Goal: Task Accomplishment & Management: Use online tool/utility

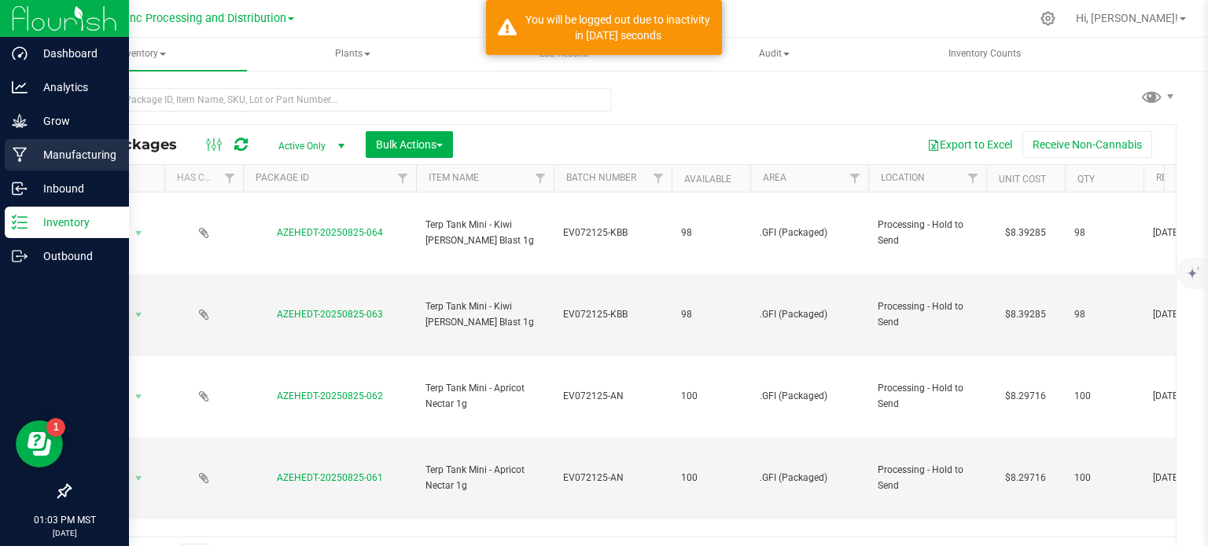
click at [25, 167] on div "Manufacturing" at bounding box center [67, 154] width 124 height 31
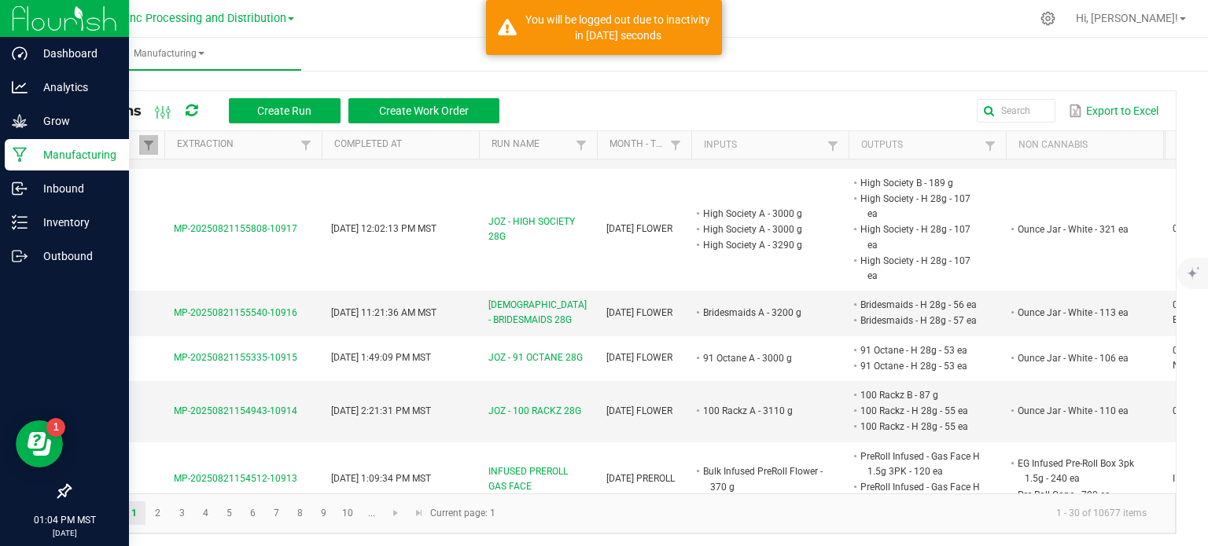
scroll to position [2165, 0]
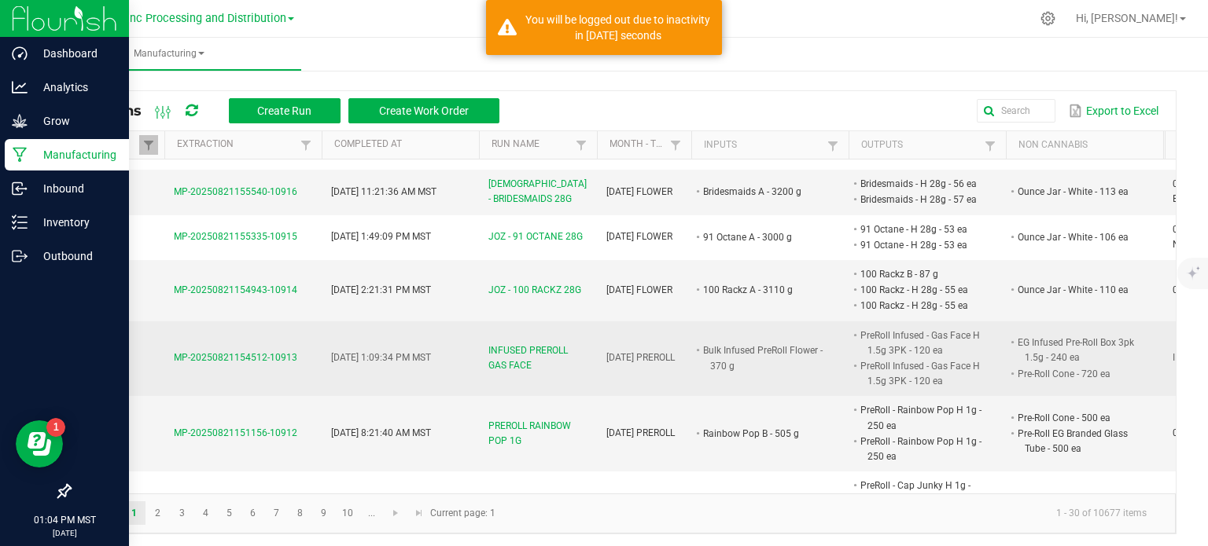
click at [523, 344] on span "INFUSED PREROLL GAS FACE" at bounding box center [537, 359] width 99 height 30
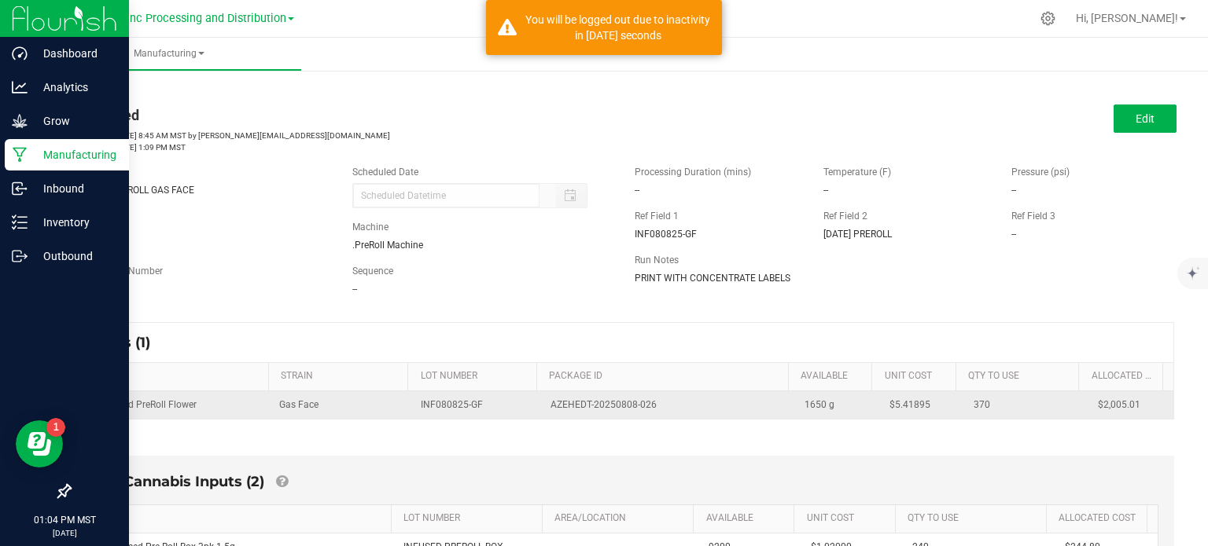
click at [597, 402] on span "AZEHEDT-20250808-026" at bounding box center [603, 405] width 106 height 15
copy td "AZEHEDT-20250808-026"
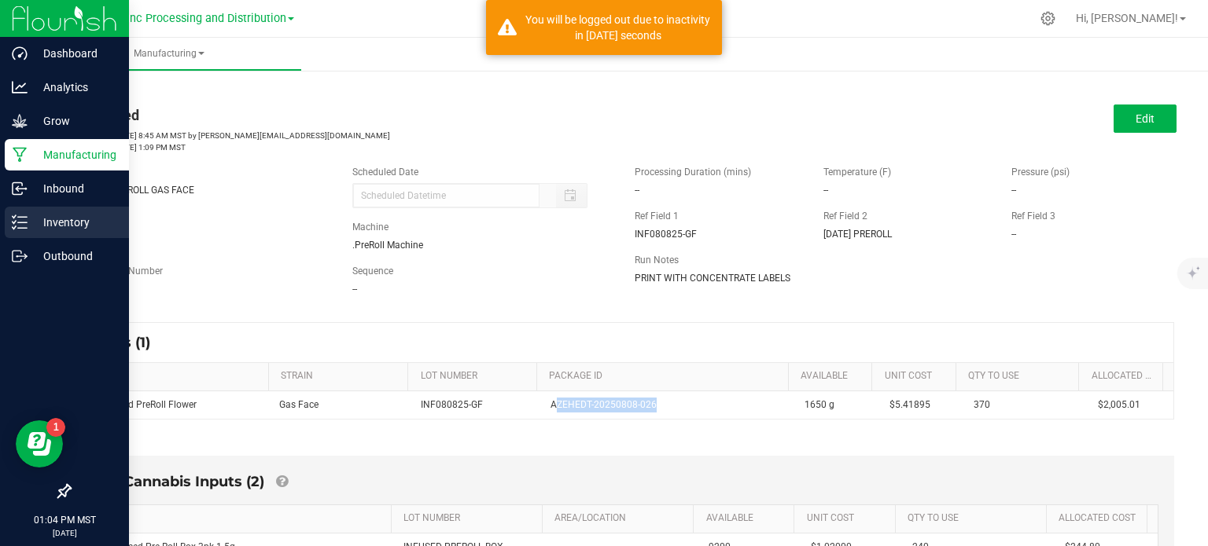
click at [22, 228] on line at bounding box center [22, 228] width 9 height 0
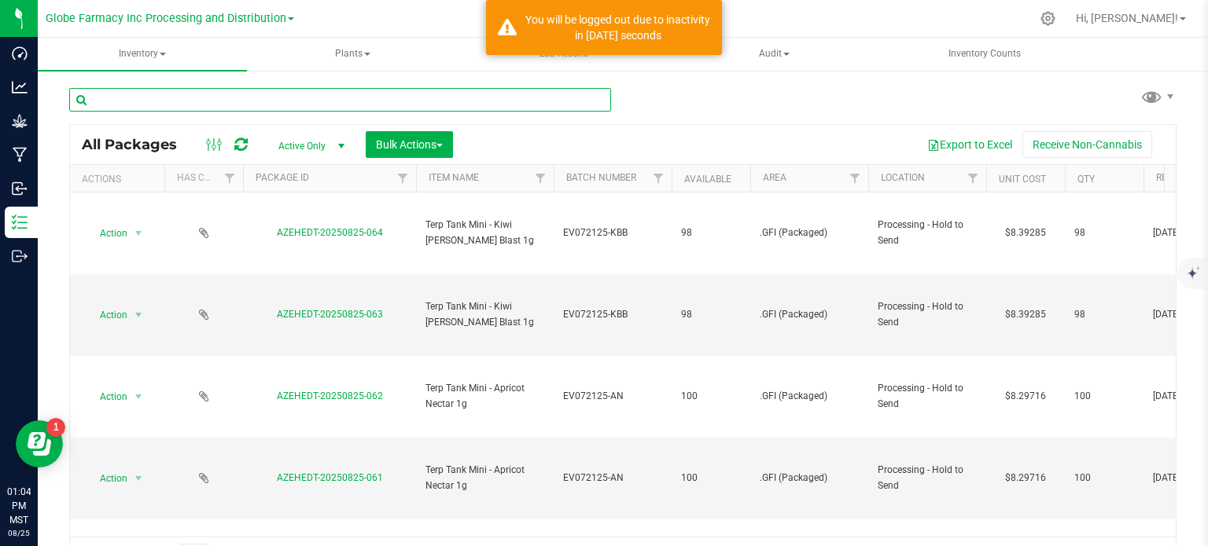
click at [224, 110] on input "text" at bounding box center [340, 100] width 542 height 24
paste input "AZEHEDT-20250808-026"
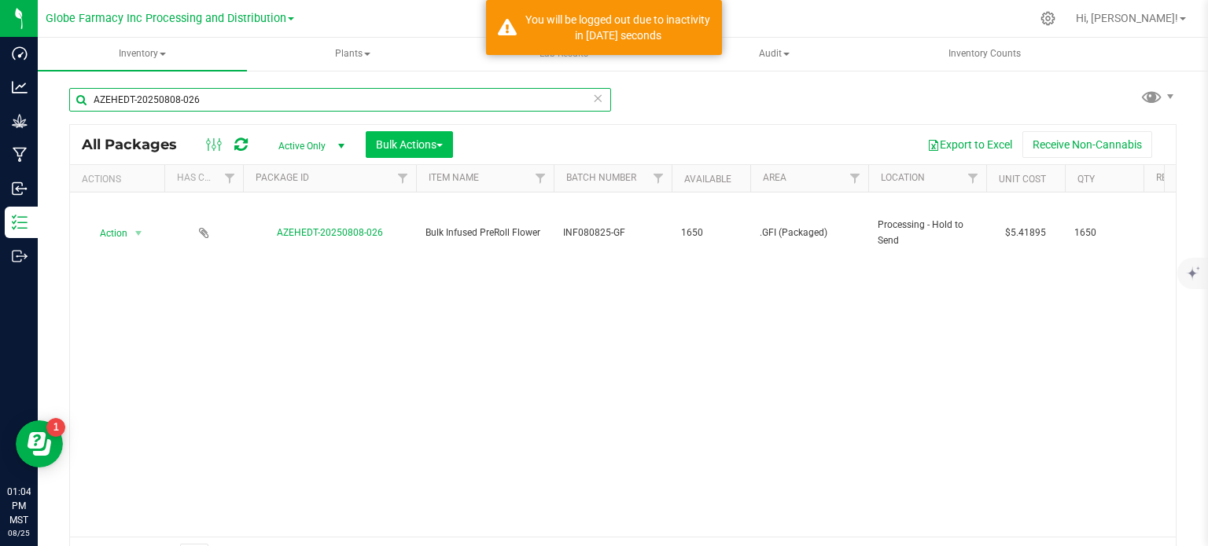
type input "AZEHEDT-20250808-026"
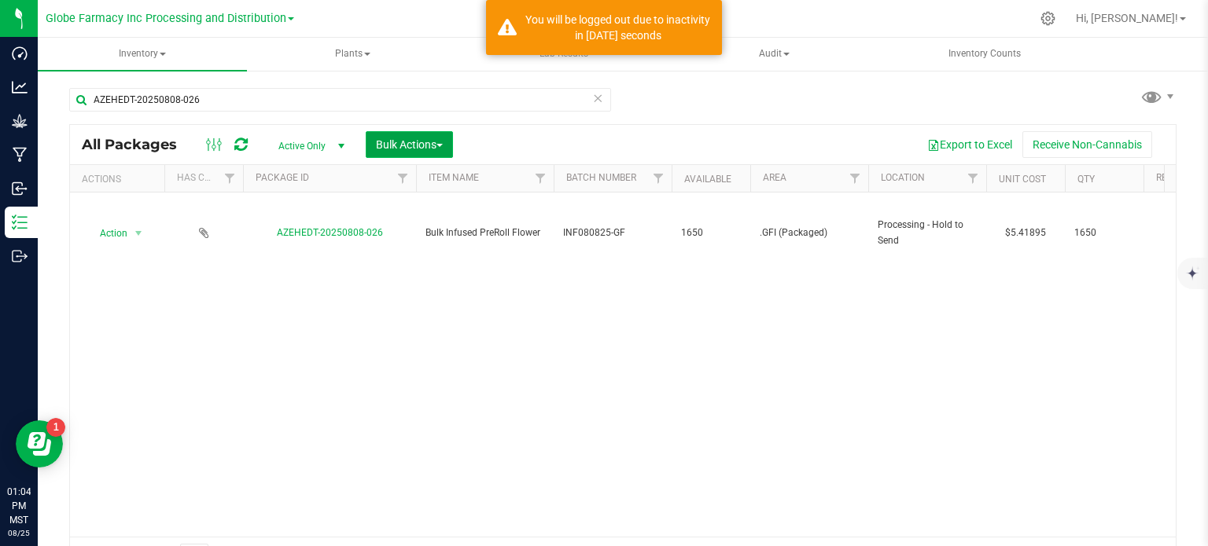
click at [392, 153] on button "Bulk Actions" at bounding box center [409, 144] width 87 height 27
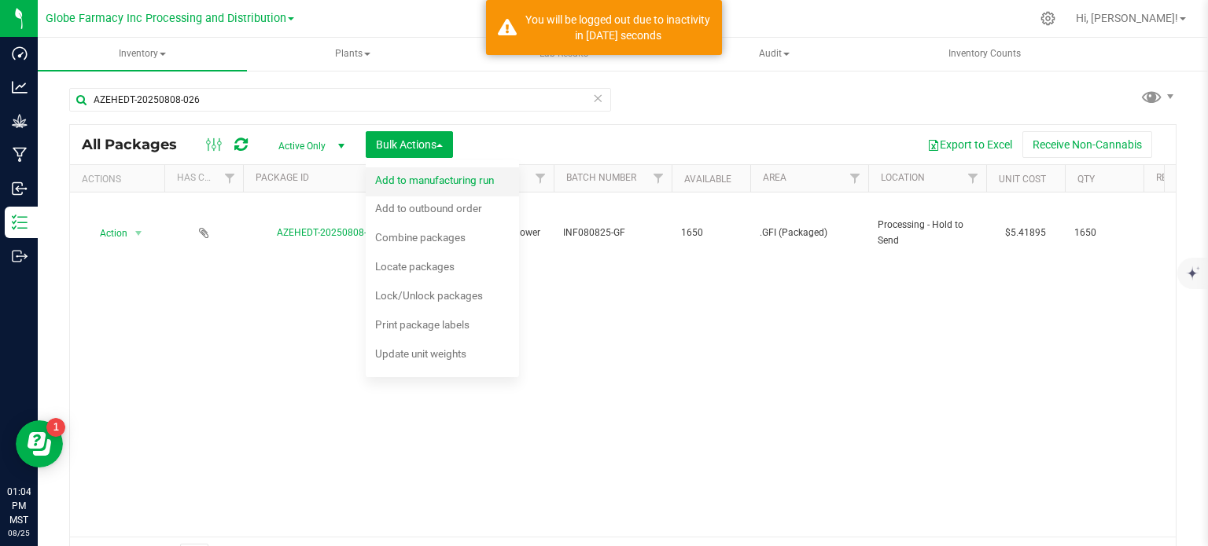
click at [406, 171] on div "Add to manufacturing run" at bounding box center [445, 182] width 140 height 25
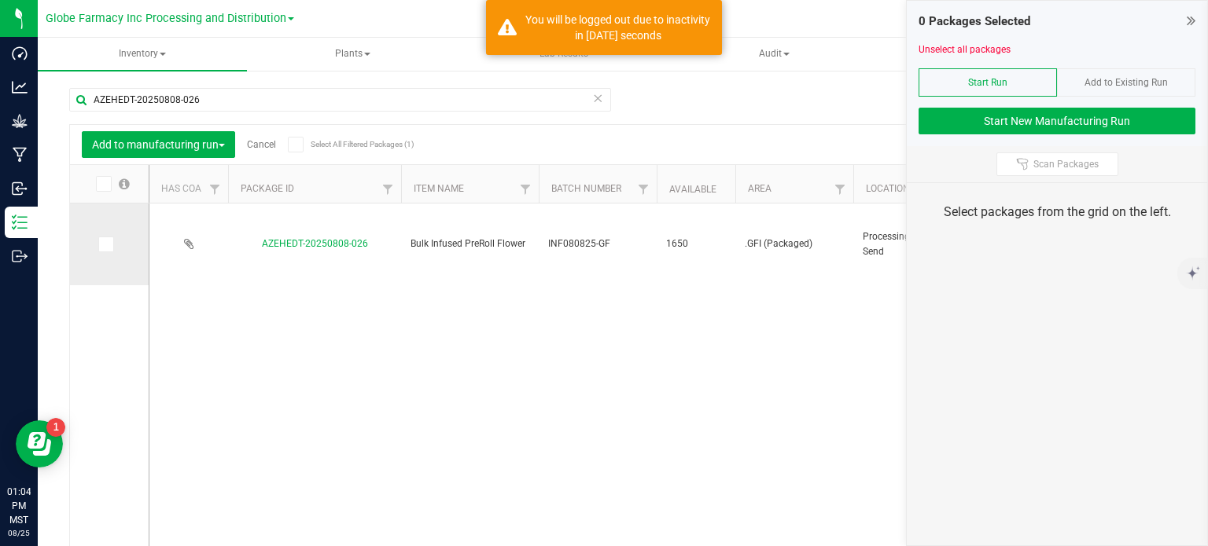
click at [101, 244] on icon at bounding box center [105, 244] width 10 height 0
click at [0, 0] on input "checkbox" at bounding box center [0, 0] width 0 height 0
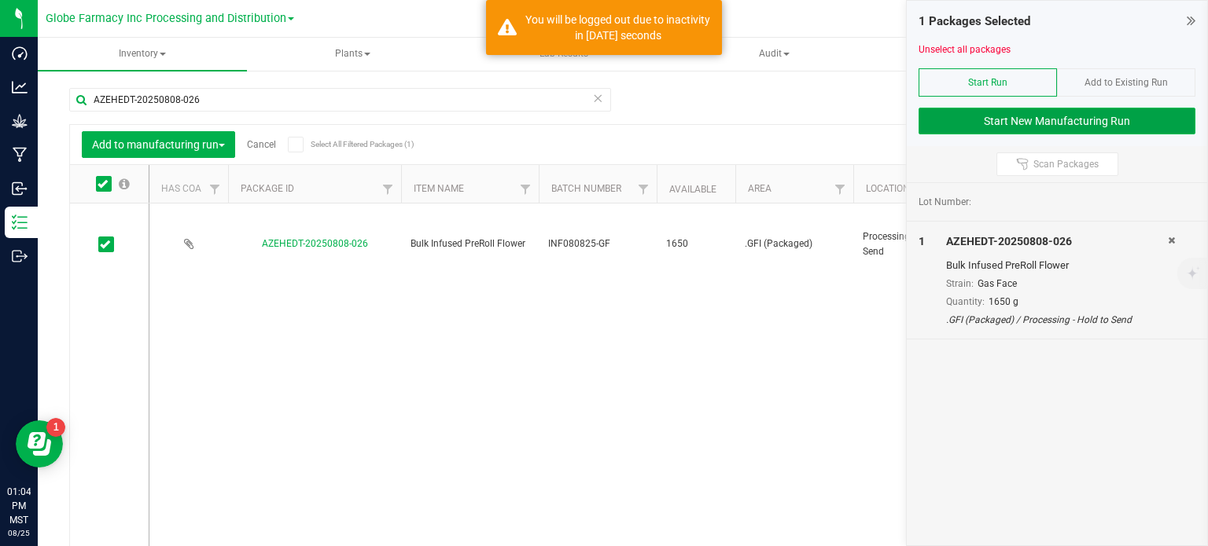
click at [1028, 125] on button "Start New Manufacturing Run" at bounding box center [1056, 121] width 277 height 27
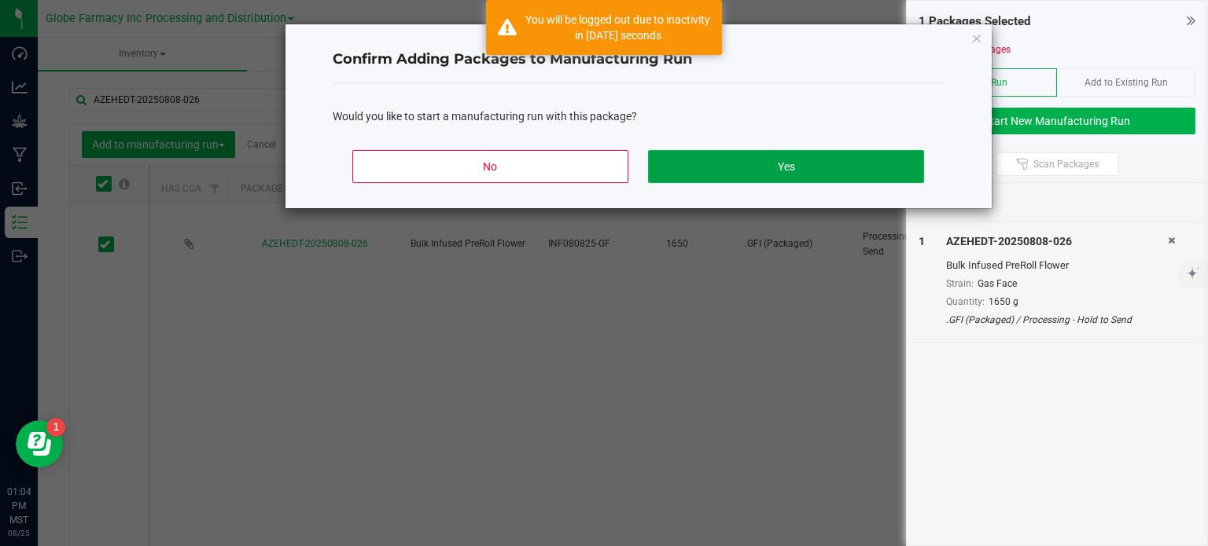
click at [763, 172] on button "Yes" at bounding box center [785, 166] width 275 height 33
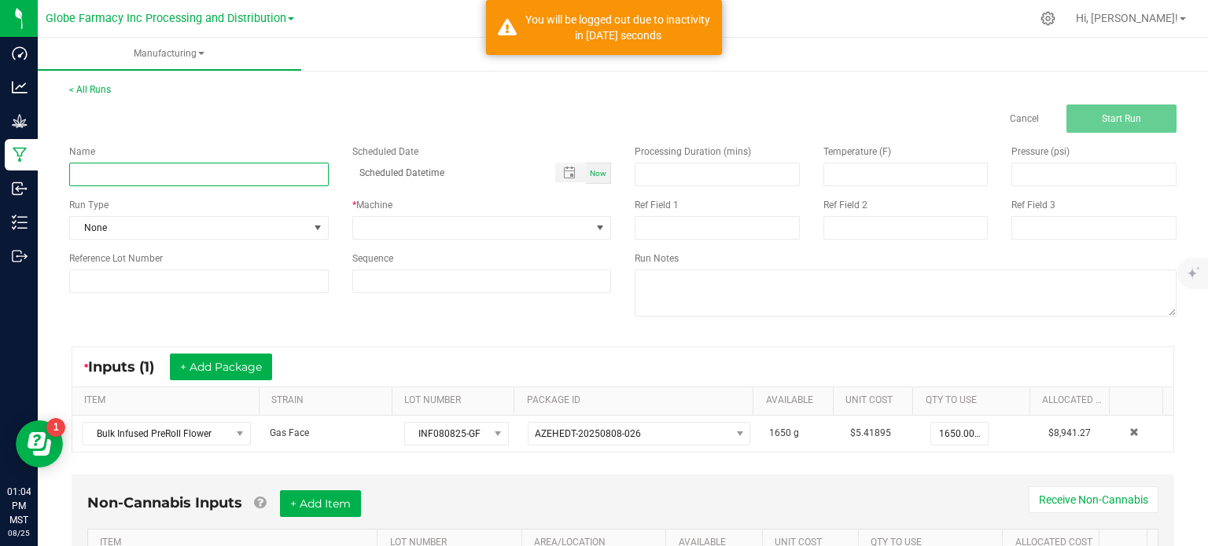
click at [311, 183] on input at bounding box center [198, 175] width 259 height 24
type input "INFUSED PREROLL GAS FACE"
drag, startPoint x: 429, startPoint y: 233, endPoint x: 410, endPoint y: 200, distance: 38.7
click at [429, 233] on span at bounding box center [472, 228] width 238 height 22
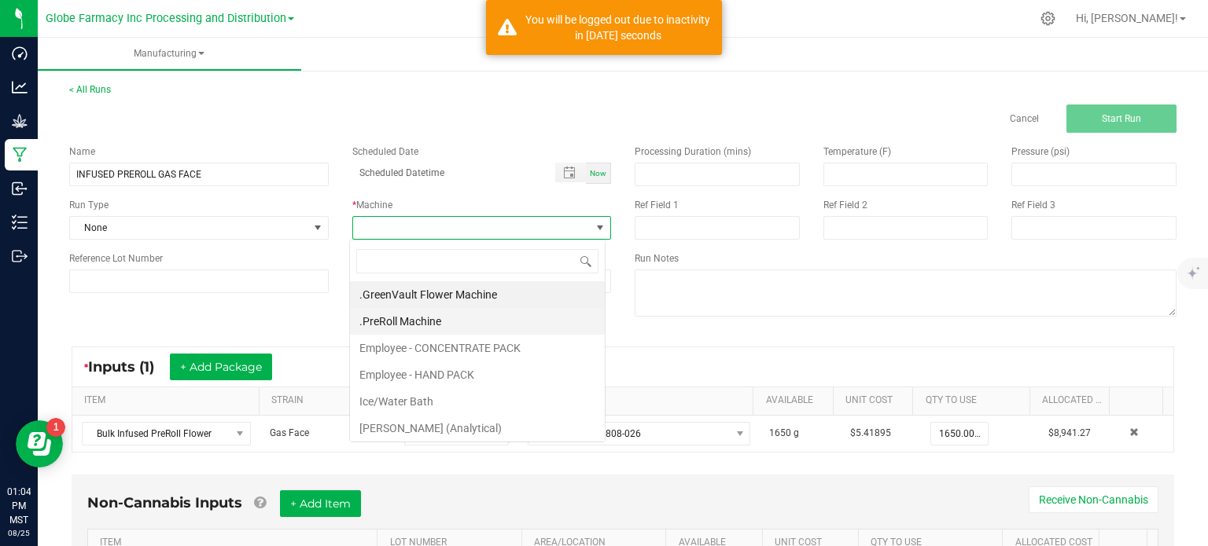
scroll to position [23, 256]
click at [444, 323] on li ".PreRoll Machine" at bounding box center [477, 321] width 255 height 27
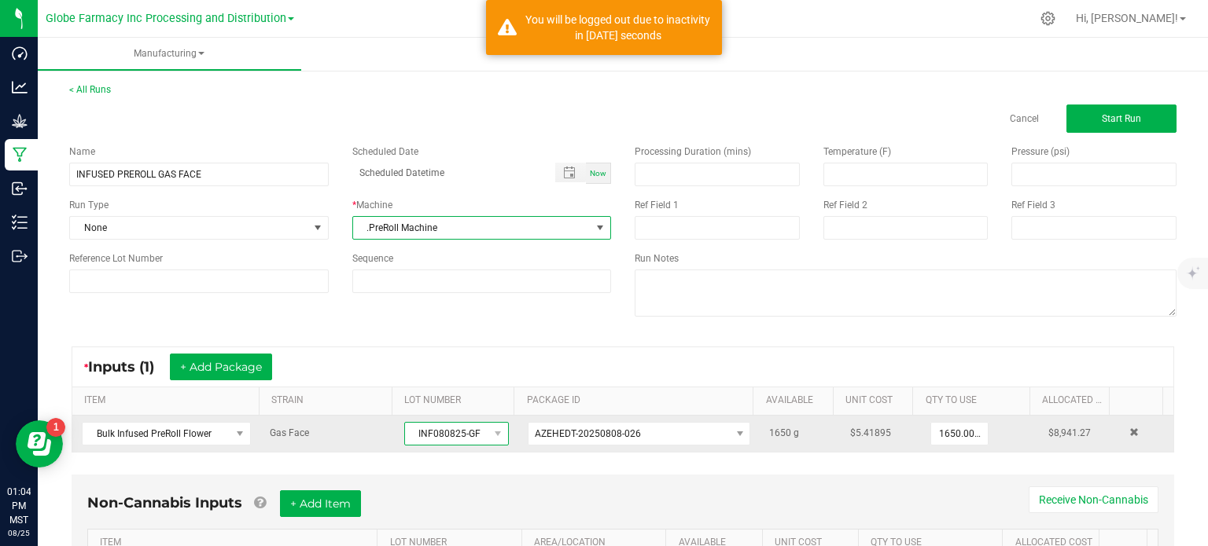
click at [424, 428] on span "INF080825-GF" at bounding box center [446, 434] width 83 height 22
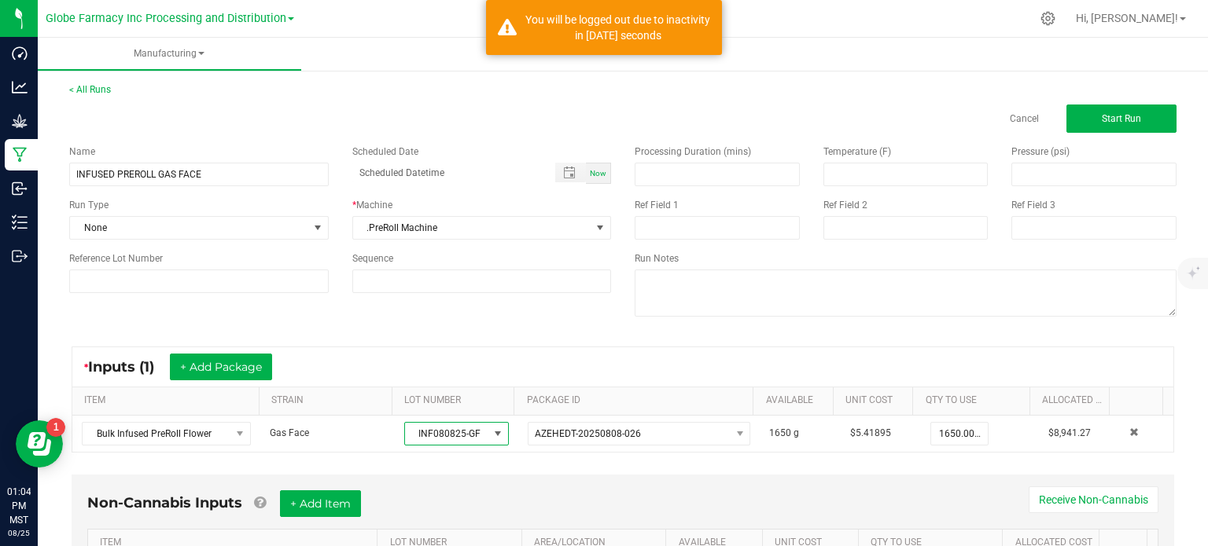
click at [648, 215] on div "Ref Field 1" at bounding box center [717, 219] width 189 height 42
drag, startPoint x: 648, startPoint y: 215, endPoint x: 634, endPoint y: 222, distance: 16.2
click at [634, 222] on input at bounding box center [716, 228] width 165 height 24
paste input "INF080825-GF"
type input "INF080825-GF"
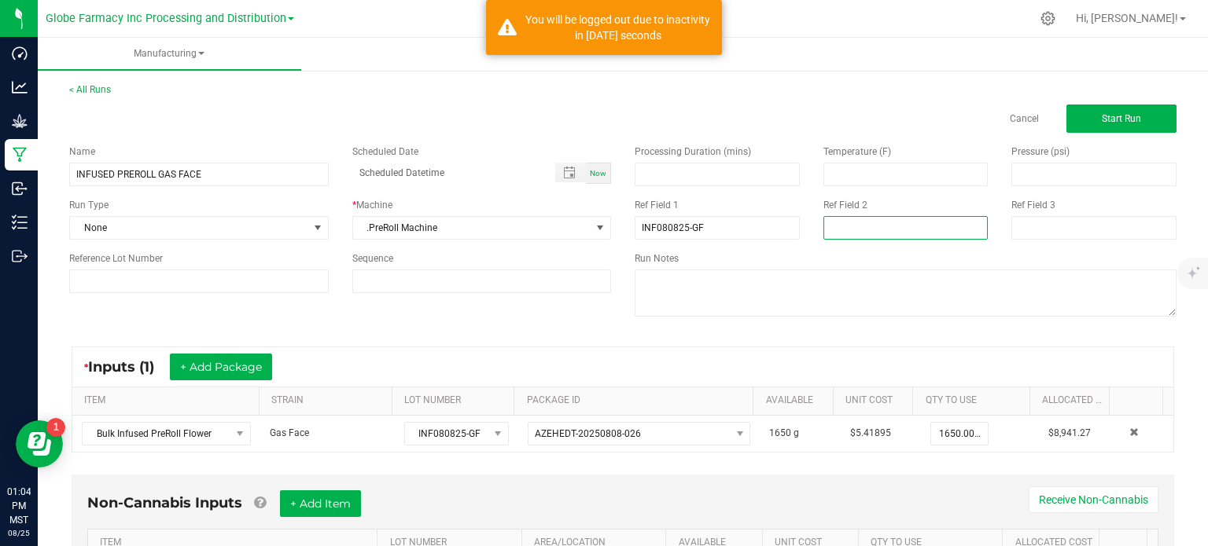
click at [853, 233] on input at bounding box center [905, 228] width 165 height 24
type input "[DATE] PREROLL"
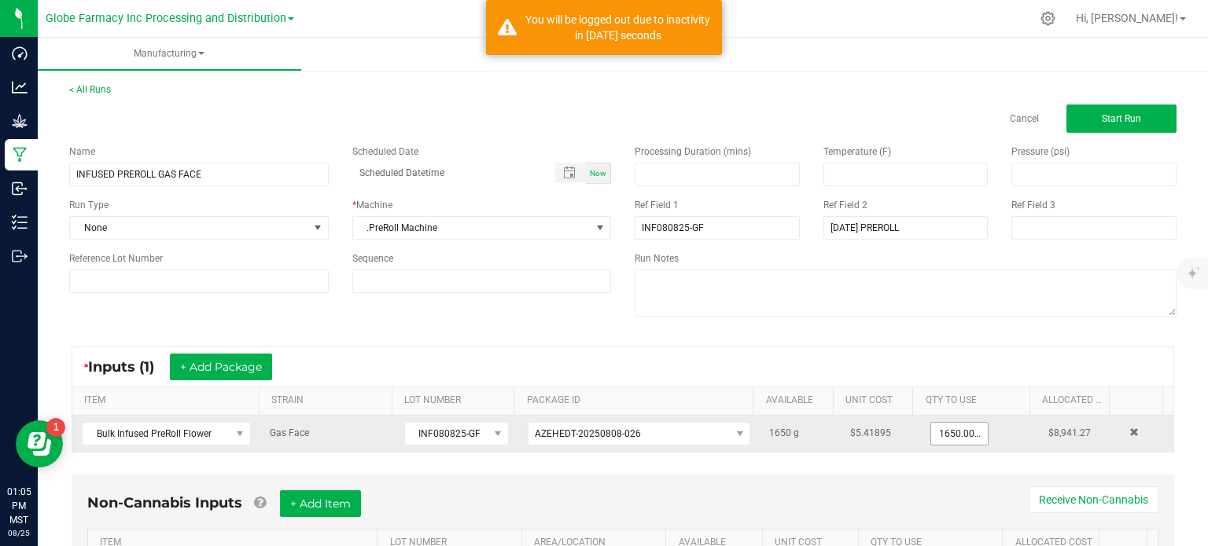
click at [939, 443] on input "1650.0000 g" at bounding box center [959, 434] width 57 height 22
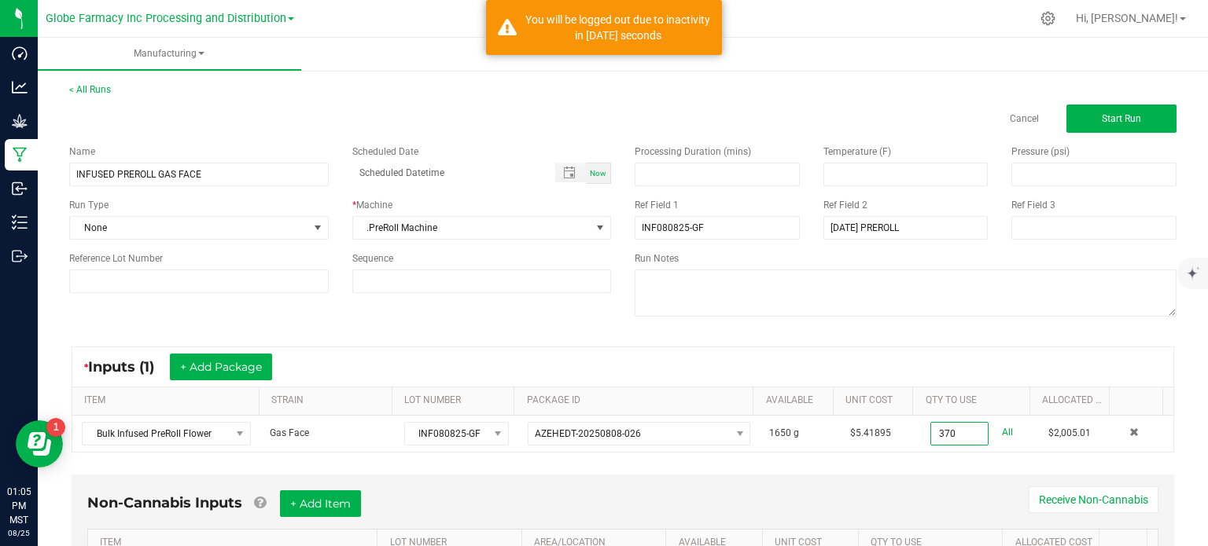
type input "370.0000 g"
click at [885, 329] on div "Processing Duration (mins) Temperature (F) Pressure (psi) Ref Field 1 INF080825…" at bounding box center [905, 233] width 565 height 200
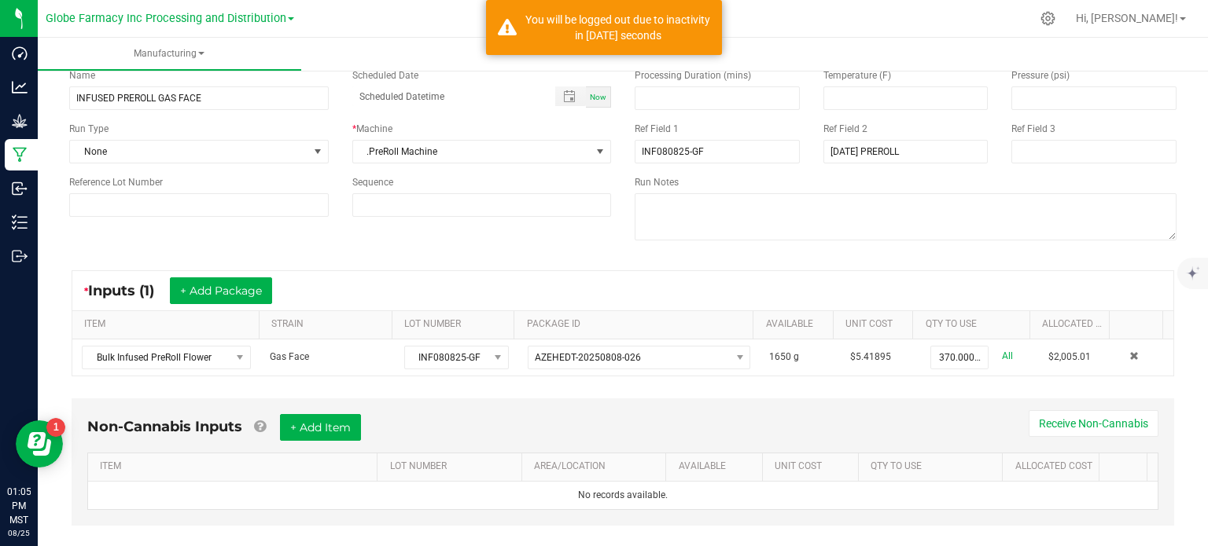
scroll to position [98, 0]
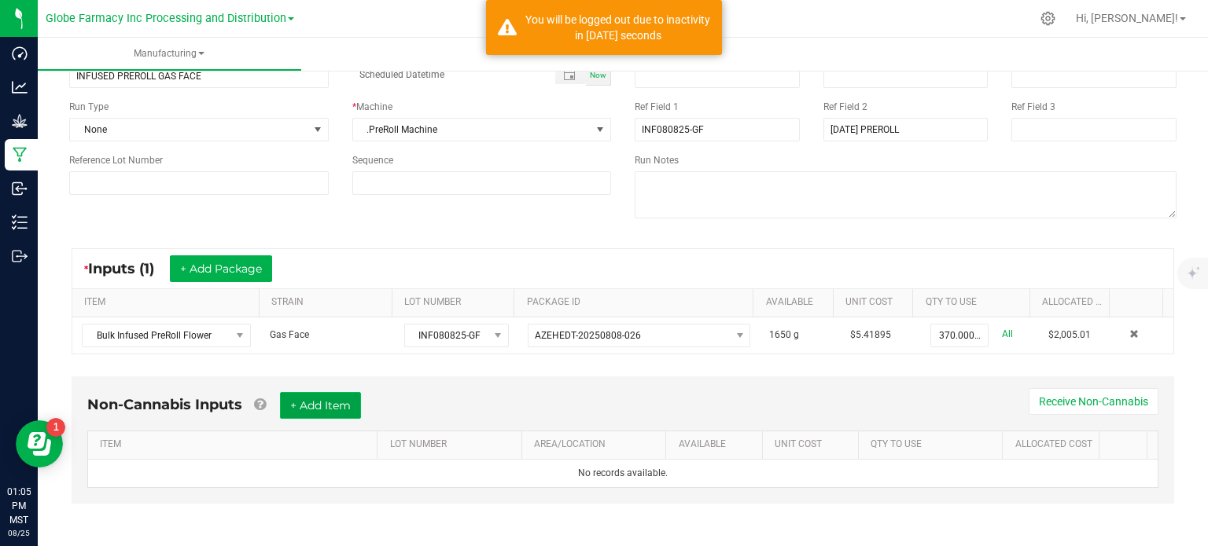
click at [349, 410] on button "+ Add Item" at bounding box center [320, 405] width 81 height 27
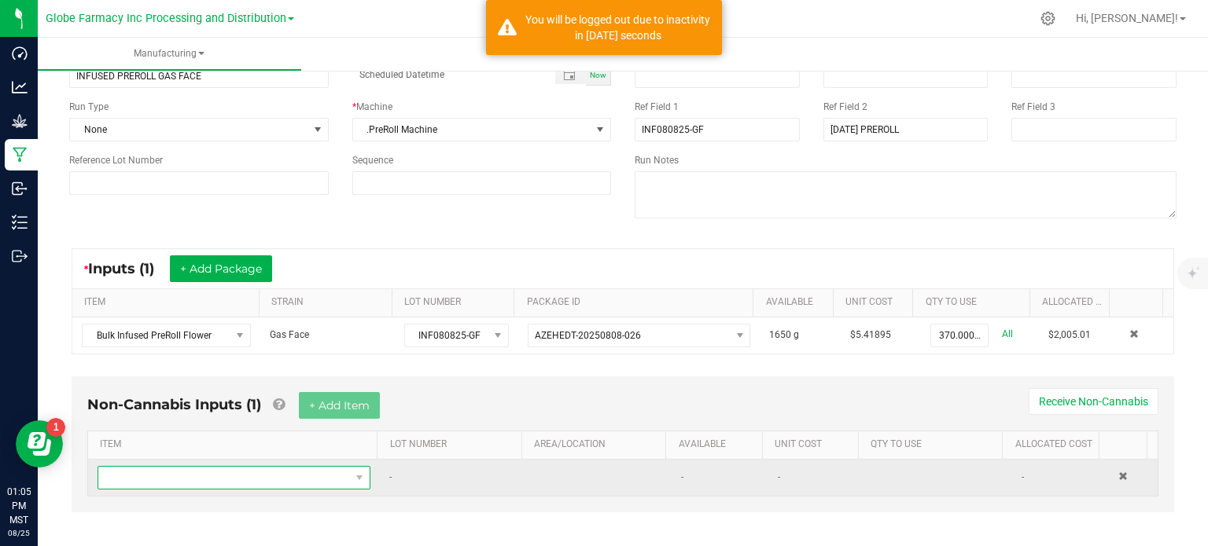
click at [286, 484] on span "NO DATA FOUND" at bounding box center [224, 478] width 252 height 22
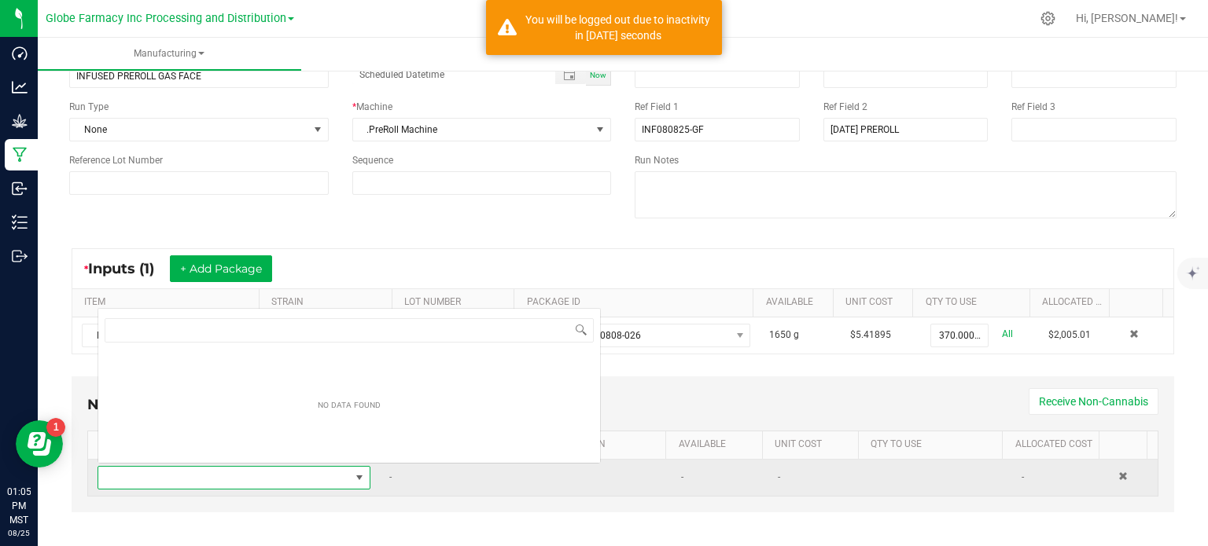
scroll to position [23, 263]
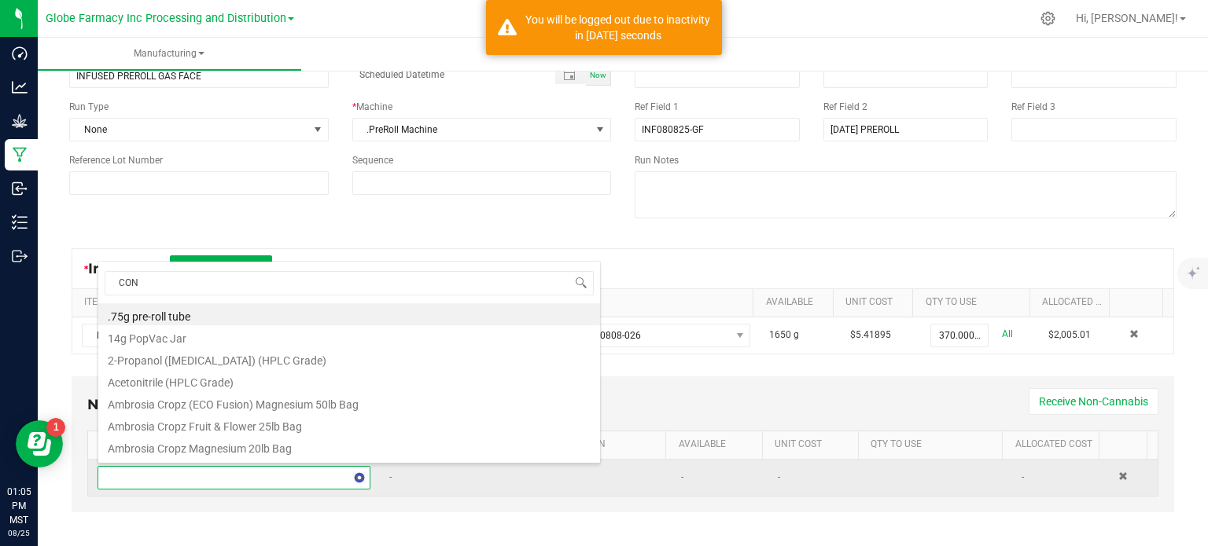
type input "CONE"
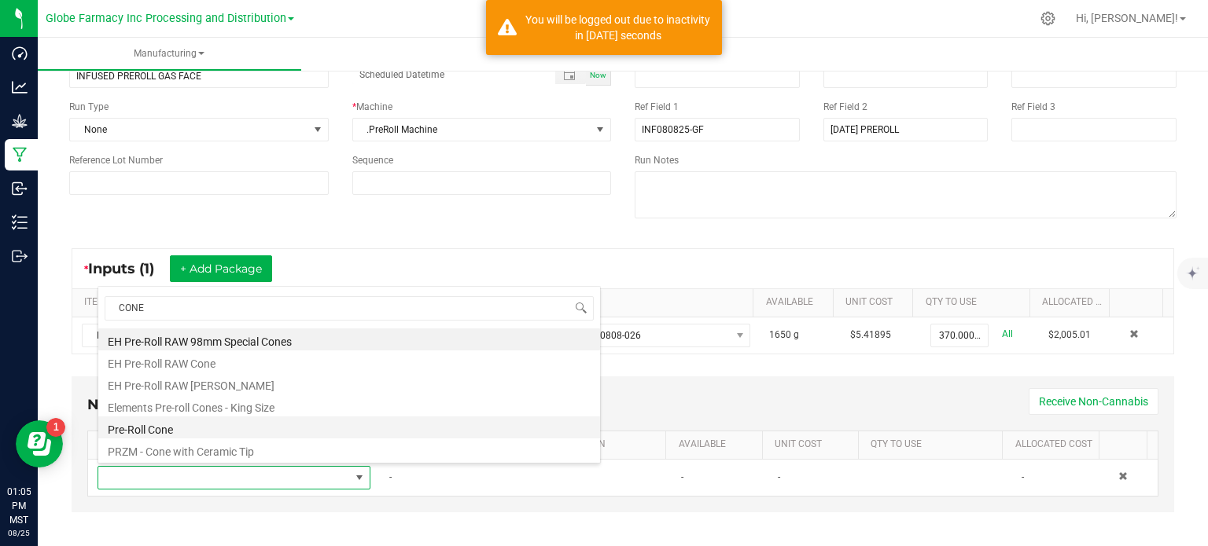
click at [143, 421] on li "Pre-Roll Cone" at bounding box center [349, 428] width 502 height 22
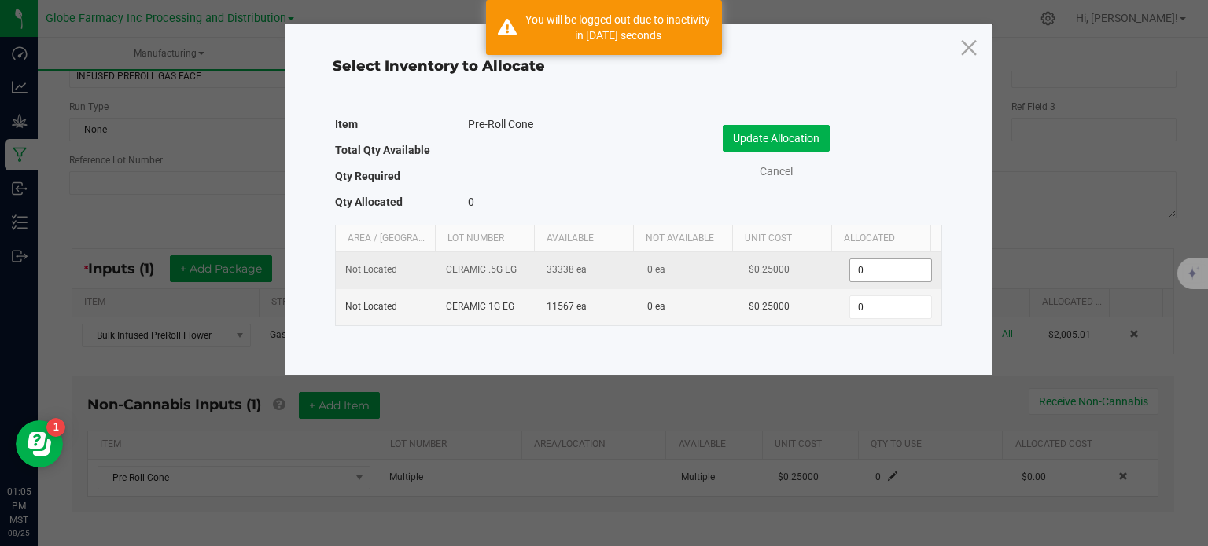
click at [882, 274] on input "0" at bounding box center [890, 270] width 80 height 22
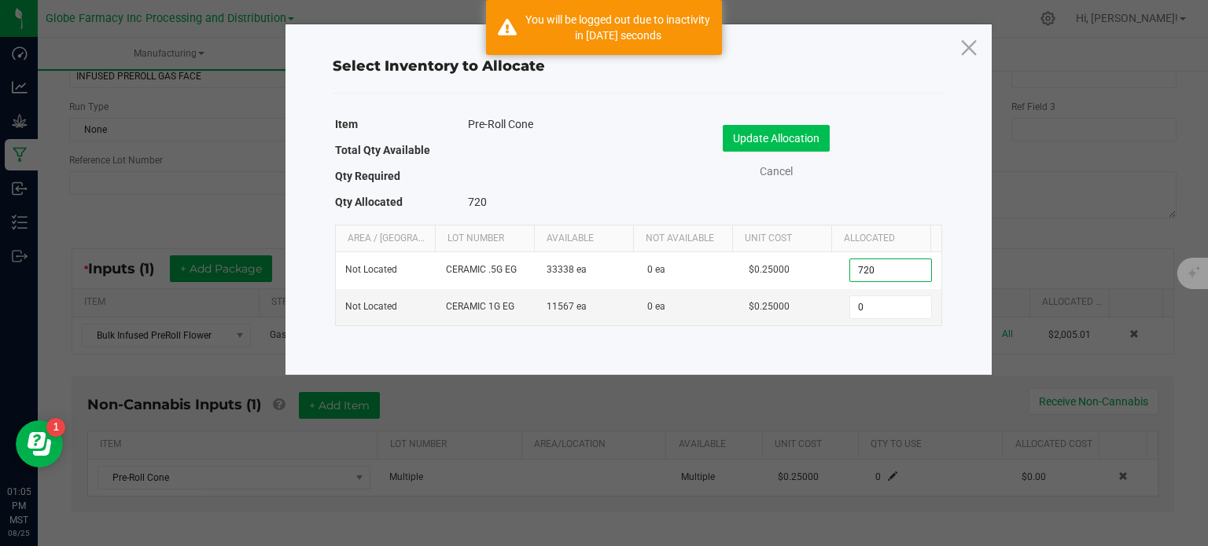
type input "720"
click at [794, 136] on button "Update Allocation" at bounding box center [775, 138] width 107 height 27
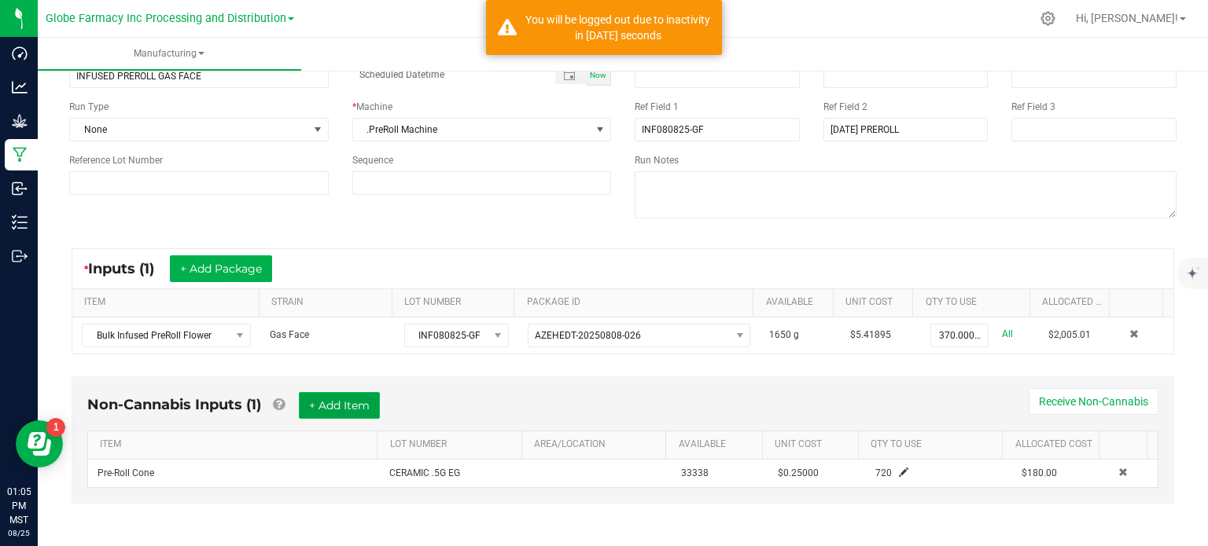
click at [356, 403] on button "+ Add Item" at bounding box center [339, 405] width 81 height 27
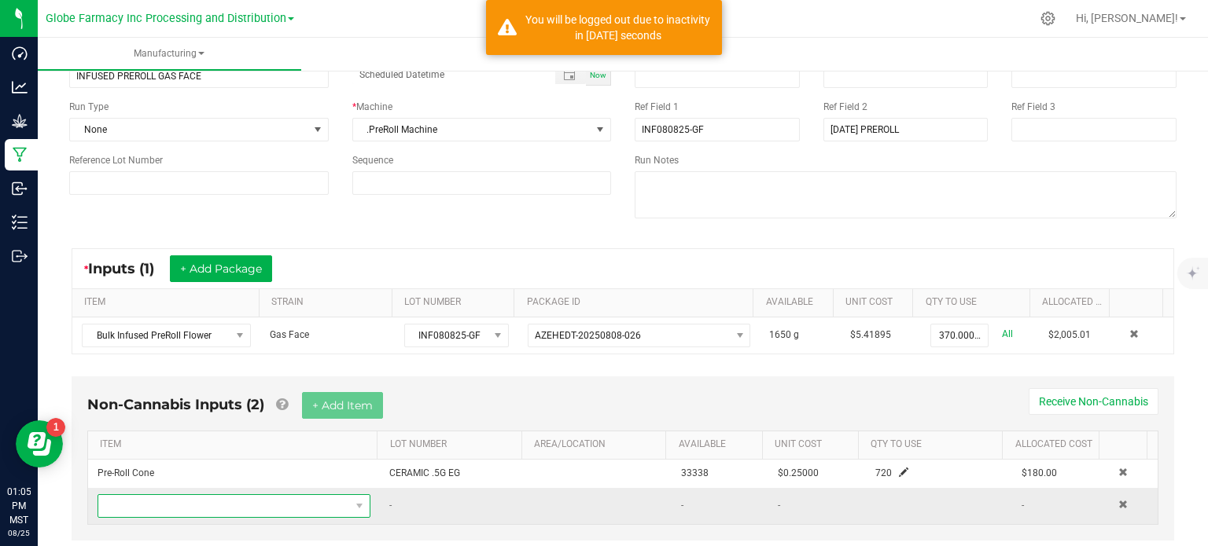
click at [256, 496] on span "NO DATA FOUND" at bounding box center [224, 506] width 252 height 22
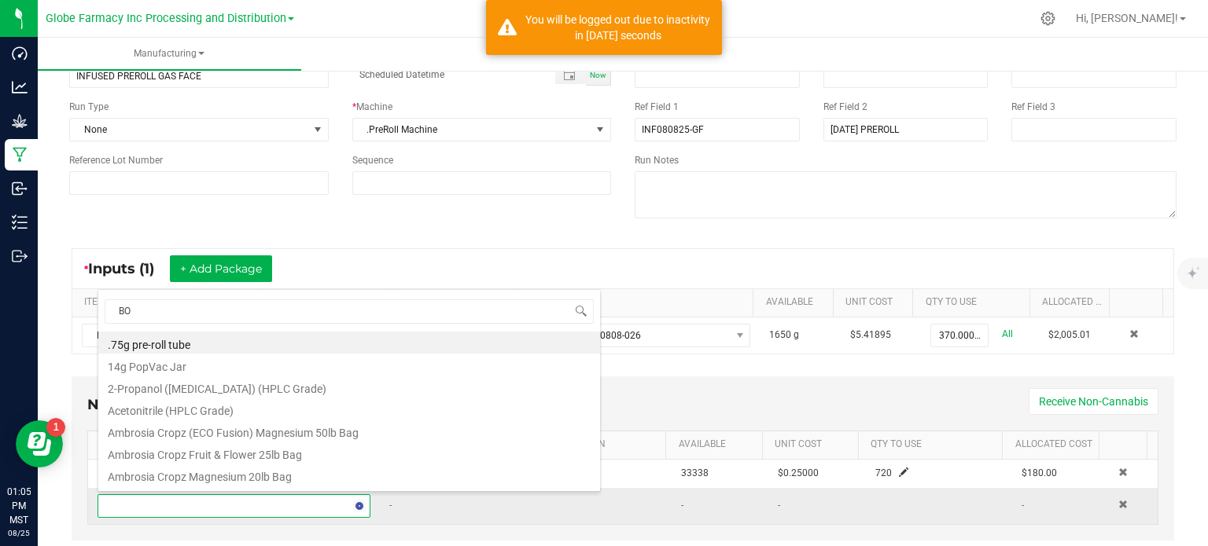
type input "BOX"
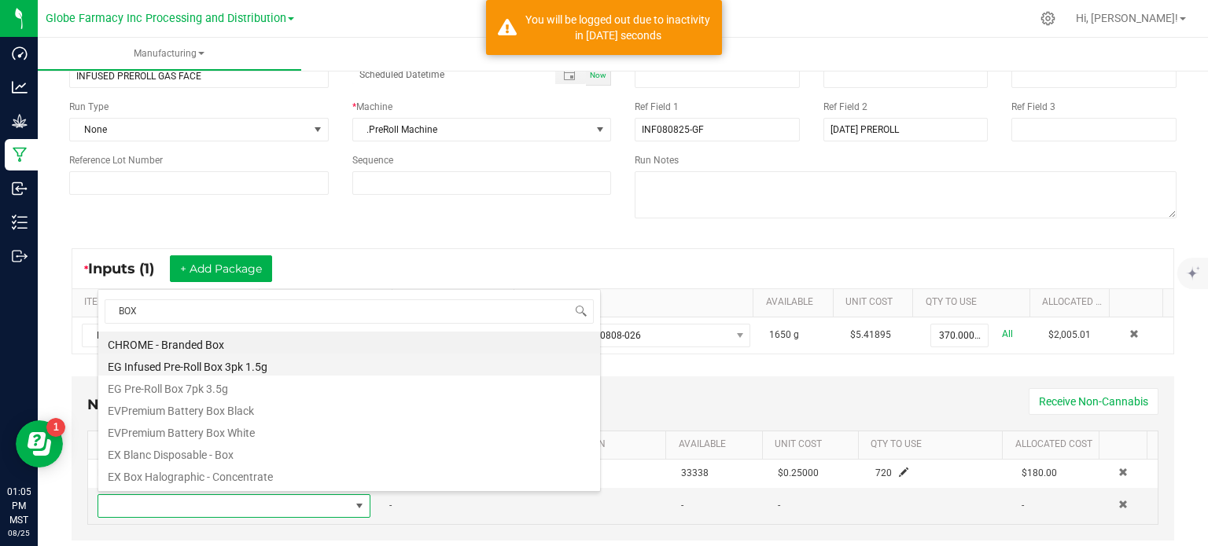
click at [234, 372] on li "EG Infused Pre-Roll Box 3pk 1.5g" at bounding box center [349, 365] width 502 height 22
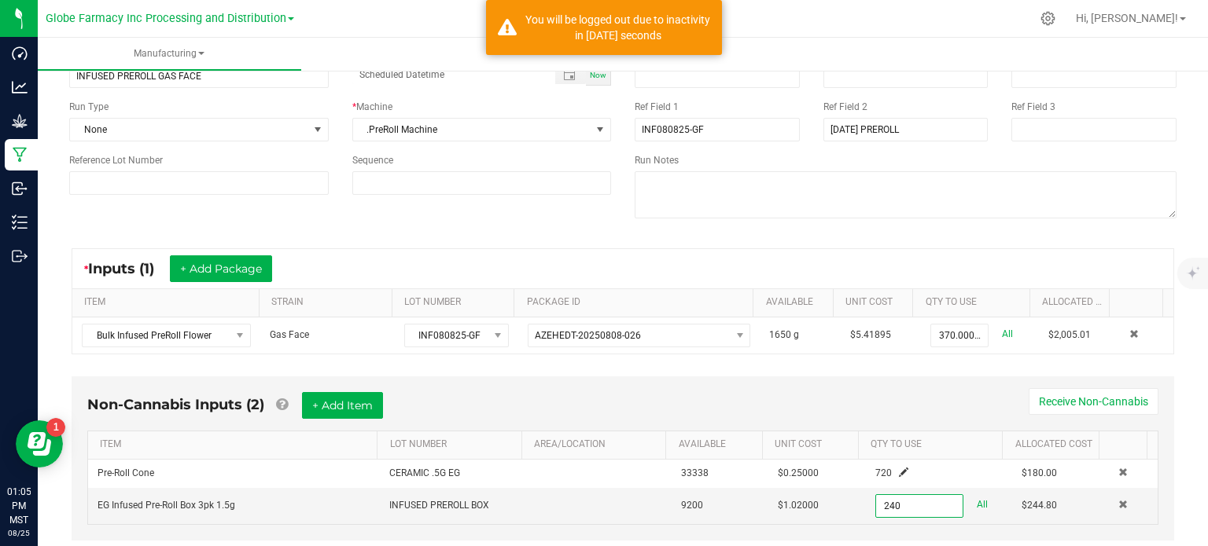
type input "240 ea"
click at [894, 417] on div "Non-Cannabis Inputs (2) + Add Item Receive Non-Cannabis" at bounding box center [622, 411] width 1071 height 39
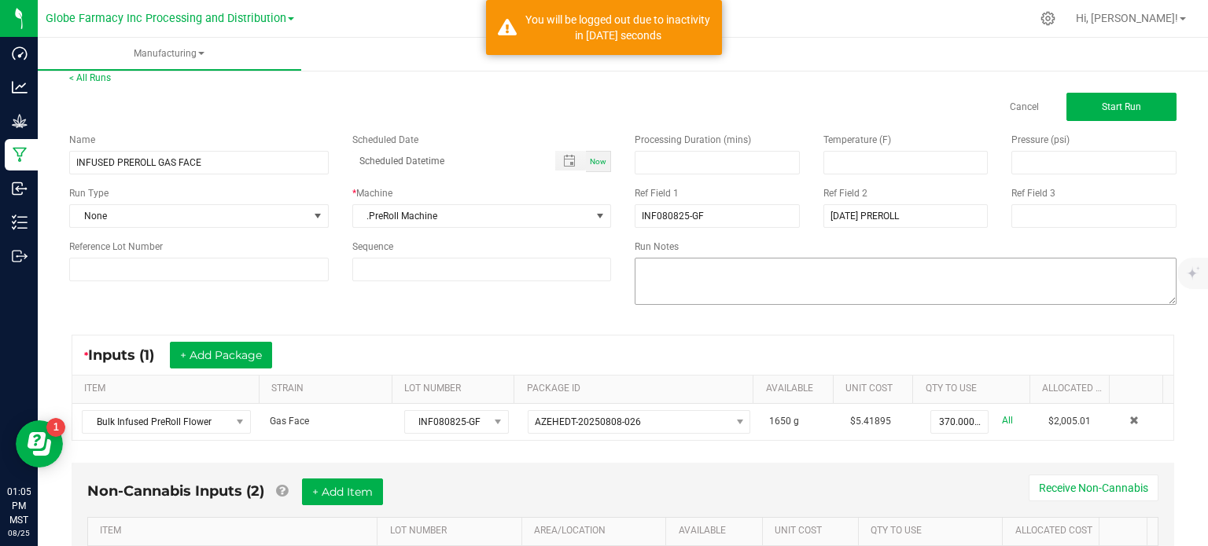
scroll to position [0, 0]
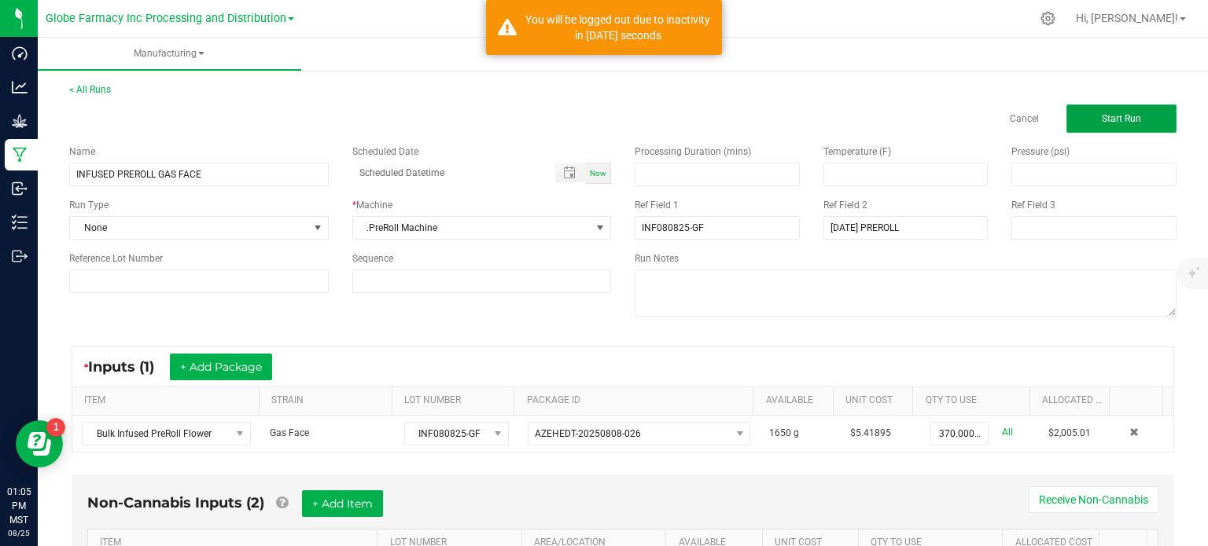
click at [1101, 113] on span "Start Run" at bounding box center [1120, 118] width 39 height 11
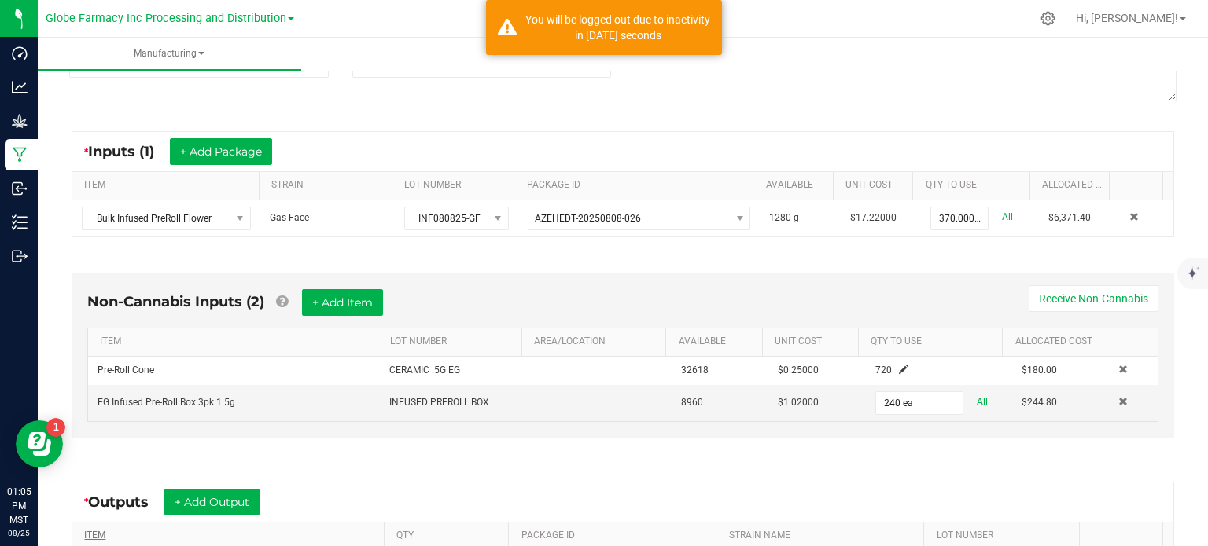
scroll to position [443, 0]
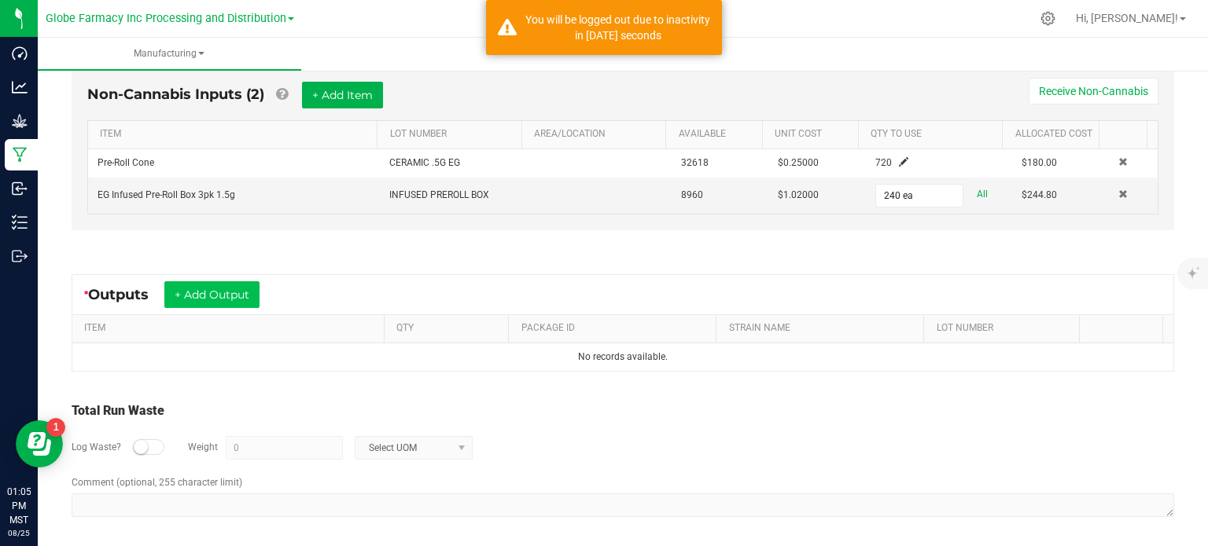
drag, startPoint x: 182, startPoint y: 305, endPoint x: 192, endPoint y: 298, distance: 12.4
click at [182, 305] on div "* Outputs + Add Output" at bounding box center [622, 294] width 1101 height 39
click at [195, 296] on button "+ Add Output" at bounding box center [211, 294] width 95 height 27
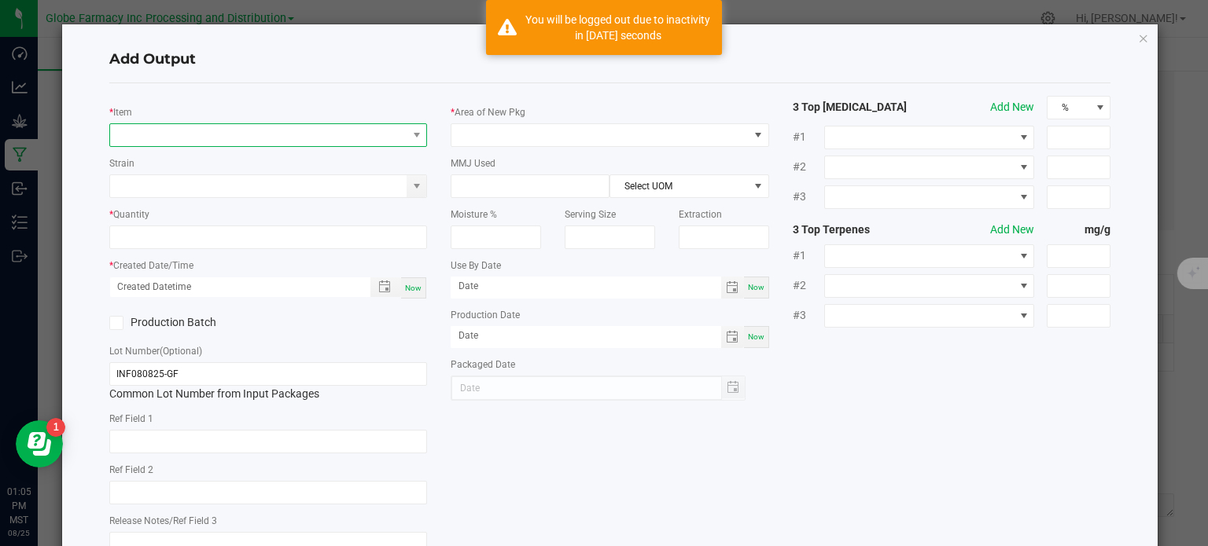
click at [211, 132] on span "NO DATA FOUND" at bounding box center [258, 135] width 297 height 22
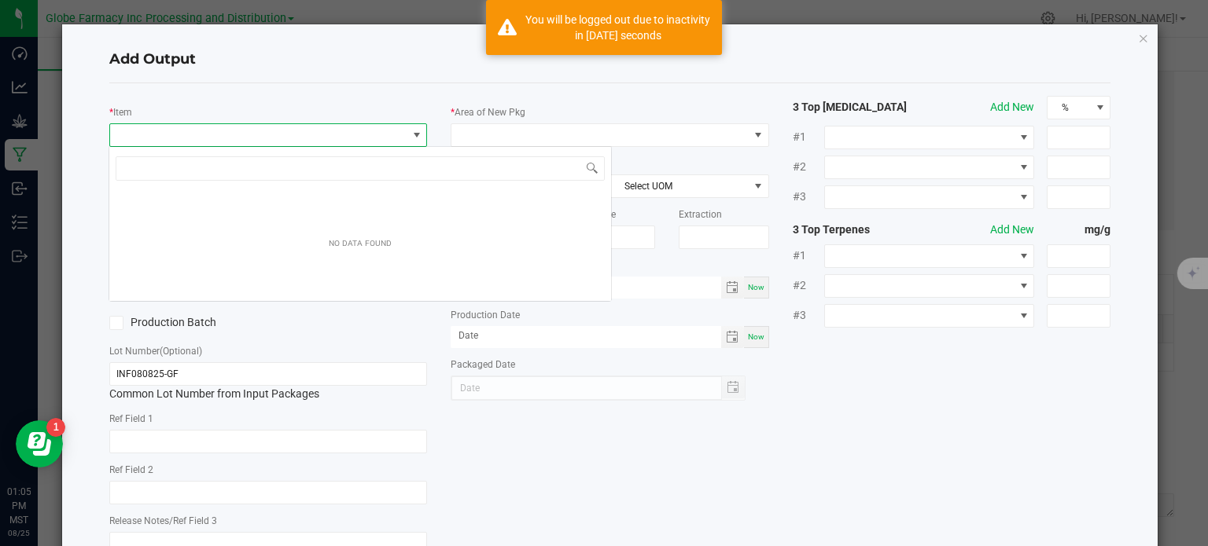
scroll to position [23, 314]
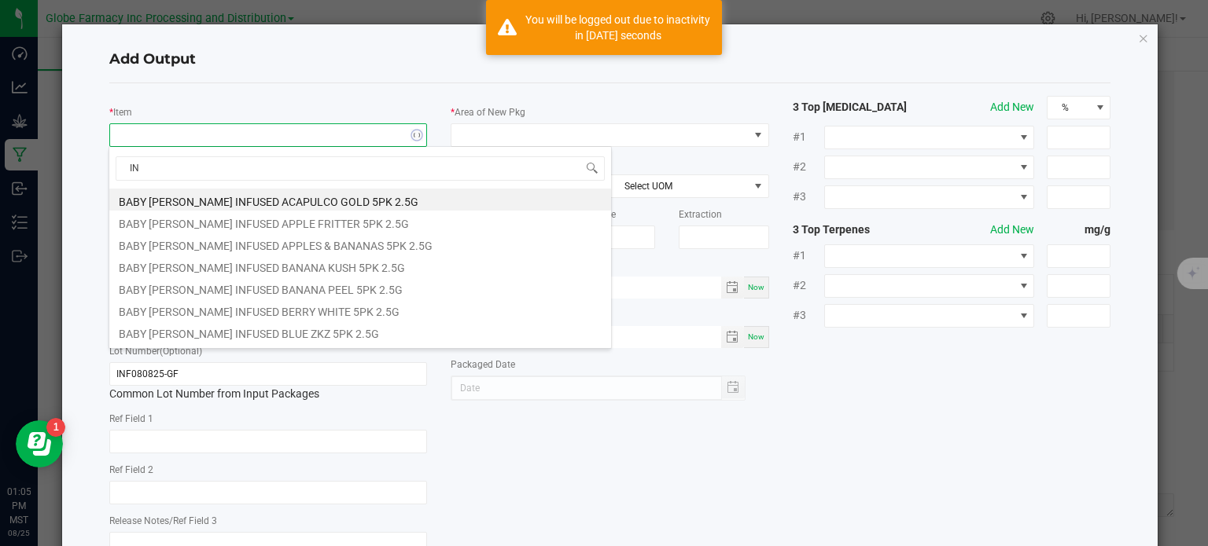
type input "I"
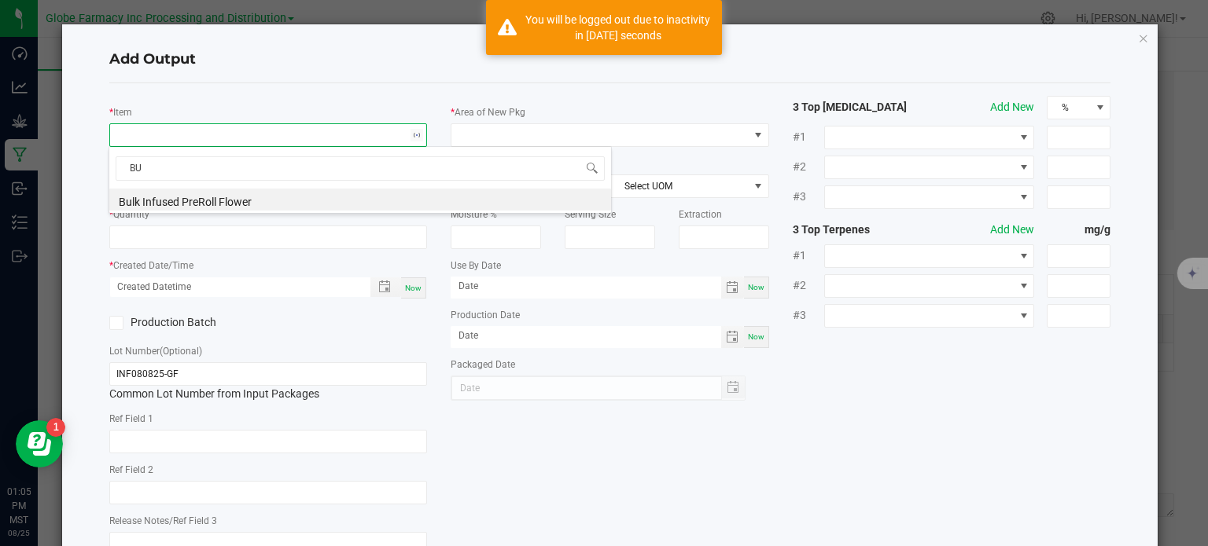
type input "B"
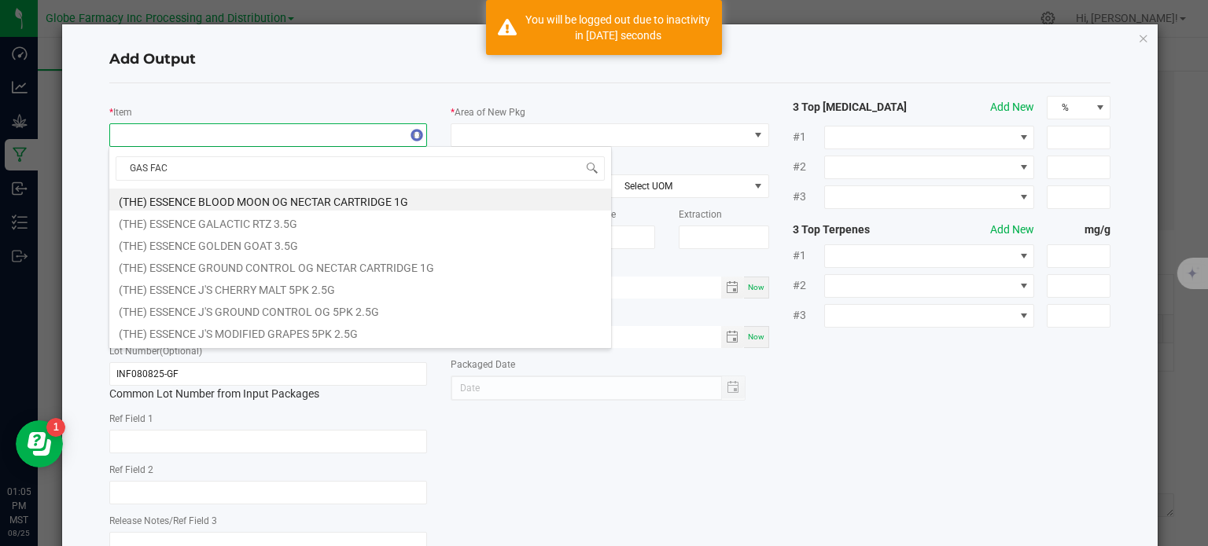
type input "GAS FACE"
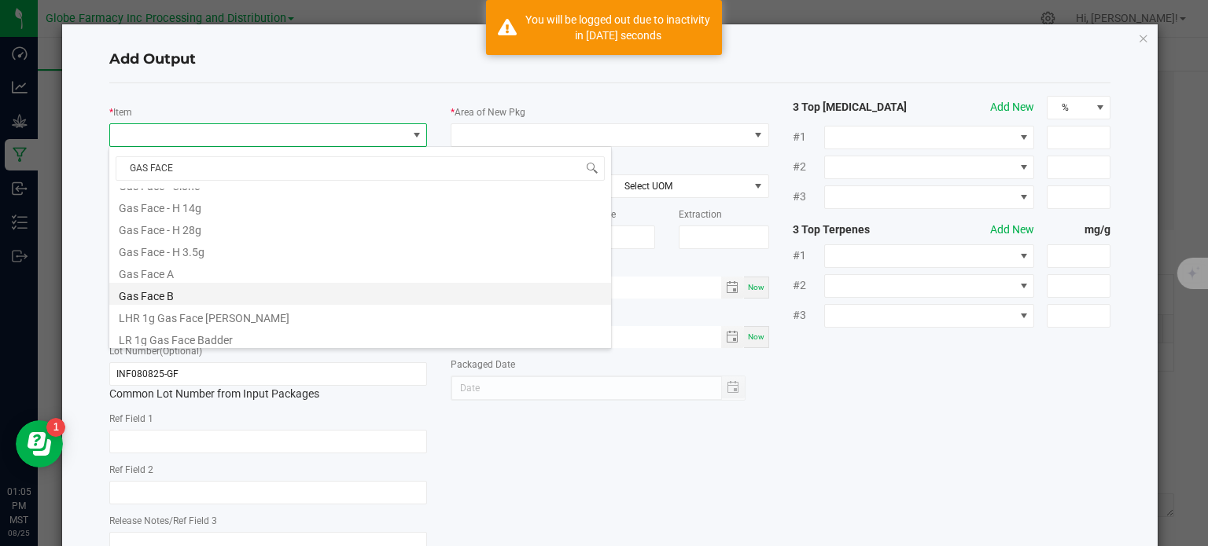
scroll to position [349, 0]
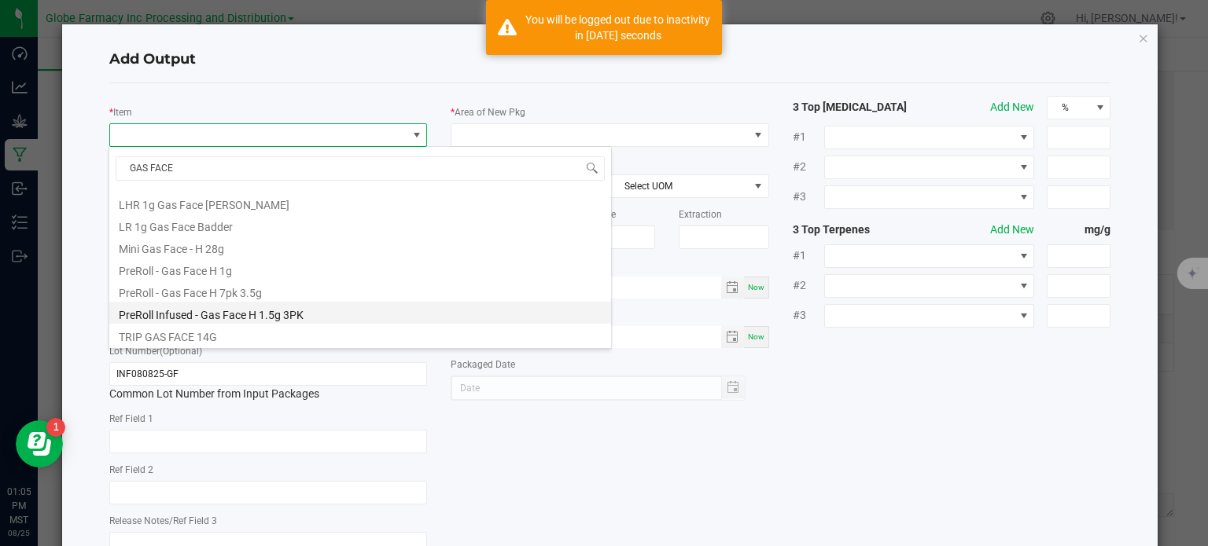
click at [243, 313] on li "PreRoll Infused - Gas Face H 1.5g 3PK" at bounding box center [360, 313] width 502 height 22
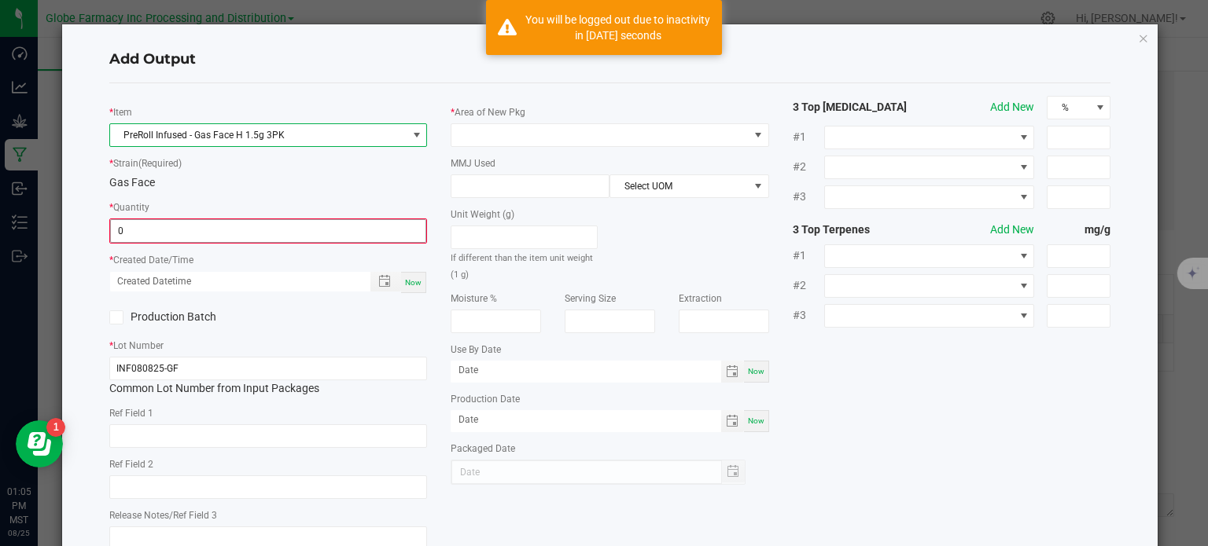
click at [137, 233] on input "0" at bounding box center [268, 231] width 315 height 22
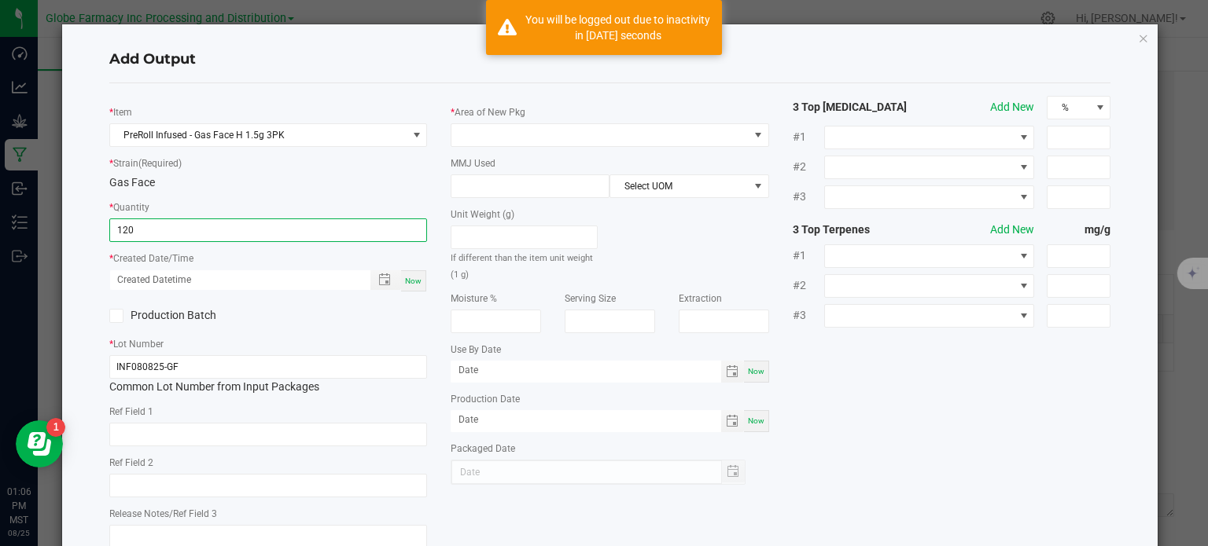
type input "120 ea"
click at [417, 285] on span "Now" at bounding box center [413, 281] width 17 height 9
type input "[DATE] 1:06 PM"
type input "[DATE]"
click at [232, 424] on input "text" at bounding box center [268, 435] width 318 height 24
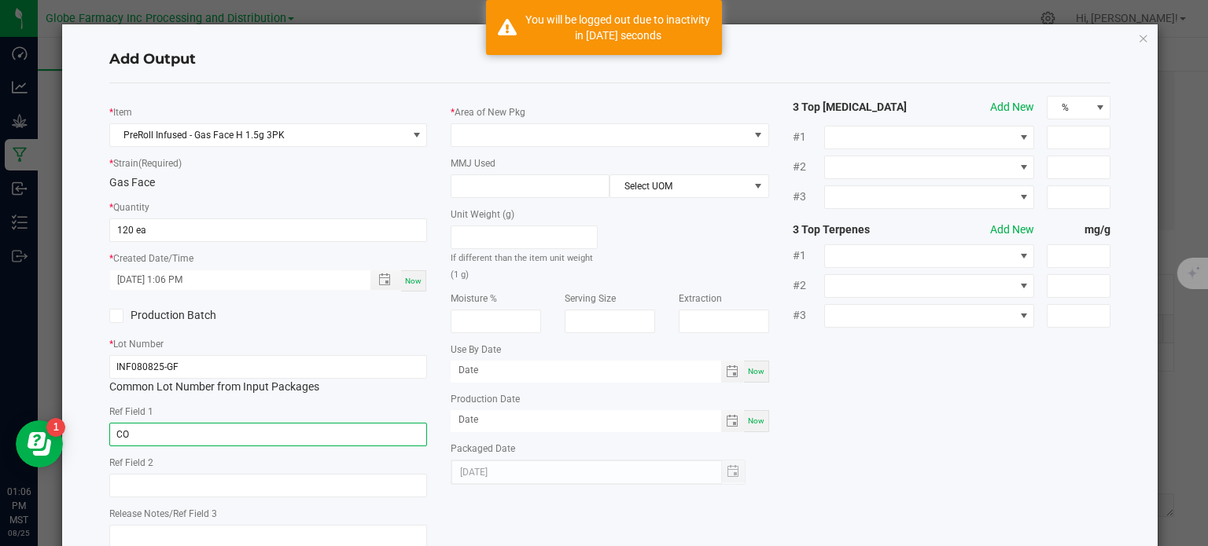
type input "C"
type input "INFUSED PREROLL"
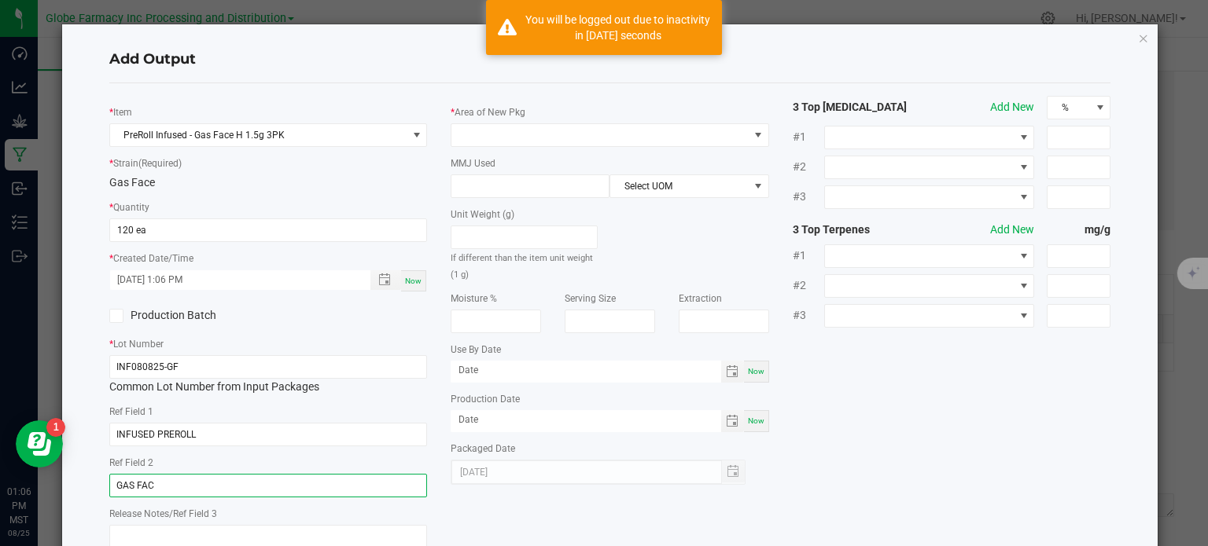
click at [235, 494] on input "GAS FAC" at bounding box center [268, 486] width 318 height 24
type input "GAS FACE"
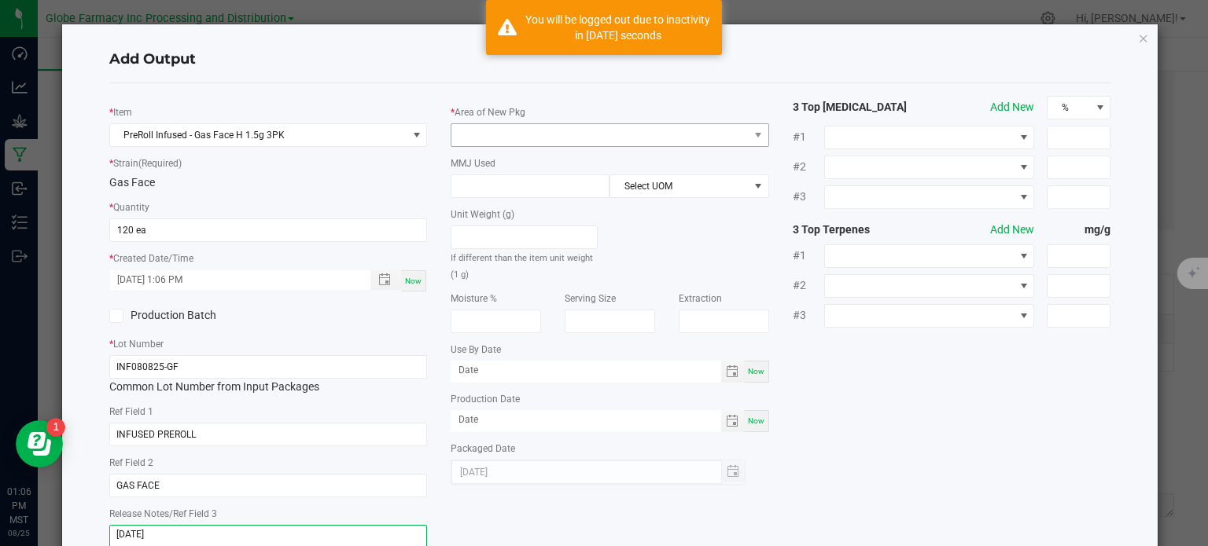
type textarea "[DATE]"
click at [591, 134] on span at bounding box center [599, 135] width 297 height 22
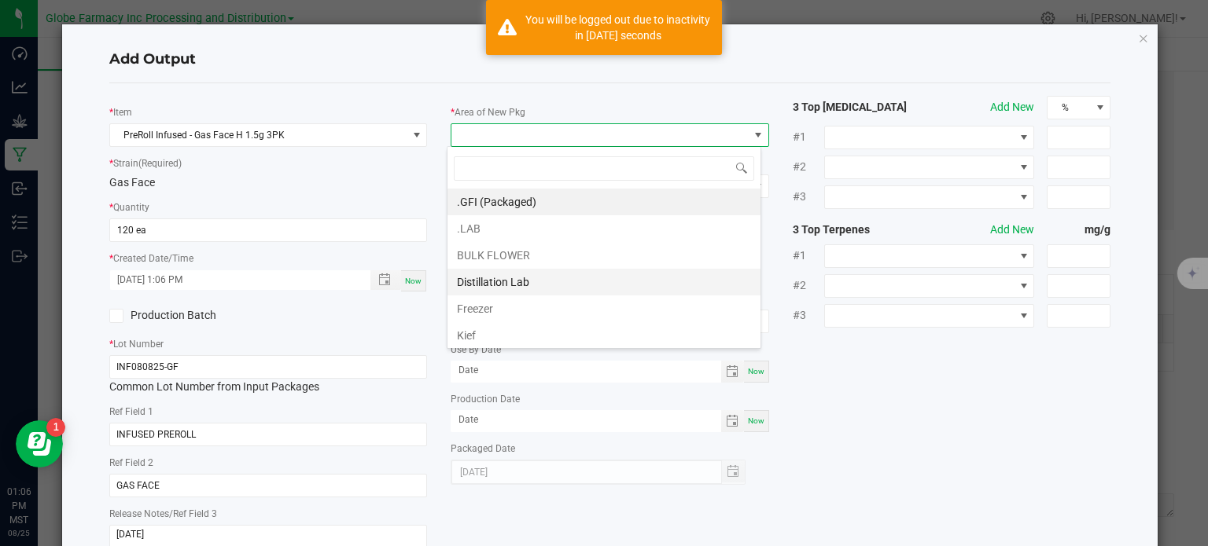
scroll to position [23, 314]
click at [519, 200] on li ".GFI (Packaged)" at bounding box center [603, 202] width 313 height 27
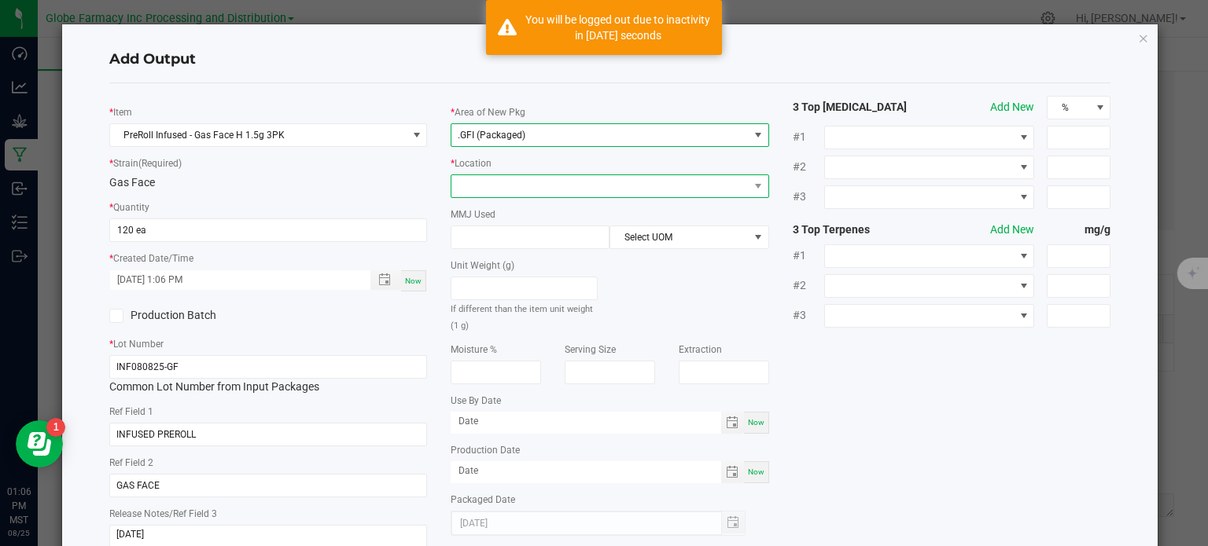
click at [512, 191] on span at bounding box center [599, 186] width 297 height 22
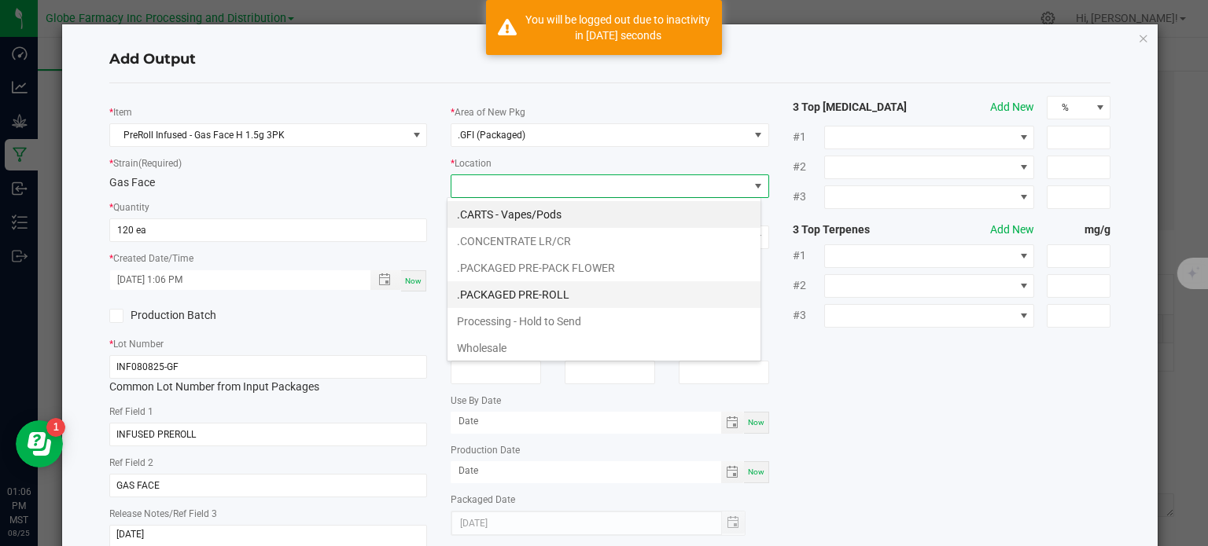
click at [525, 292] on li ".PACKAGED PRE-ROLL" at bounding box center [603, 294] width 313 height 27
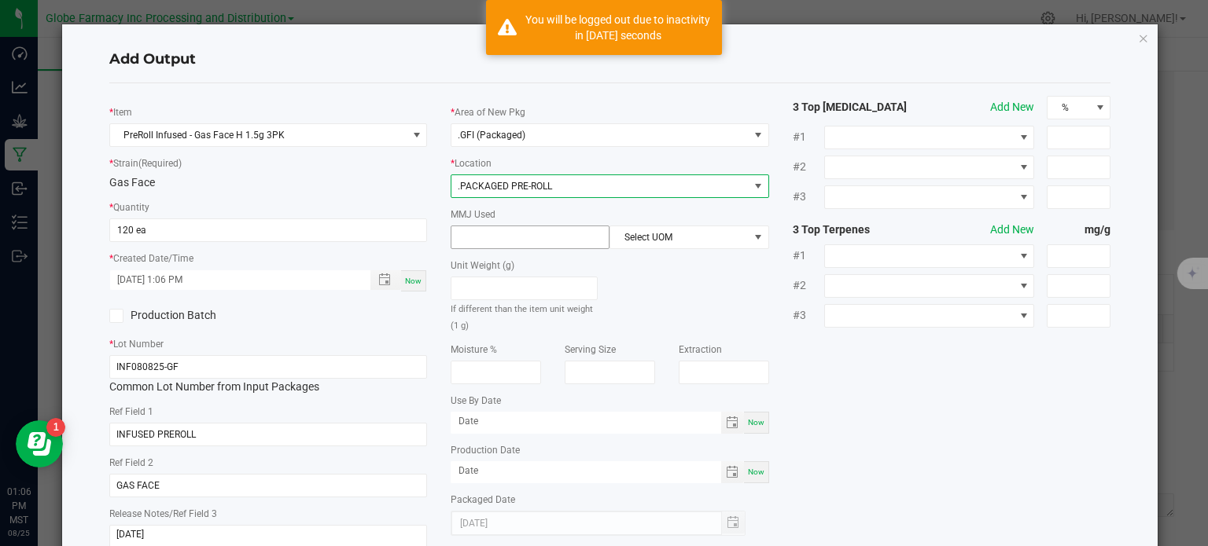
click at [519, 245] on input at bounding box center [529, 237] width 157 height 22
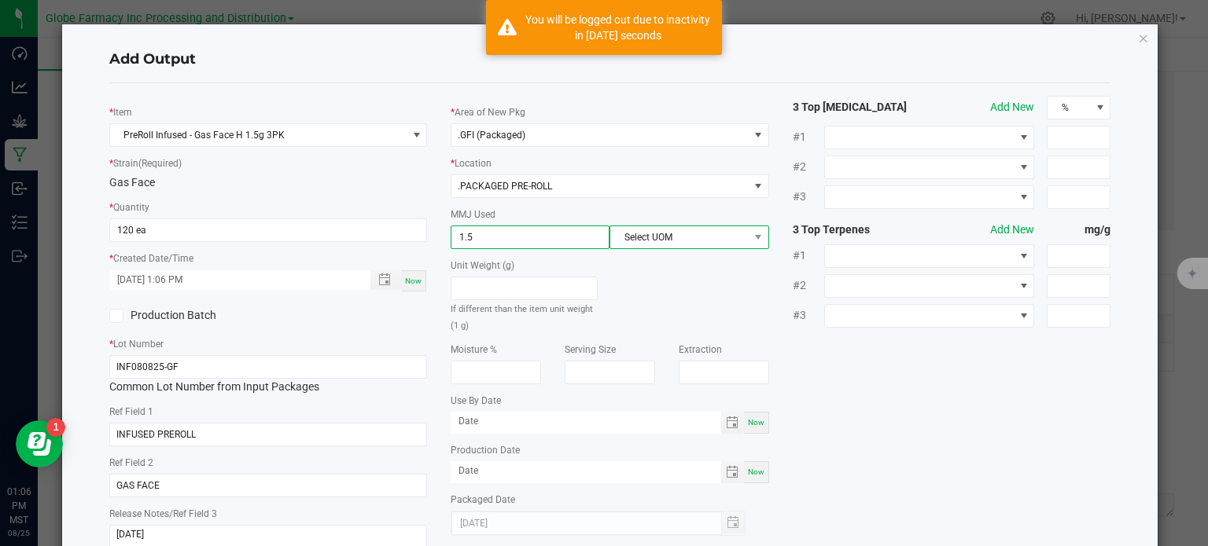
click at [640, 241] on span "Select UOM" at bounding box center [679, 237] width 138 height 22
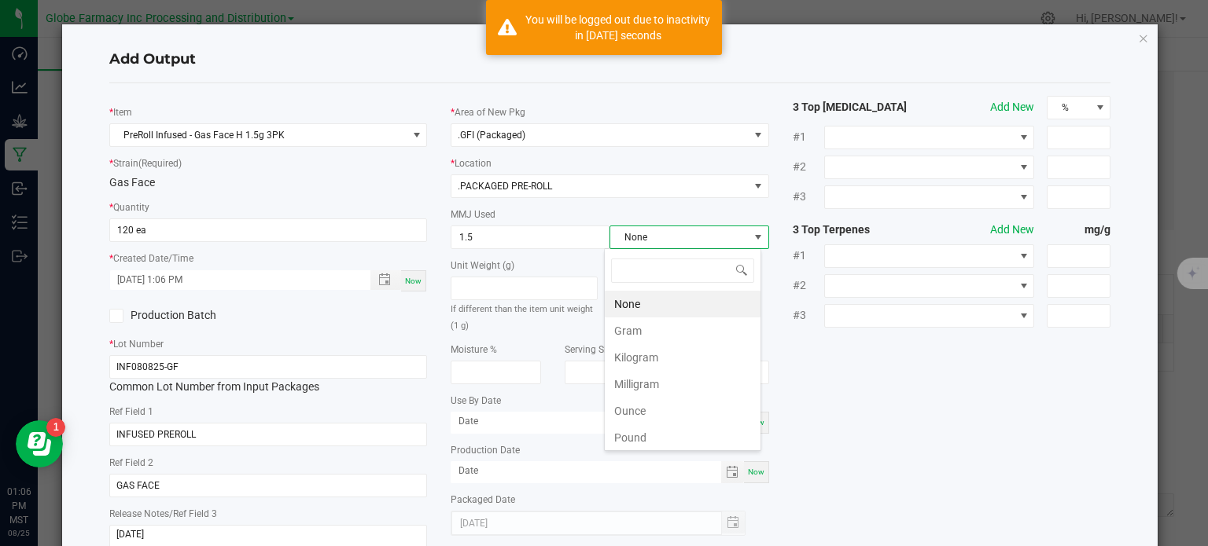
scroll to position [23, 157]
click at [646, 325] on li "Gram" at bounding box center [683, 331] width 156 height 27
click at [535, 235] on input "1.5" at bounding box center [529, 237] width 157 height 22
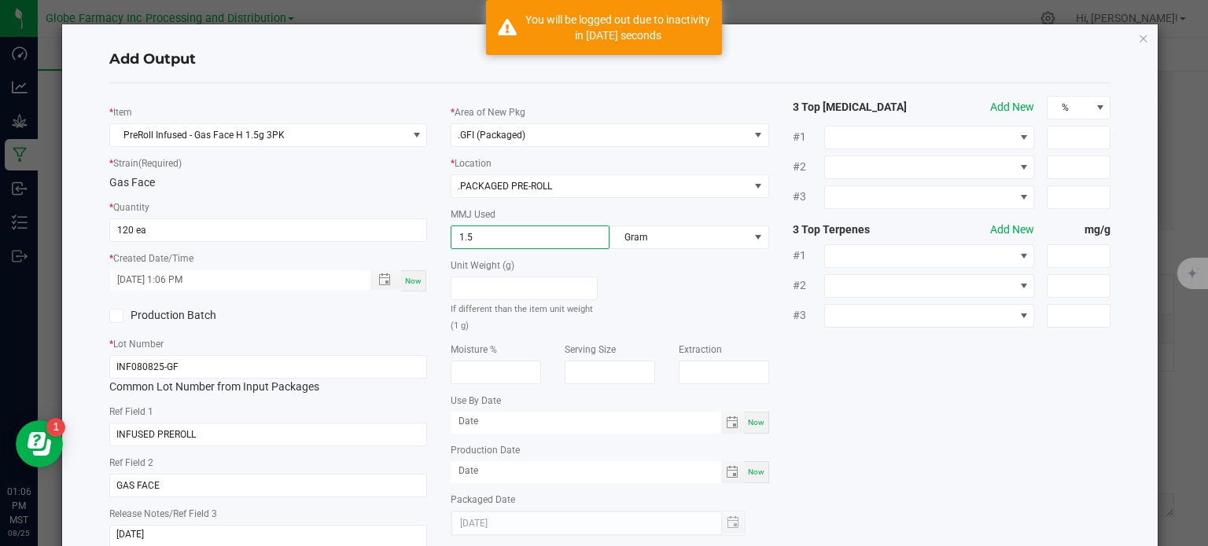
click at [535, 235] on input "1.5" at bounding box center [529, 237] width 157 height 22
type input "3"
type input "1.5"
click at [953, 370] on div "* Item PreRoll Infused - Gas Face H 1.5g 3PK * Strain (Required) Gas Face * Qua…" at bounding box center [609, 328] width 1025 height 464
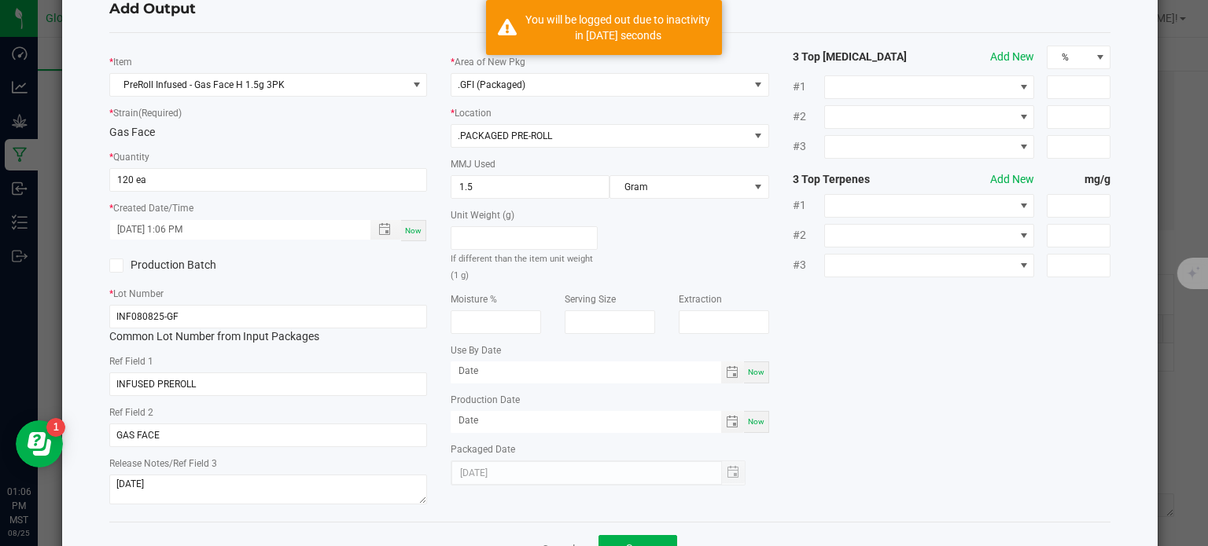
scroll to position [105, 0]
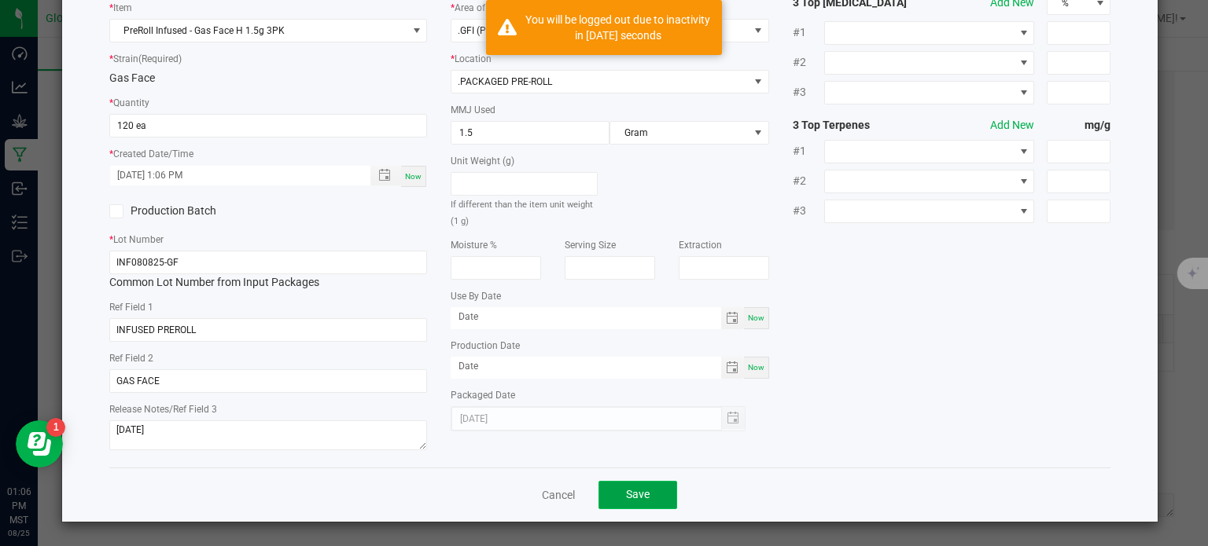
click at [666, 492] on button "Save" at bounding box center [637, 495] width 79 height 28
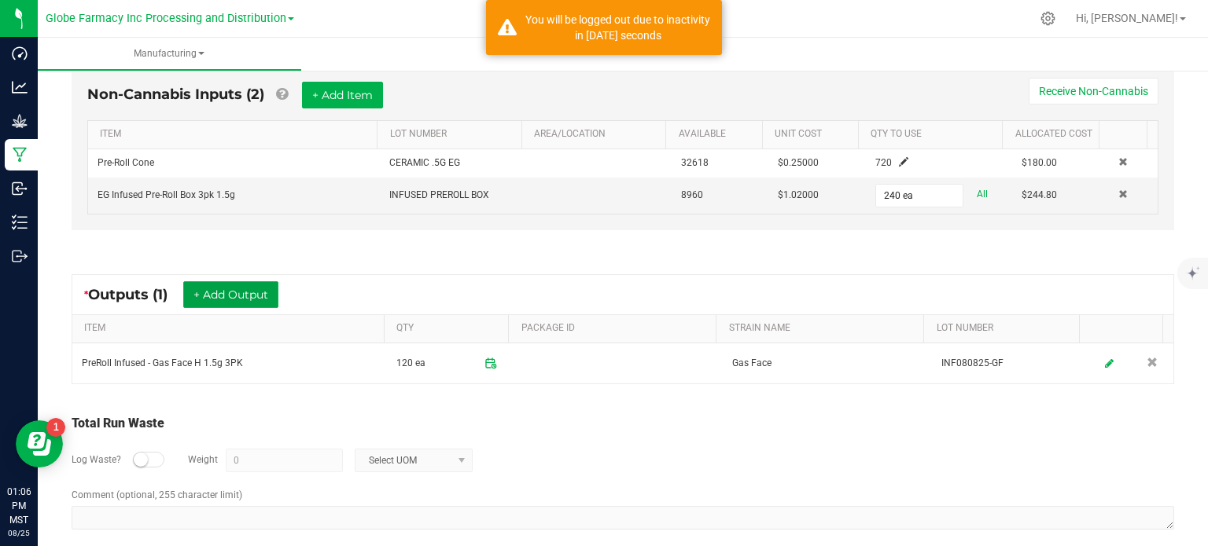
click at [274, 292] on button "+ Add Output" at bounding box center [230, 294] width 95 height 27
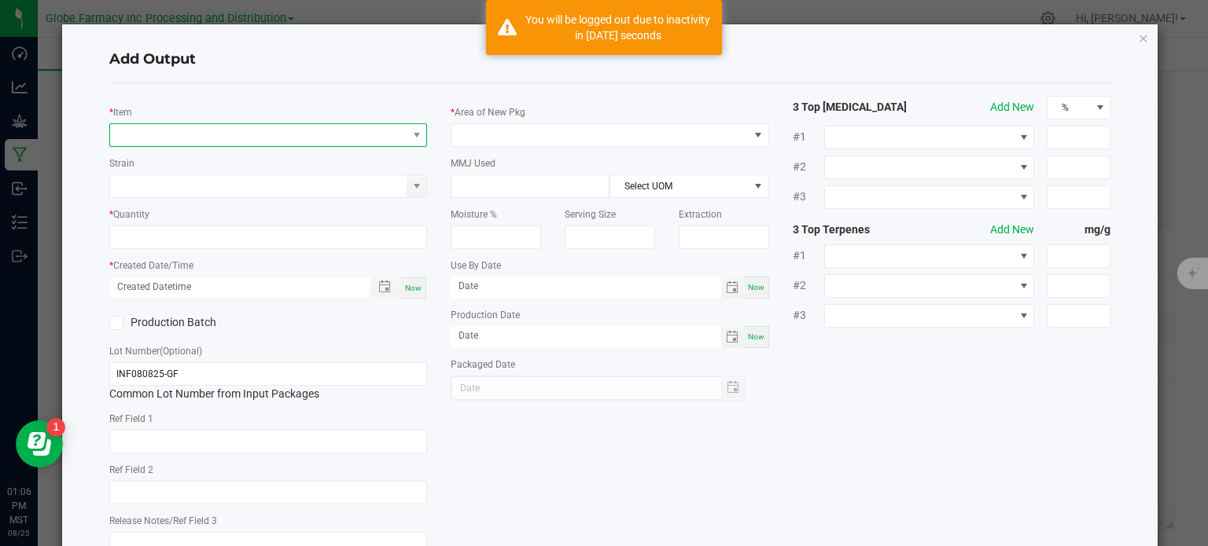
click at [237, 132] on span "NO DATA FOUND" at bounding box center [258, 135] width 297 height 22
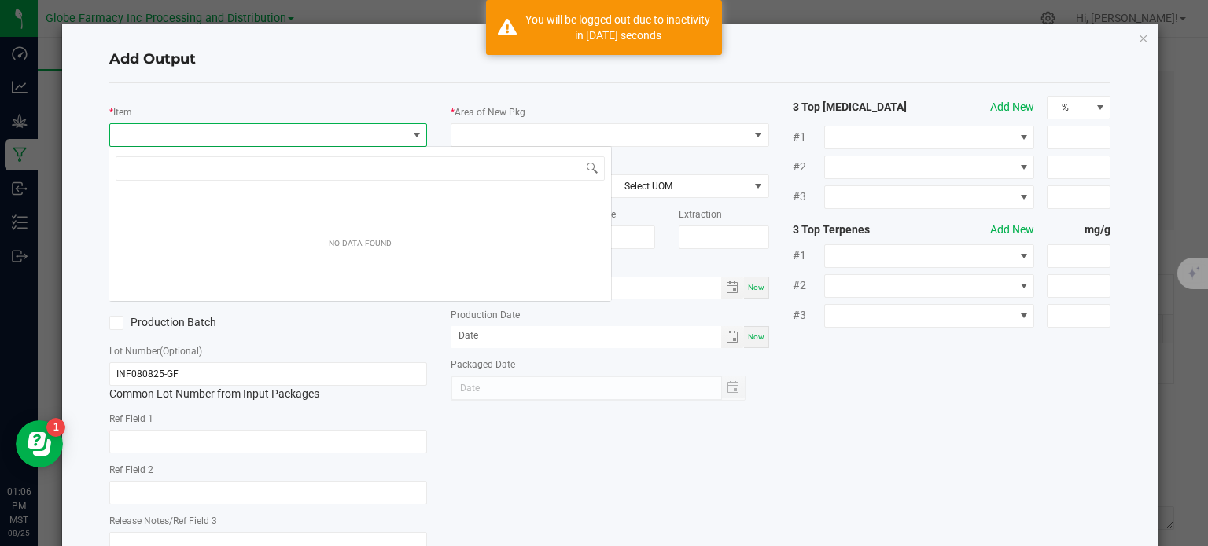
scroll to position [23, 314]
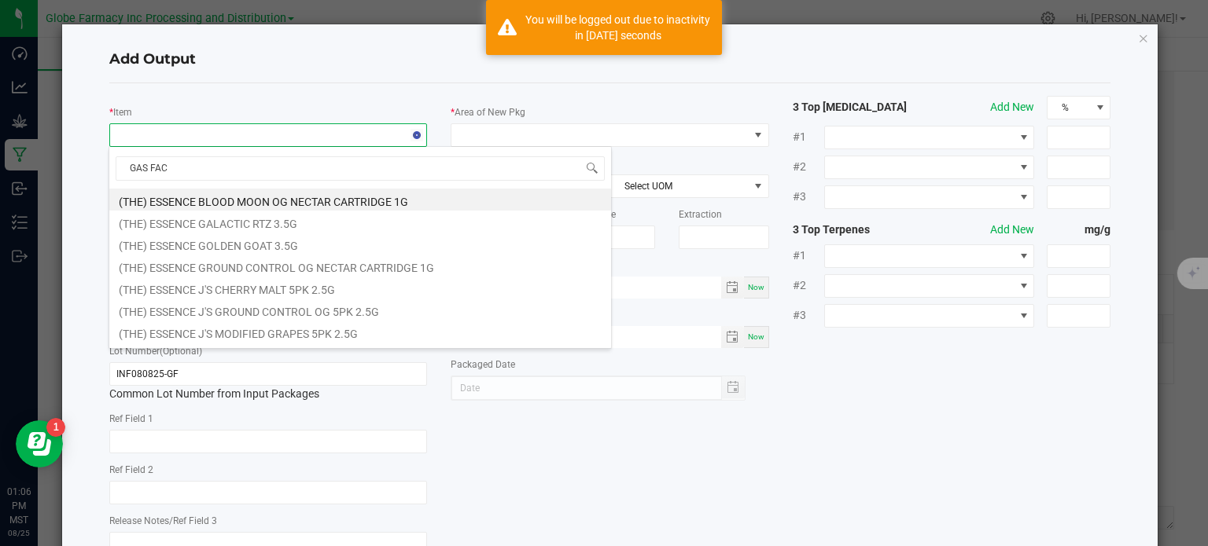
type input "GAS FACE"
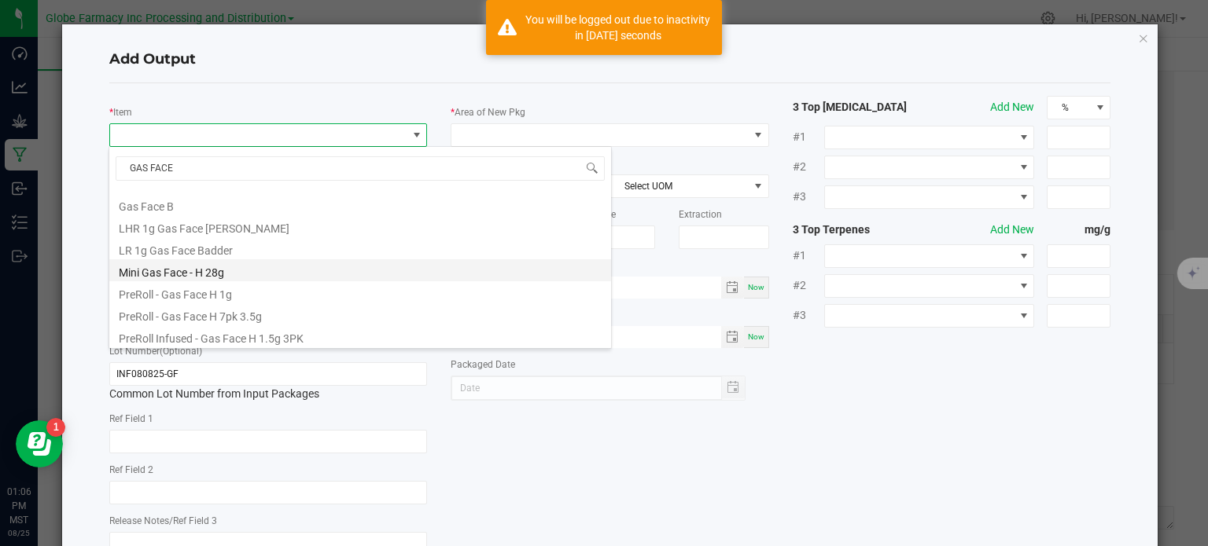
scroll to position [349, 0]
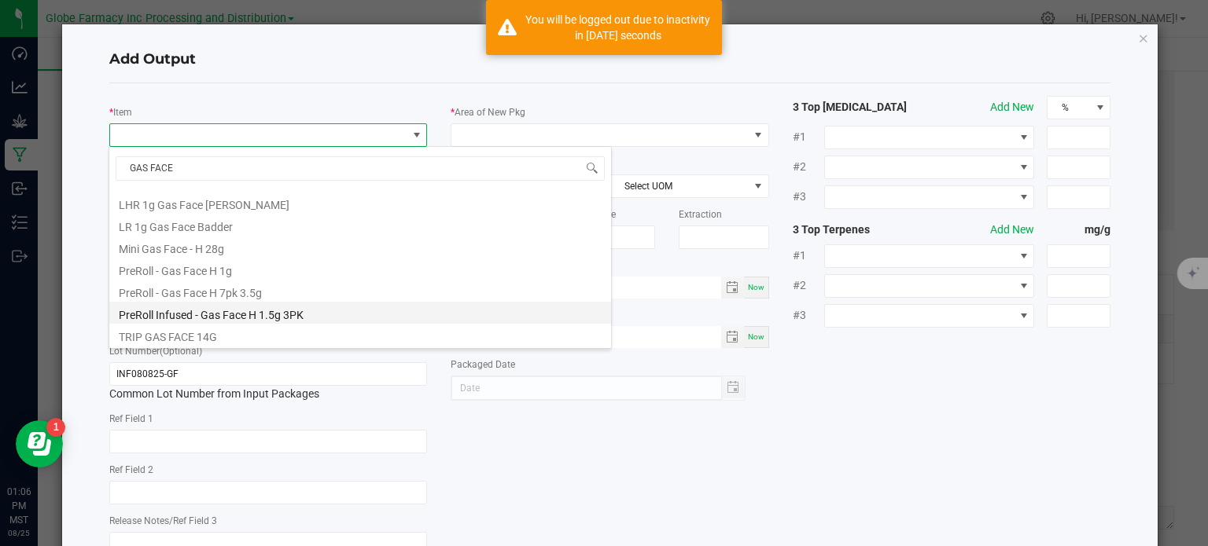
click at [237, 311] on li "PreRoll Infused - Gas Face H 1.5g 3PK" at bounding box center [360, 313] width 502 height 22
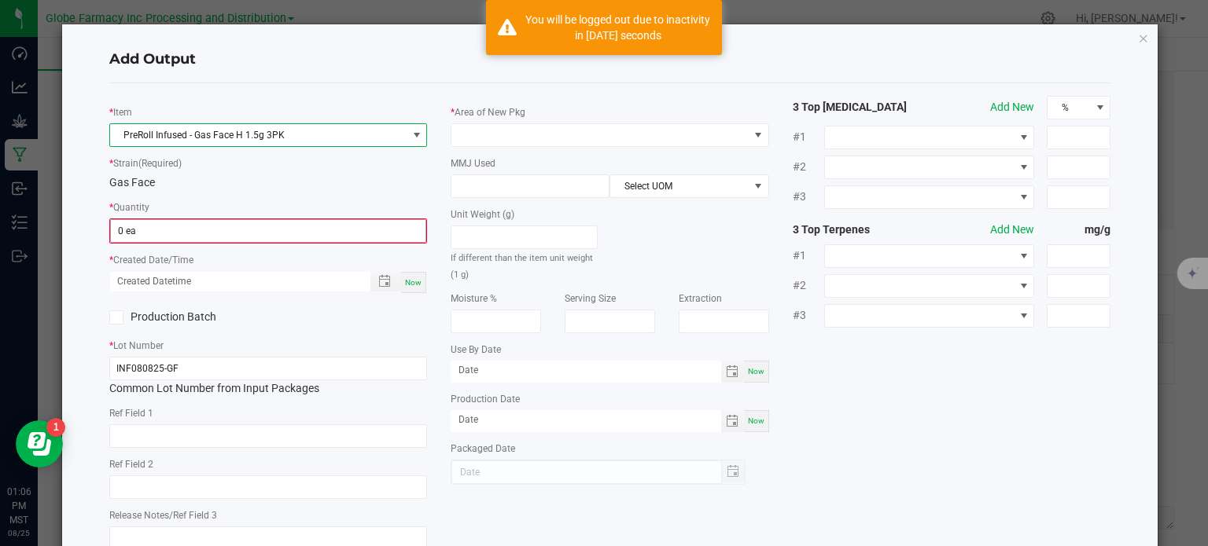
click at [212, 235] on input "0 ea" at bounding box center [268, 231] width 315 height 22
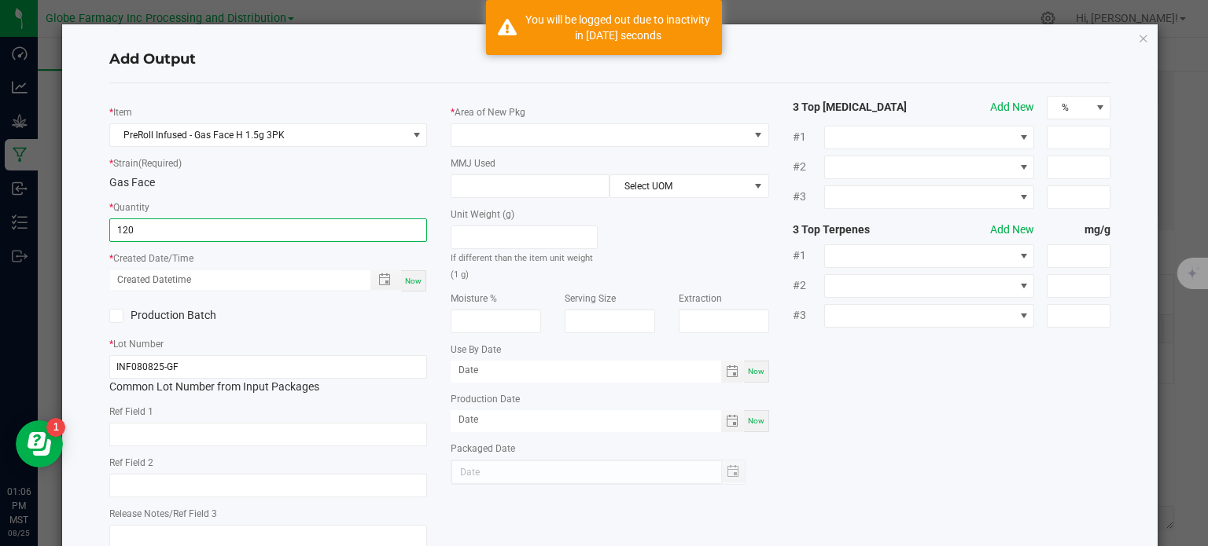
click at [405, 278] on span "Now" at bounding box center [413, 281] width 17 height 9
type input "120 ea"
type input "[DATE] 1:06 PM"
type input "[DATE]"
click at [305, 423] on input "text" at bounding box center [268, 435] width 318 height 24
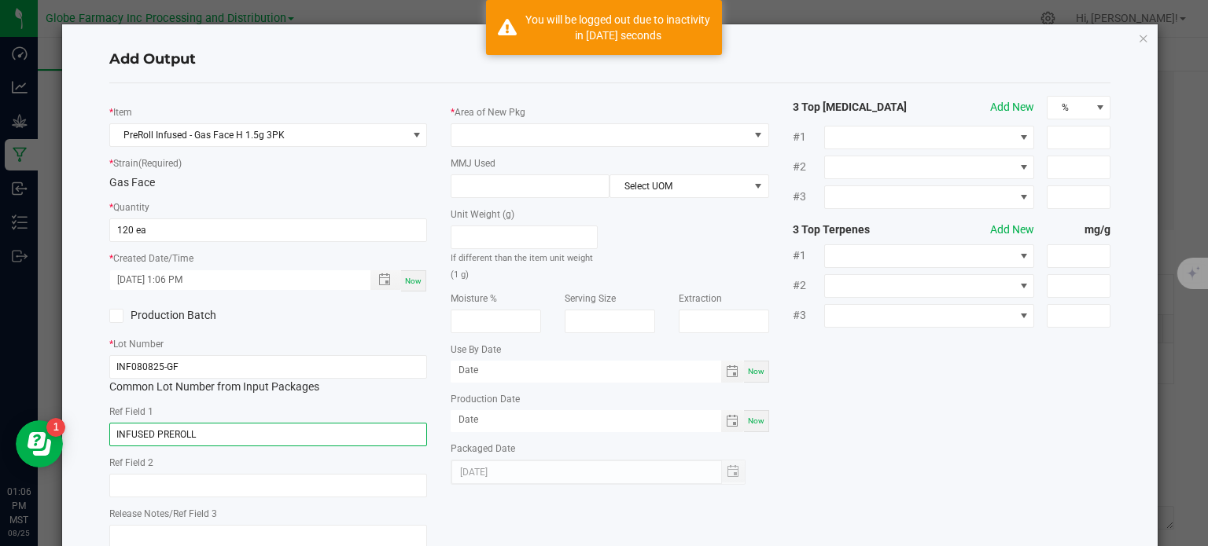
type input "INFUSED PREROLL"
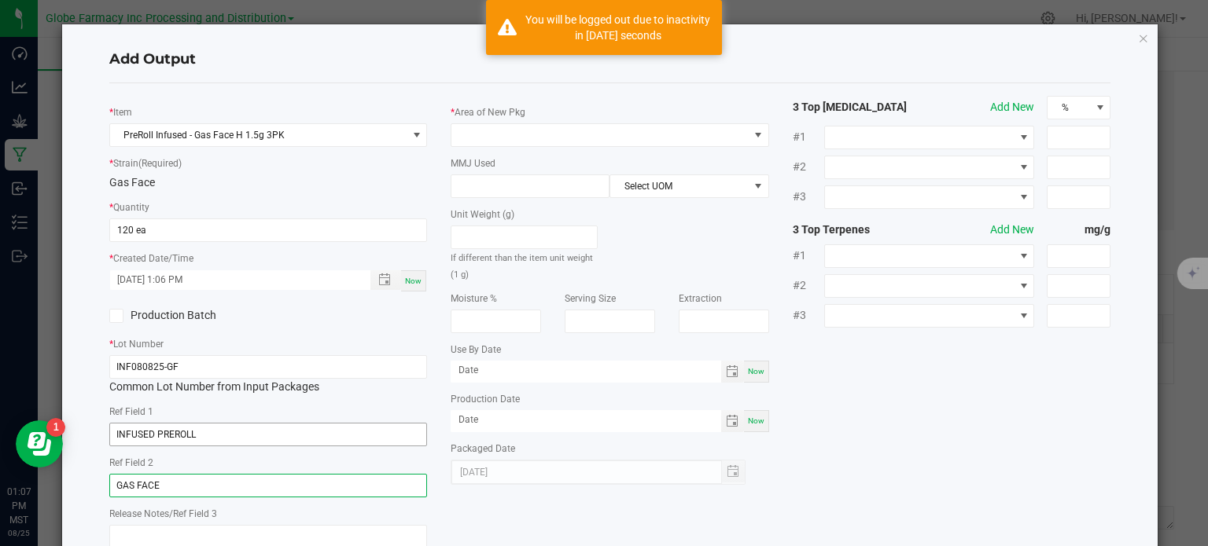
type input "GAS FACE"
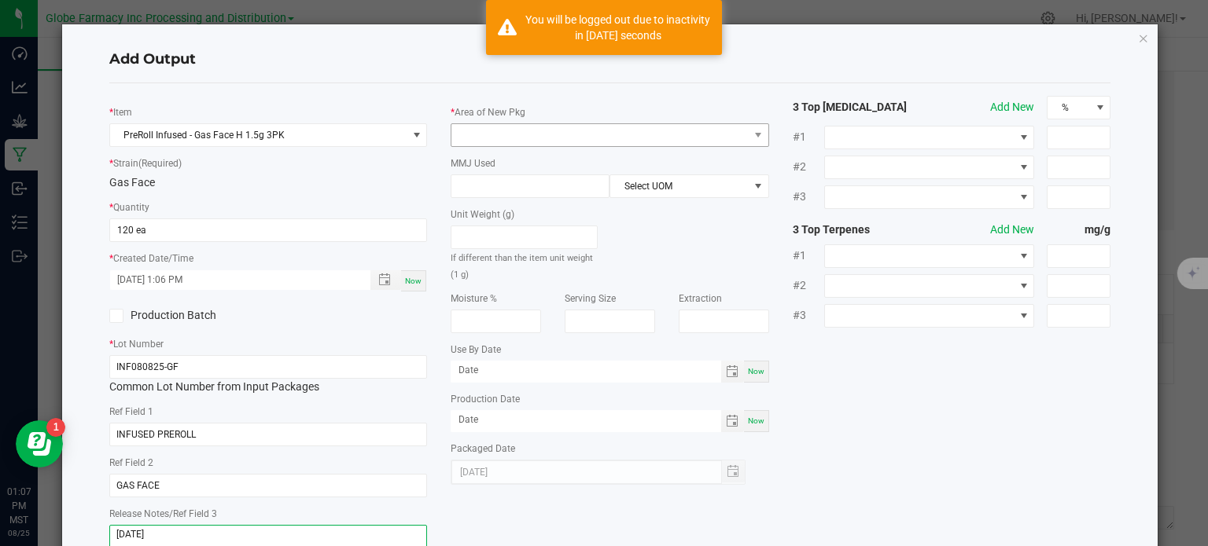
type textarea "[DATE]"
click at [564, 136] on span at bounding box center [599, 135] width 297 height 22
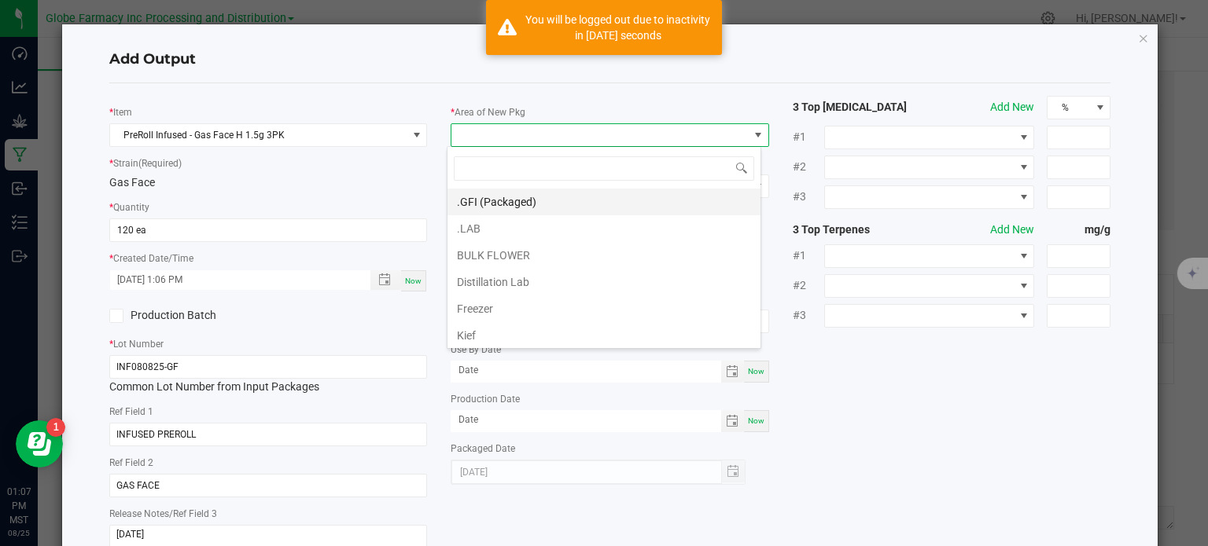
scroll to position [23, 314]
click at [535, 204] on li ".GFI (Packaged)" at bounding box center [603, 202] width 313 height 27
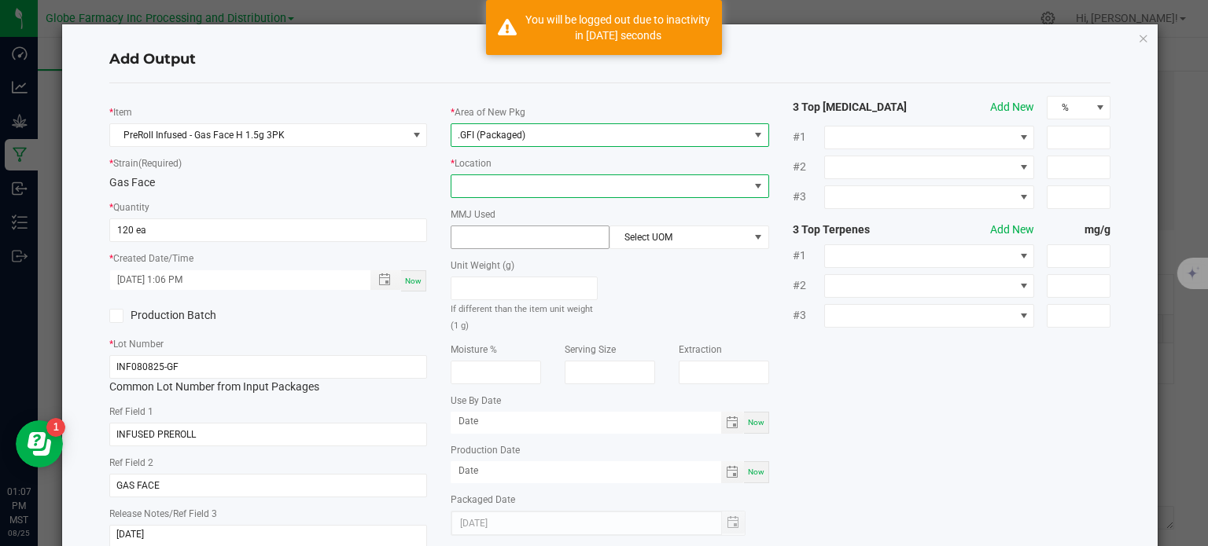
click at [531, 186] on span at bounding box center [599, 186] width 297 height 22
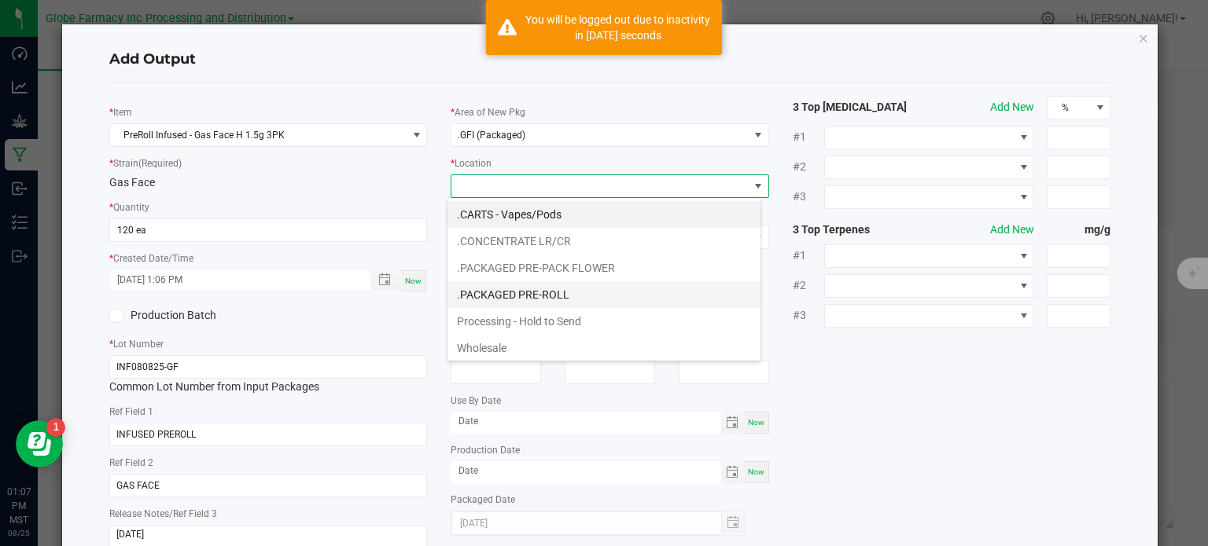
click at [543, 303] on li ".PACKAGED PRE-ROLL" at bounding box center [603, 294] width 313 height 27
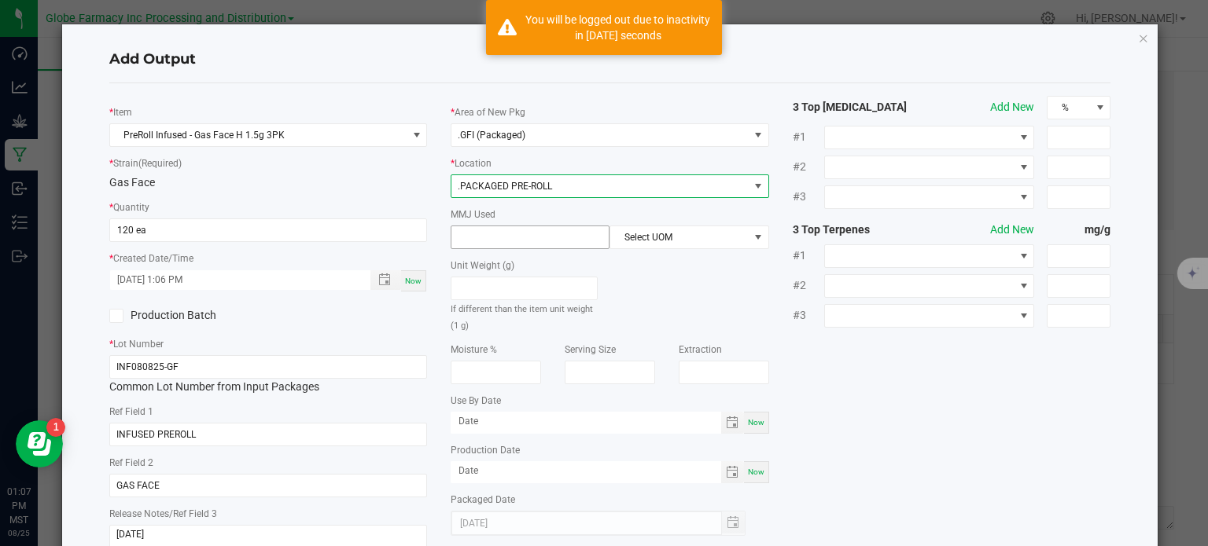
click at [508, 232] on input at bounding box center [529, 237] width 157 height 22
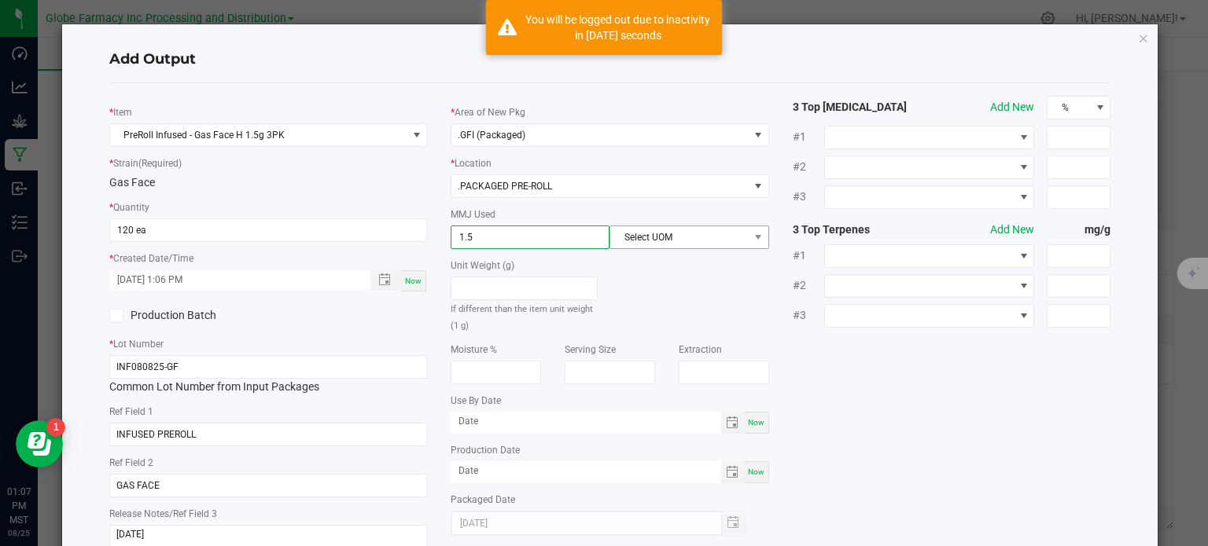
type input "1.5"
click at [642, 246] on span "Select UOM" at bounding box center [679, 237] width 138 height 22
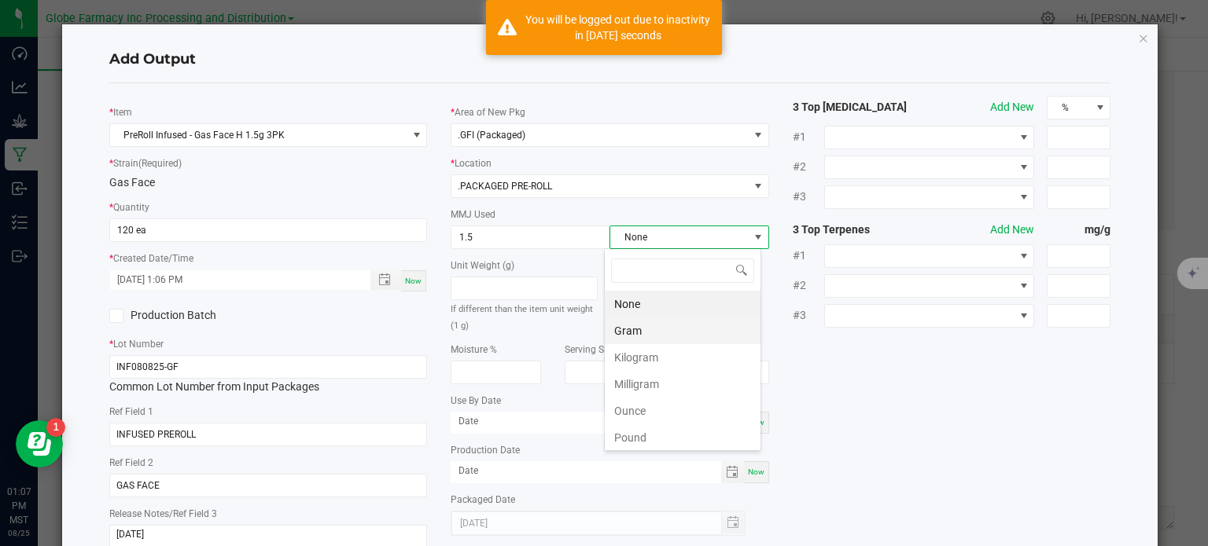
scroll to position [23, 157]
click at [674, 338] on li "Gram" at bounding box center [683, 331] width 156 height 27
click at [952, 402] on div "* Item PreRoll Infused - Gas Face H 1.5g 3PK * Strain (Required) Gas Face * Qua…" at bounding box center [609, 328] width 1025 height 464
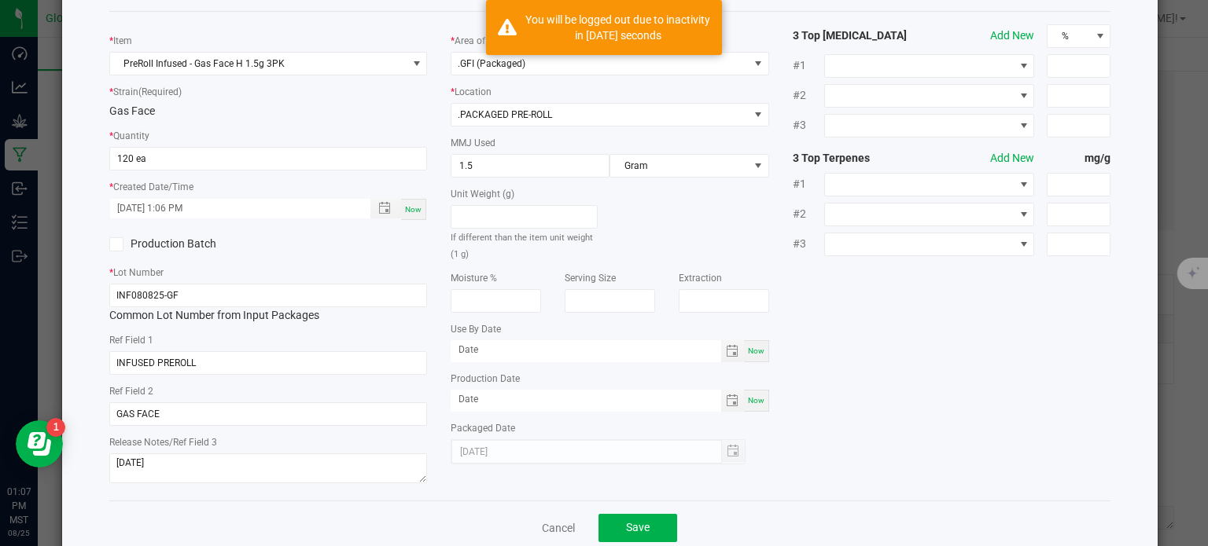
scroll to position [105, 0]
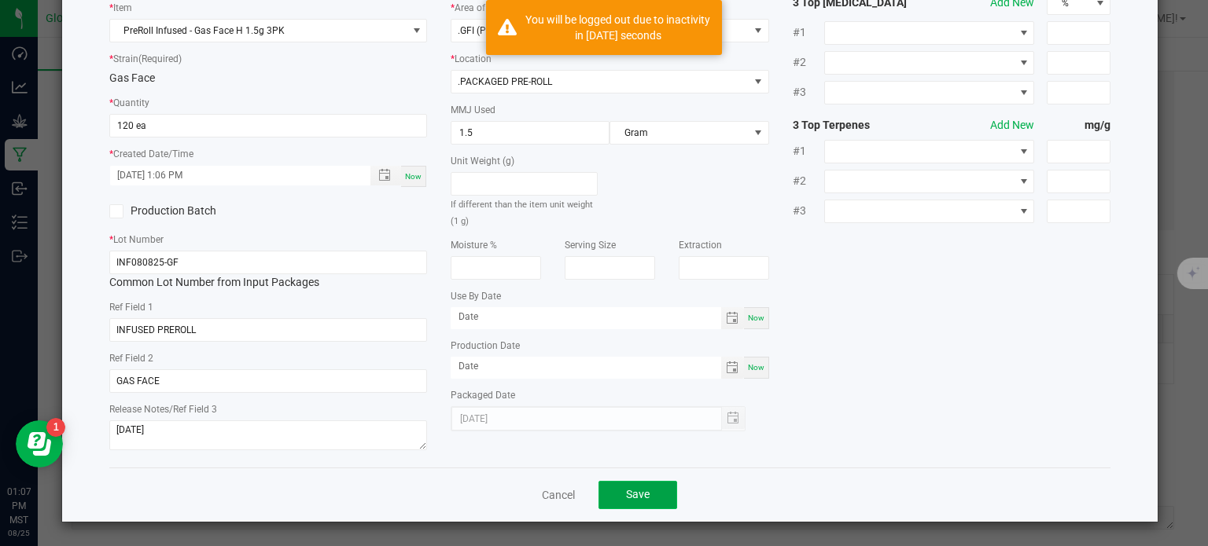
click at [604, 500] on button "Save" at bounding box center [637, 495] width 79 height 28
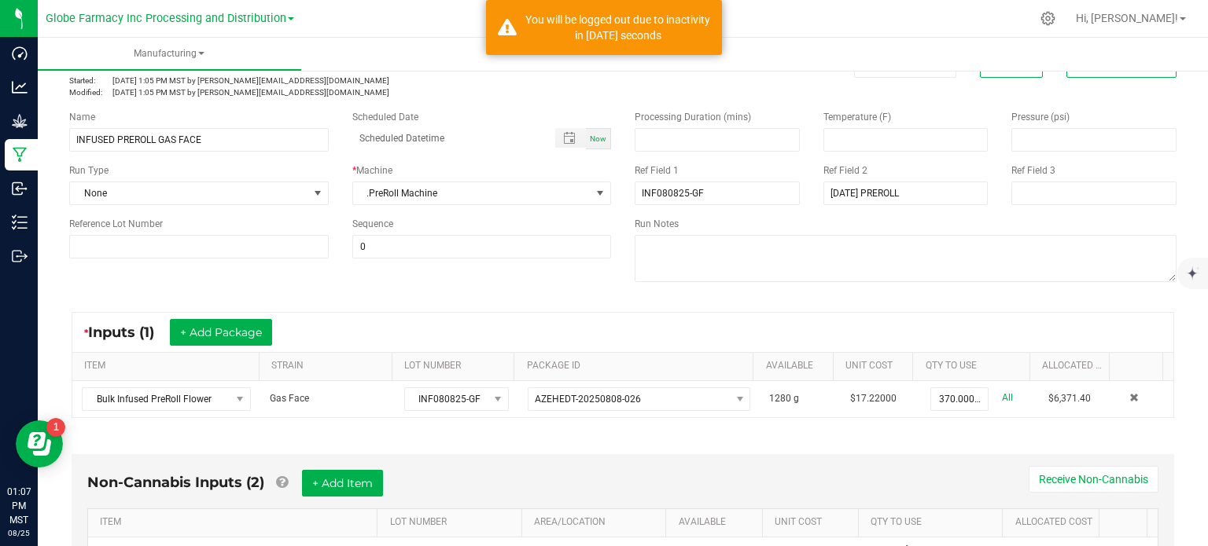
scroll to position [0, 0]
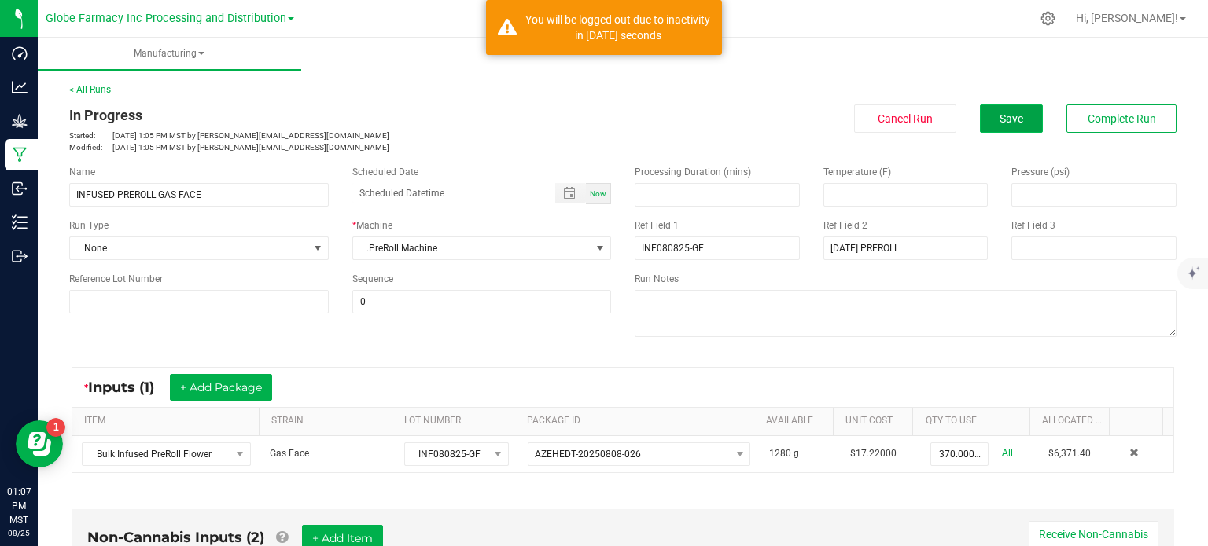
click at [1002, 118] on span "Save" at bounding box center [1011, 118] width 24 height 13
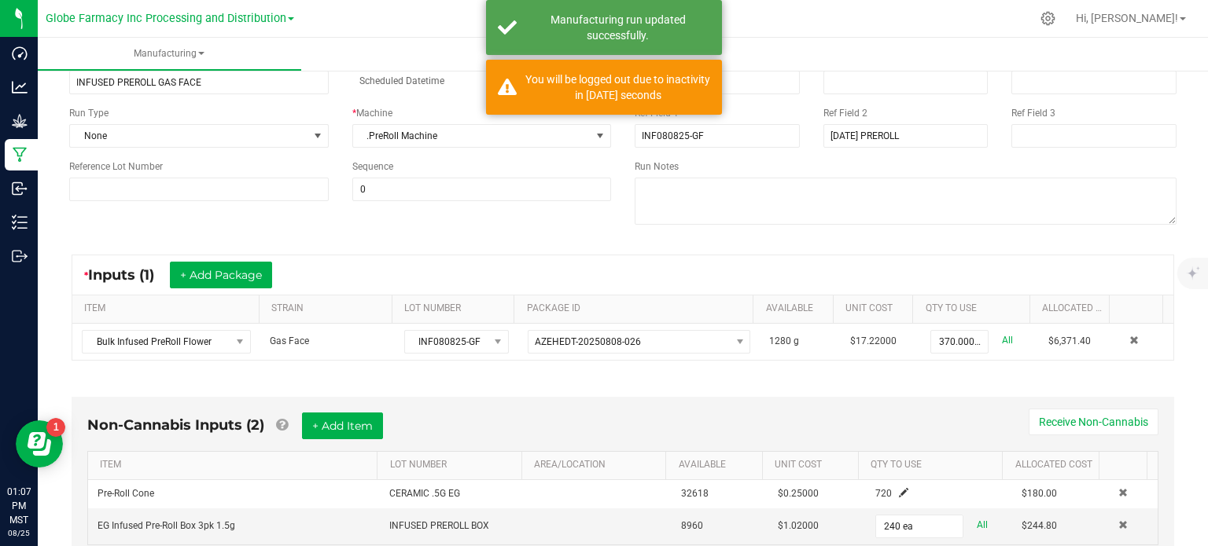
scroll to position [25, 0]
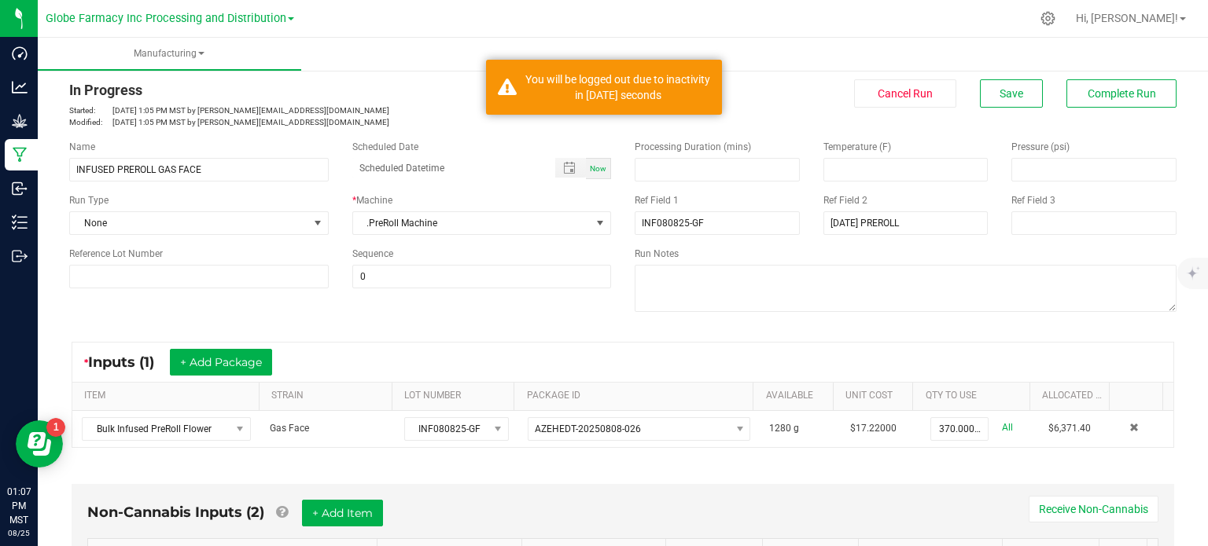
click at [1116, 107] on div "In Progress Started: [DATE] 1:05 PM MST by [PERSON_NAME][EMAIL_ADDRESS][DOMAIN_…" at bounding box center [622, 103] width 1131 height 49
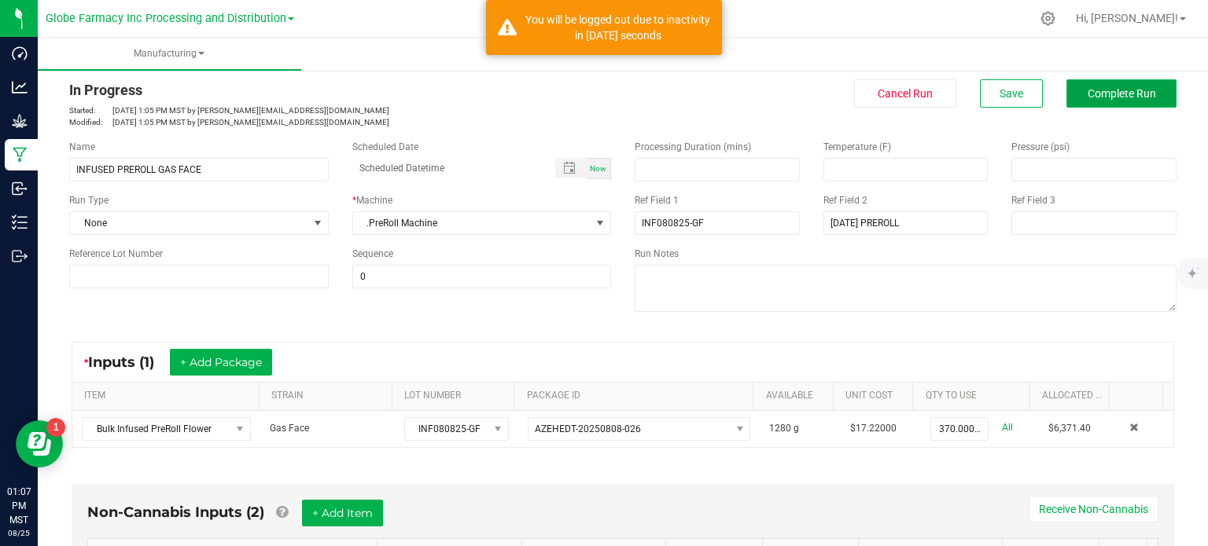
click at [1116, 100] on button "Complete Run" at bounding box center [1121, 93] width 110 height 28
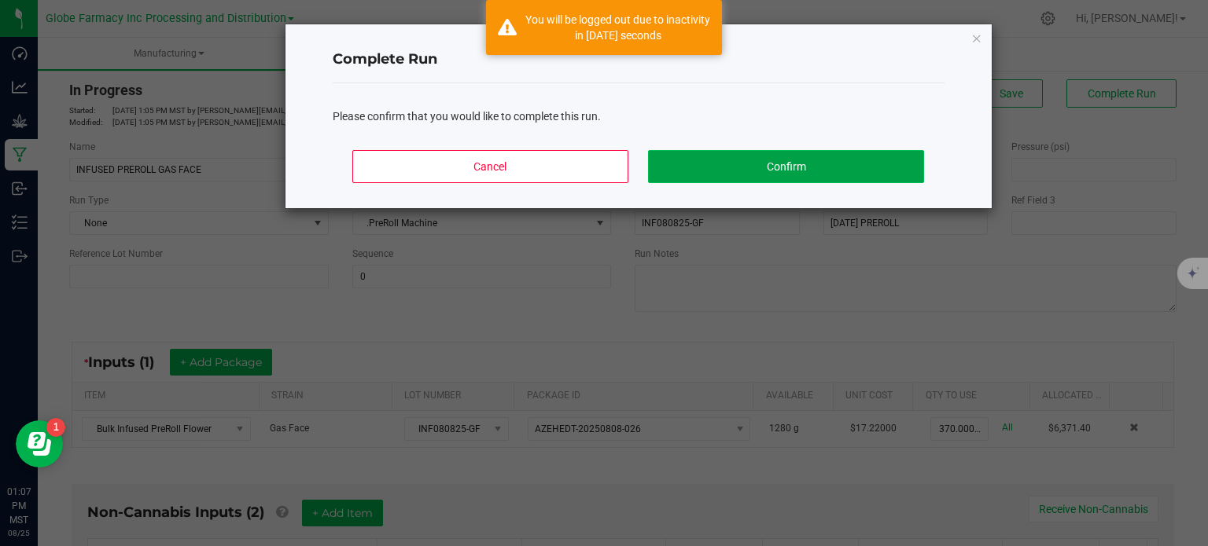
click at [871, 150] on button "Confirm" at bounding box center [785, 166] width 275 height 33
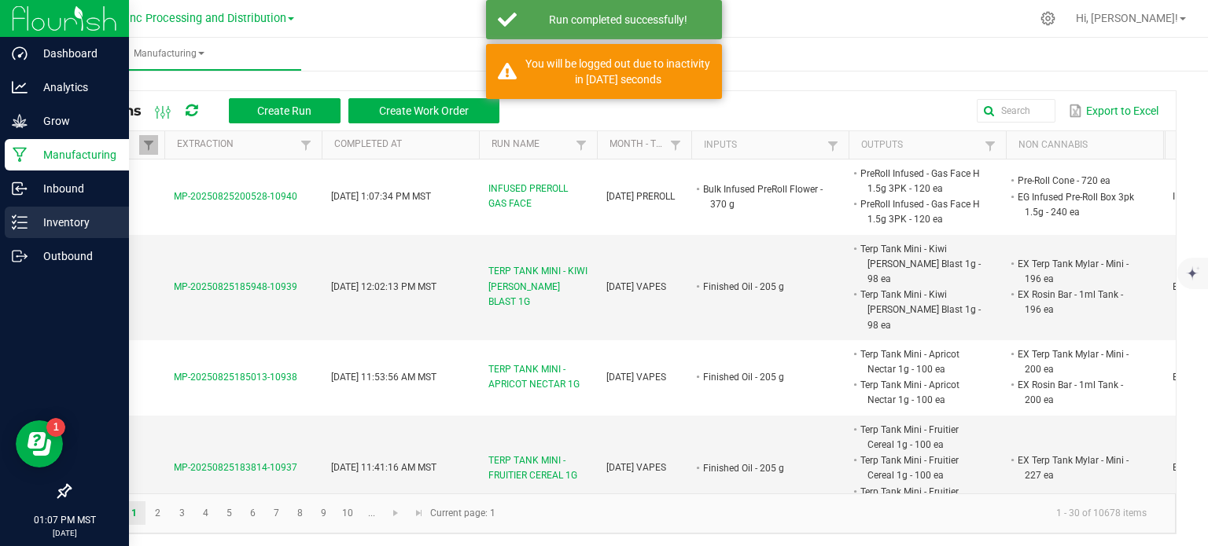
click at [24, 224] on icon at bounding box center [20, 223] width 16 height 16
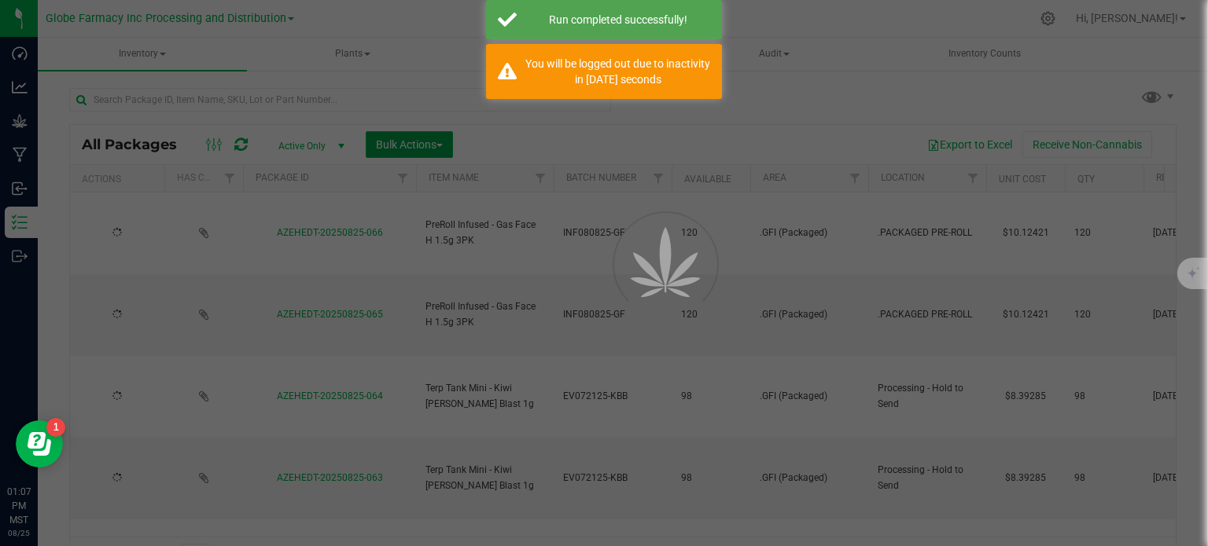
click at [421, 147] on span "Bulk Actions" at bounding box center [409, 144] width 67 height 13
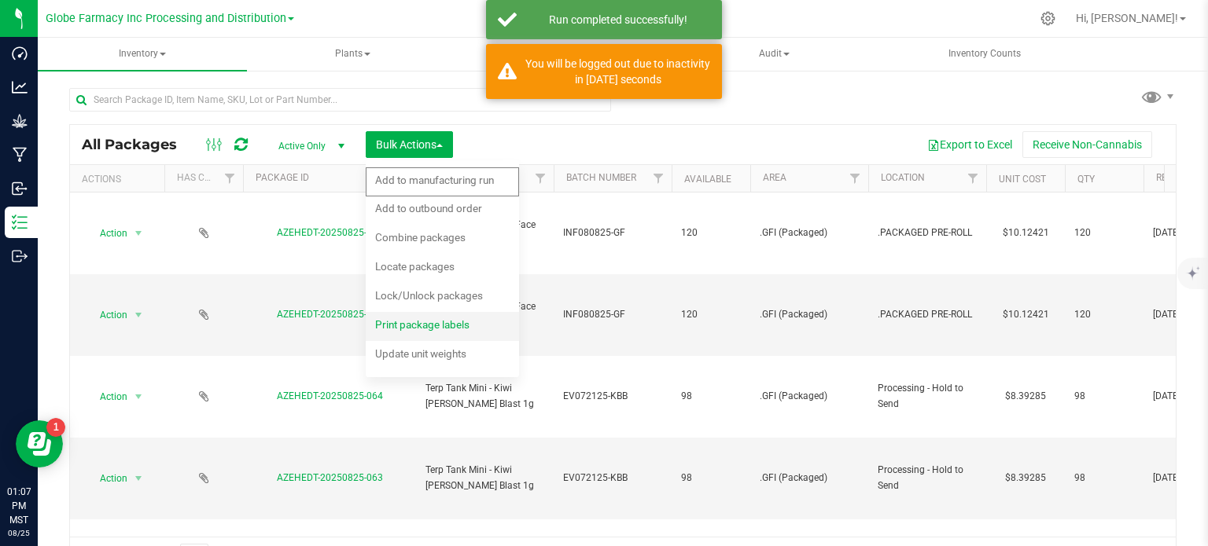
click at [434, 330] on span "Print package labels" at bounding box center [422, 324] width 94 height 13
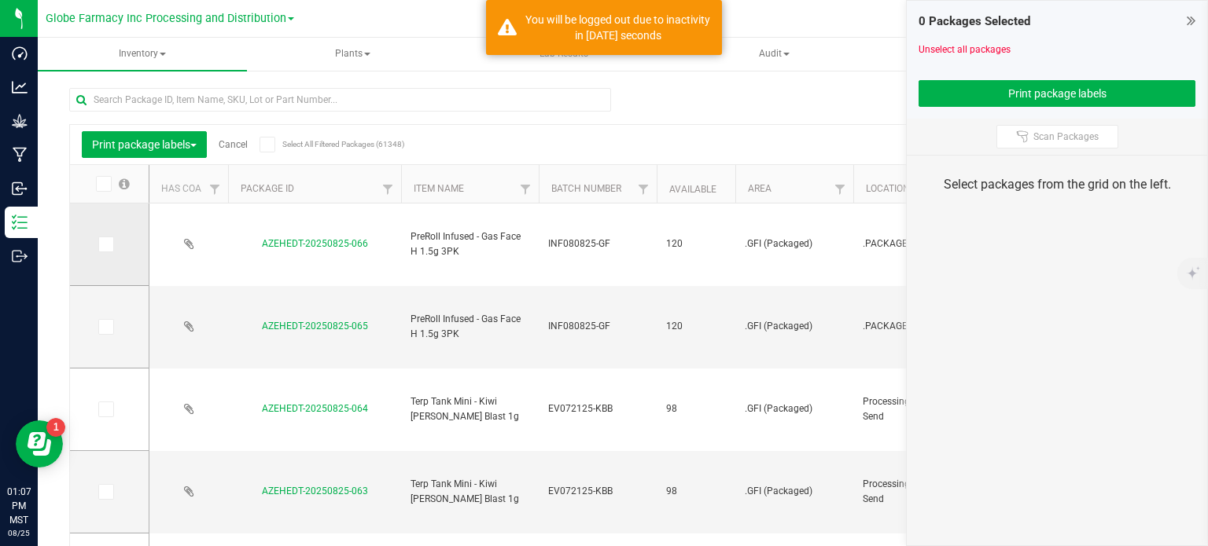
click at [104, 244] on icon at bounding box center [105, 244] width 10 height 0
click at [0, 0] on input "checkbox" at bounding box center [0, 0] width 0 height 0
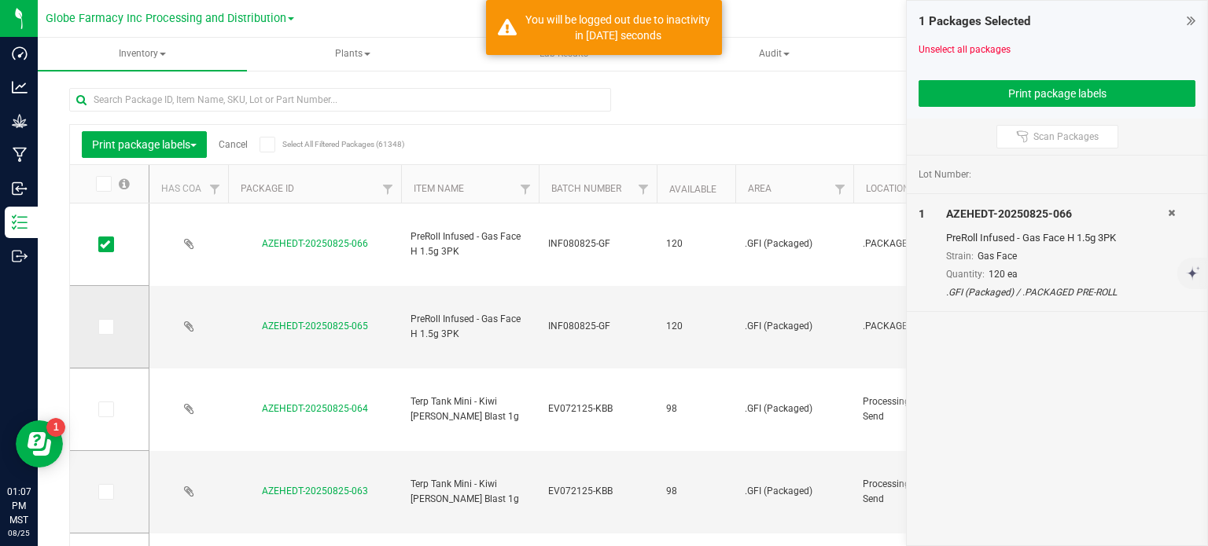
click at [105, 327] on icon at bounding box center [105, 327] width 10 height 0
click at [0, 0] on input "checkbox" at bounding box center [0, 0] width 0 height 0
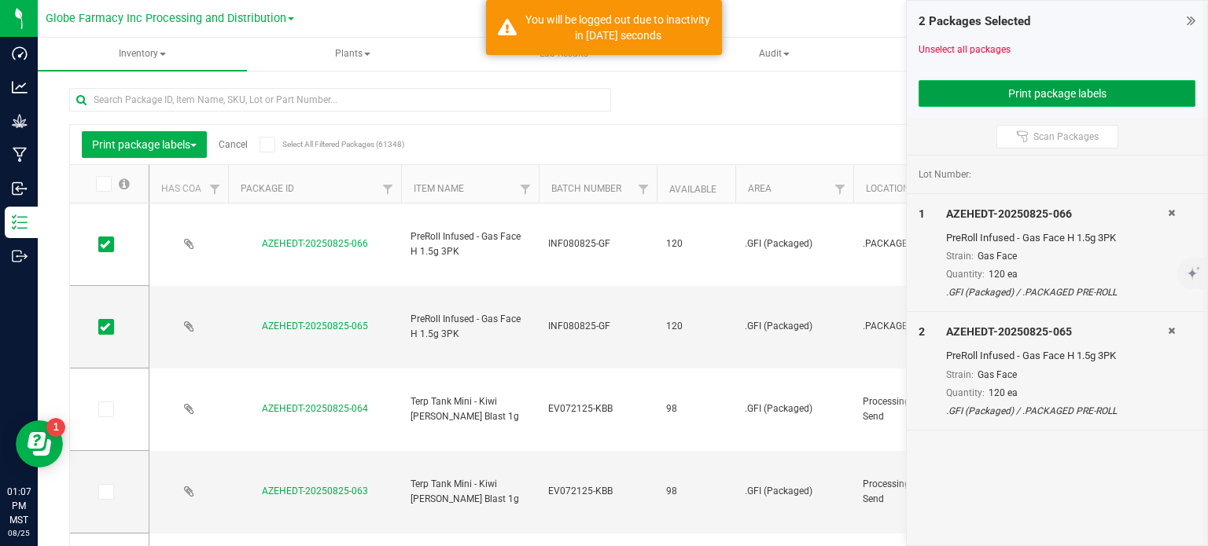
click at [953, 90] on button "Print package labels" at bounding box center [1056, 93] width 277 height 27
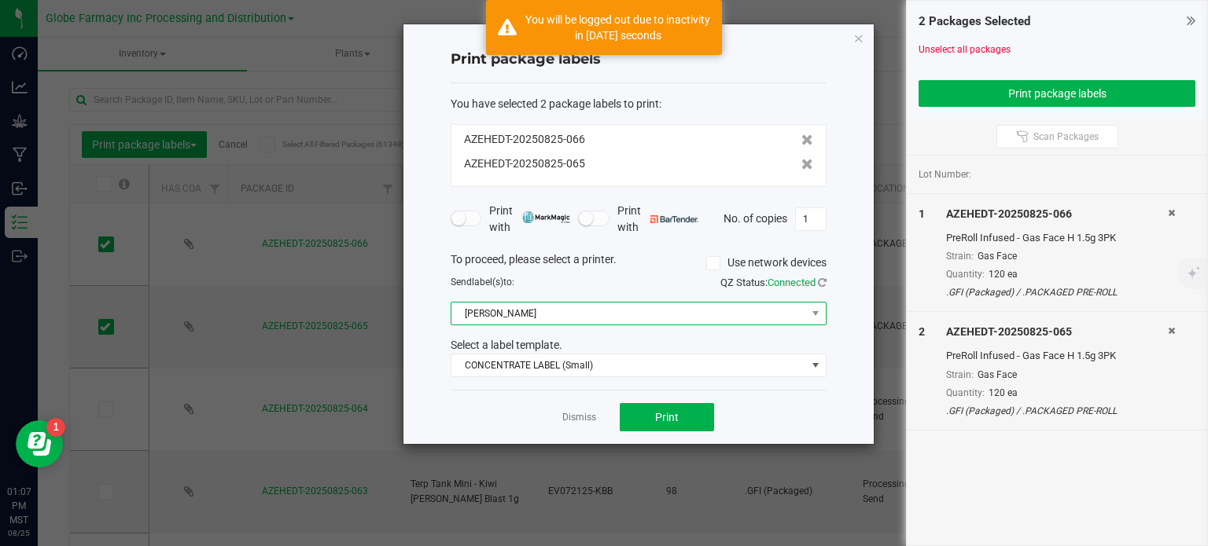
click at [546, 311] on span "[PERSON_NAME]" at bounding box center [628, 314] width 355 height 22
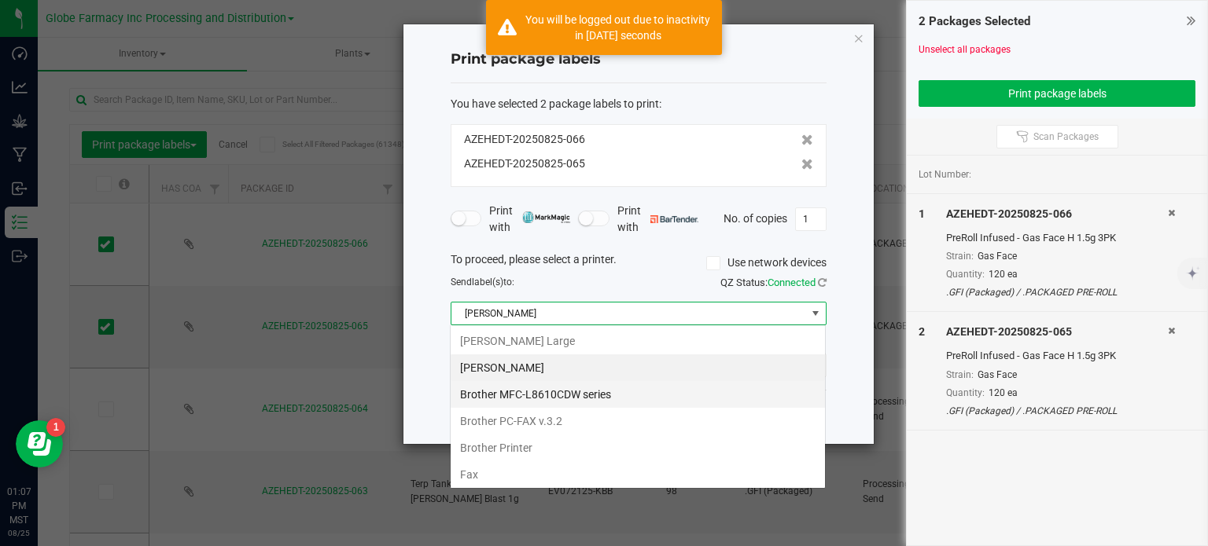
scroll to position [23, 376]
click at [546, 346] on Large "[PERSON_NAME] Large" at bounding box center [637, 341] width 374 height 27
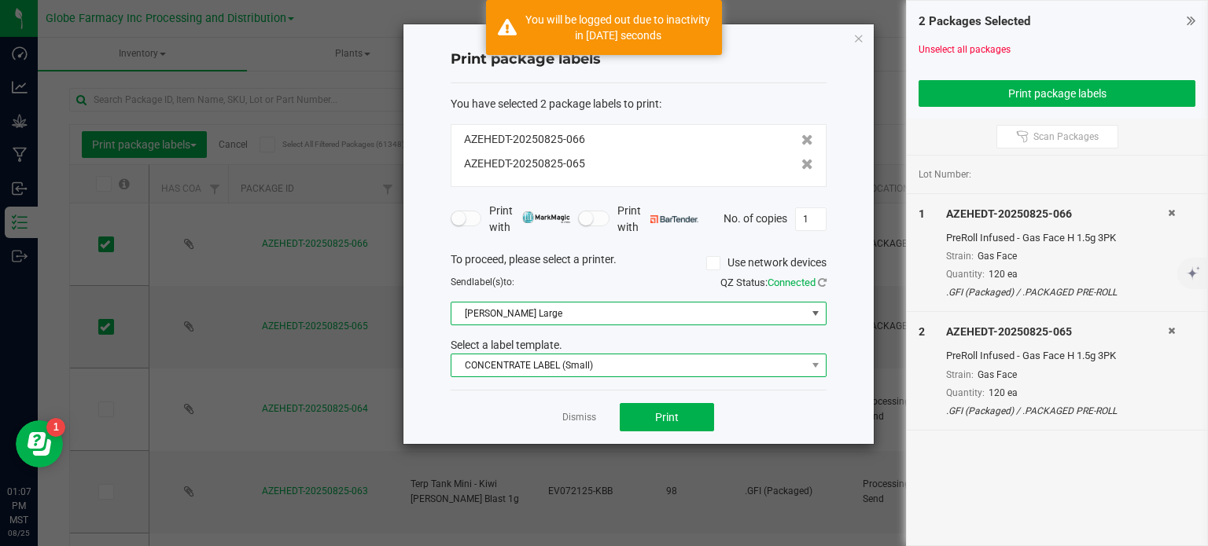
click at [546, 355] on span "CONCENTRATE LABEL (Small)" at bounding box center [628, 366] width 355 height 22
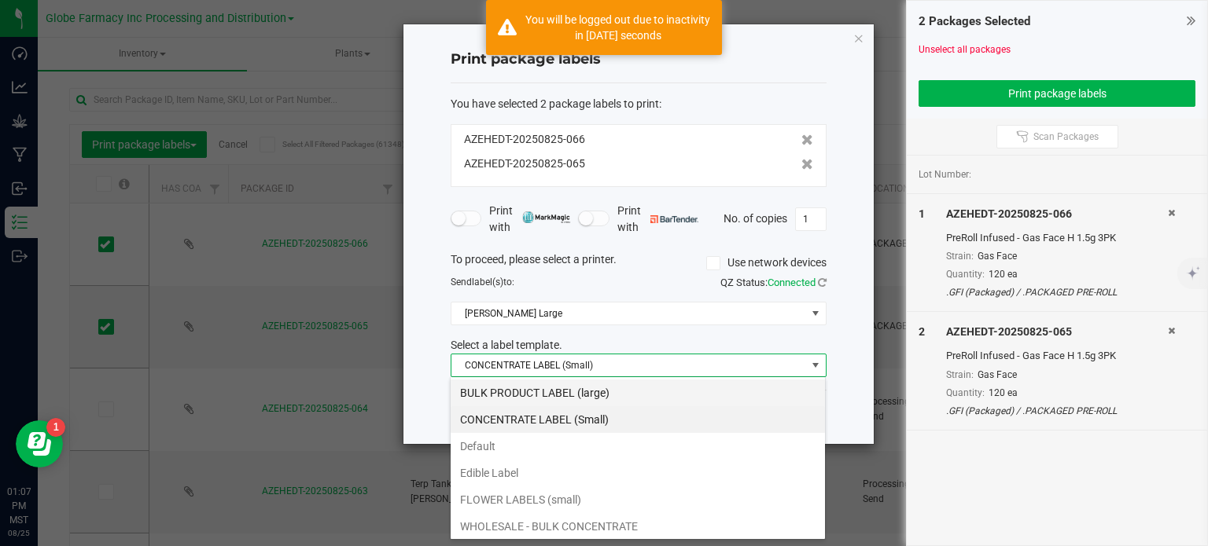
click at [553, 395] on li "BULK PRODUCT LABEL (large)" at bounding box center [637, 393] width 374 height 27
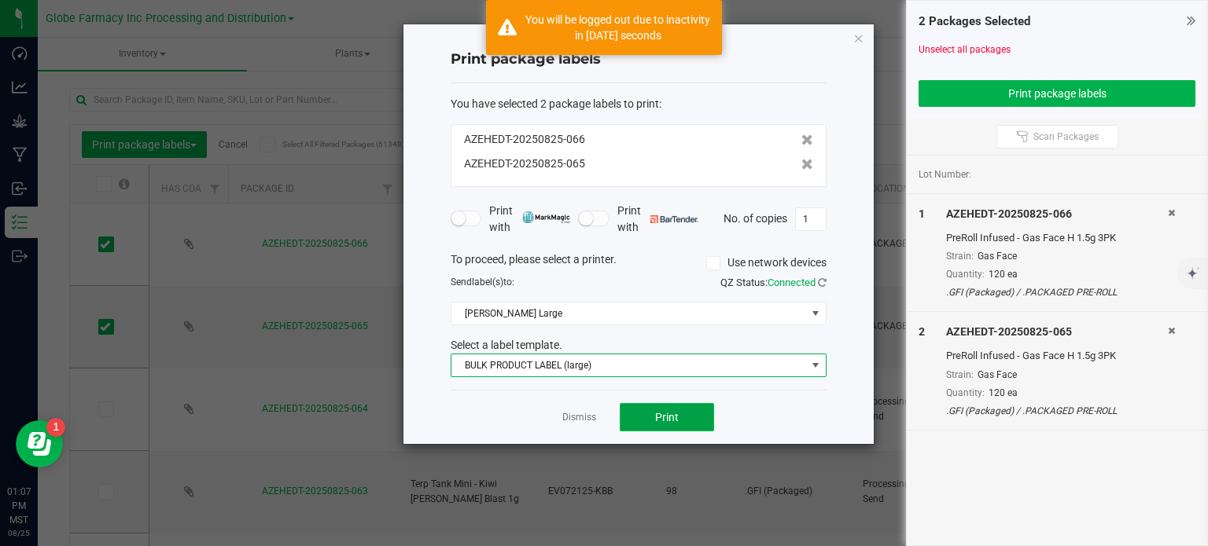
click at [691, 421] on button "Print" at bounding box center [666, 417] width 94 height 28
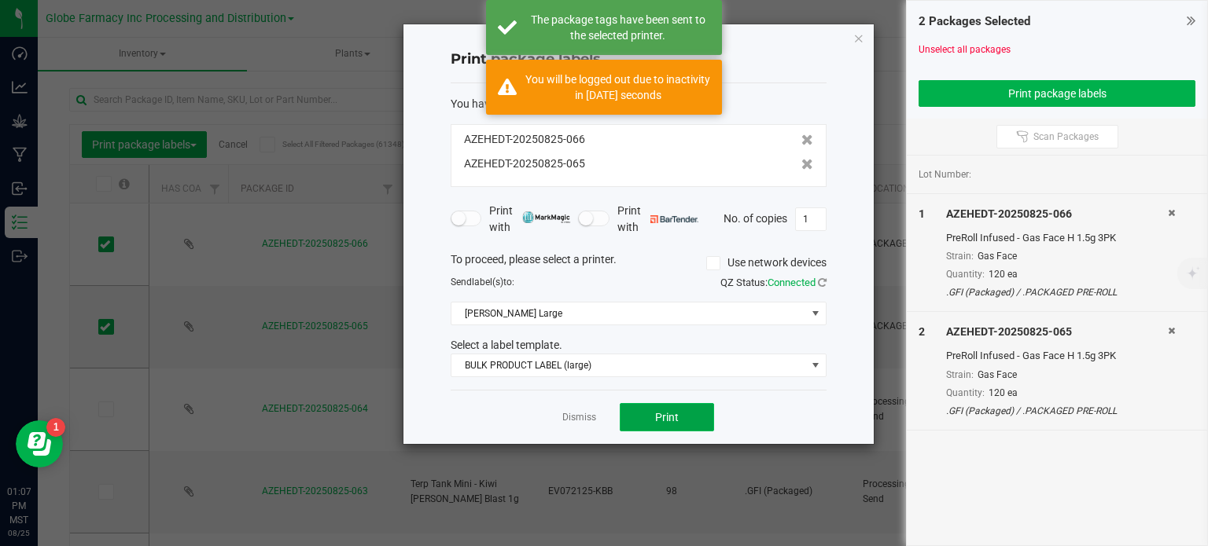
click at [678, 414] on span "Print" at bounding box center [667, 417] width 24 height 13
click at [574, 309] on span "[PERSON_NAME] Large" at bounding box center [628, 314] width 355 height 22
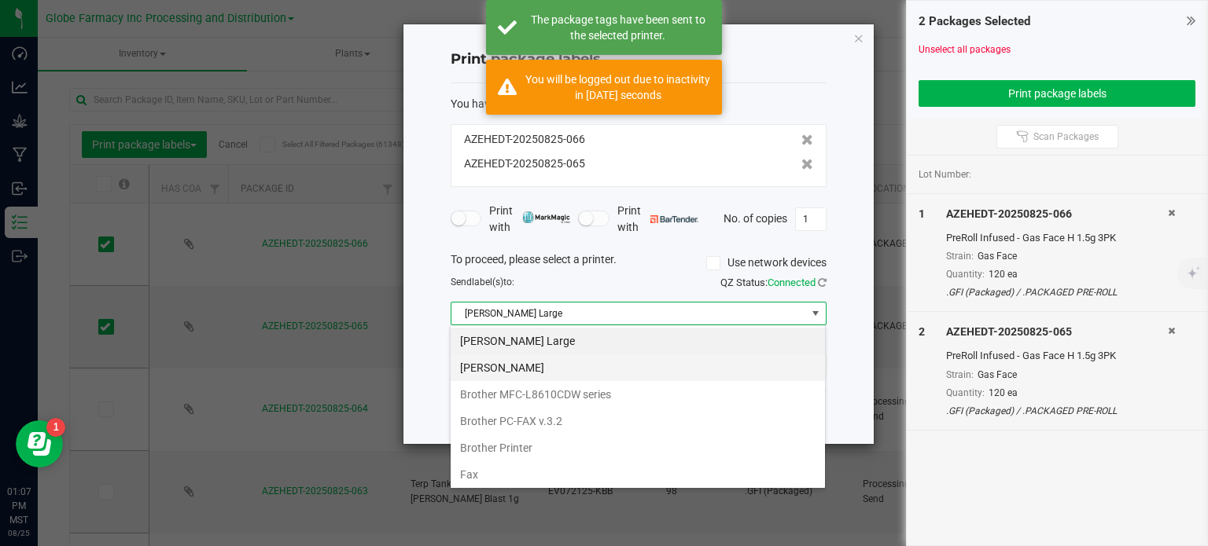
click at [569, 366] on Small "[PERSON_NAME]" at bounding box center [637, 368] width 374 height 27
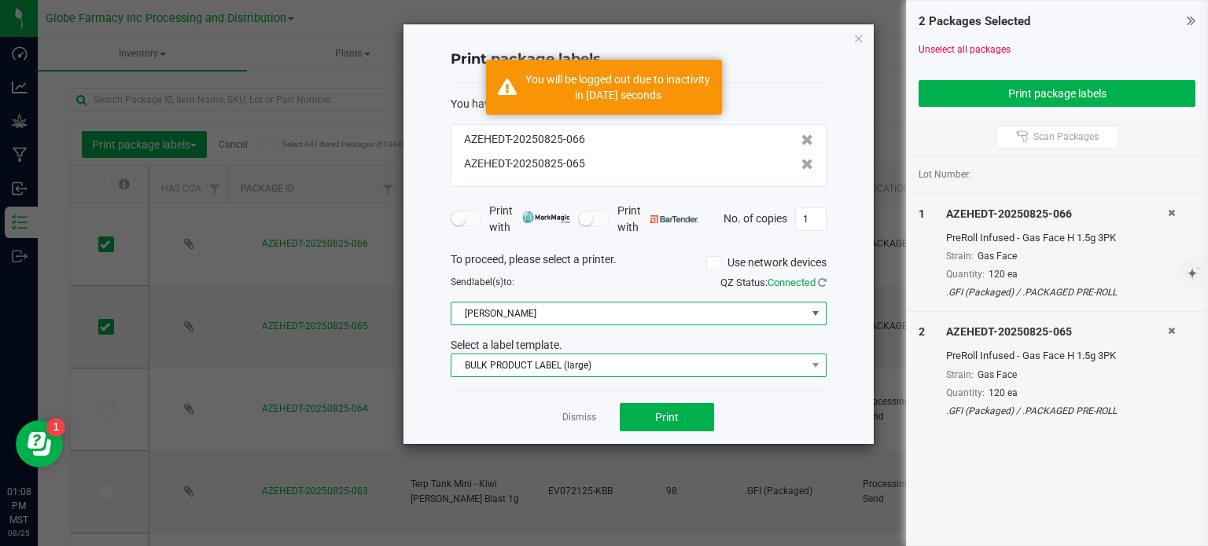
click at [572, 358] on span "BULK PRODUCT LABEL (large)" at bounding box center [628, 366] width 355 height 22
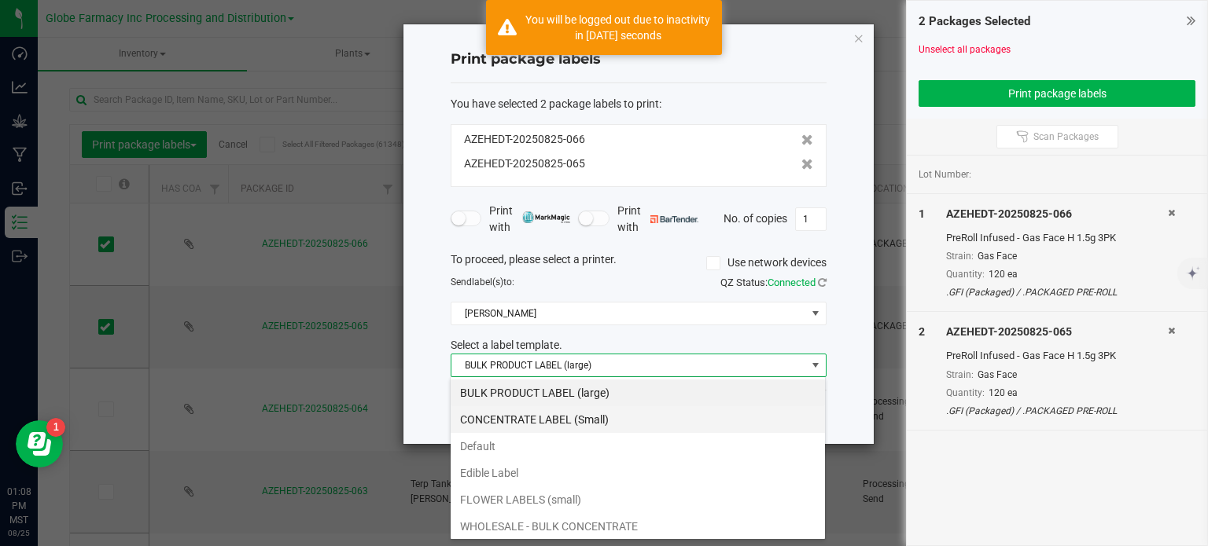
click at [560, 418] on li "CONCENTRATE LABEL (Small)" at bounding box center [637, 419] width 374 height 27
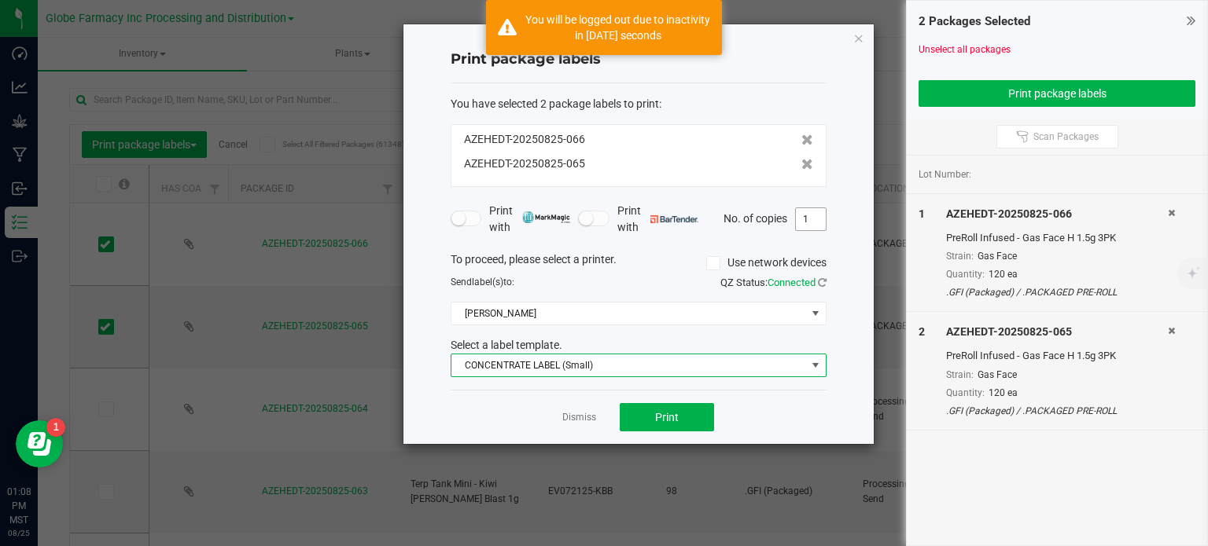
click at [812, 222] on input "1" at bounding box center [811, 219] width 30 height 22
type input "120"
click at [676, 426] on button "Print" at bounding box center [666, 417] width 94 height 28
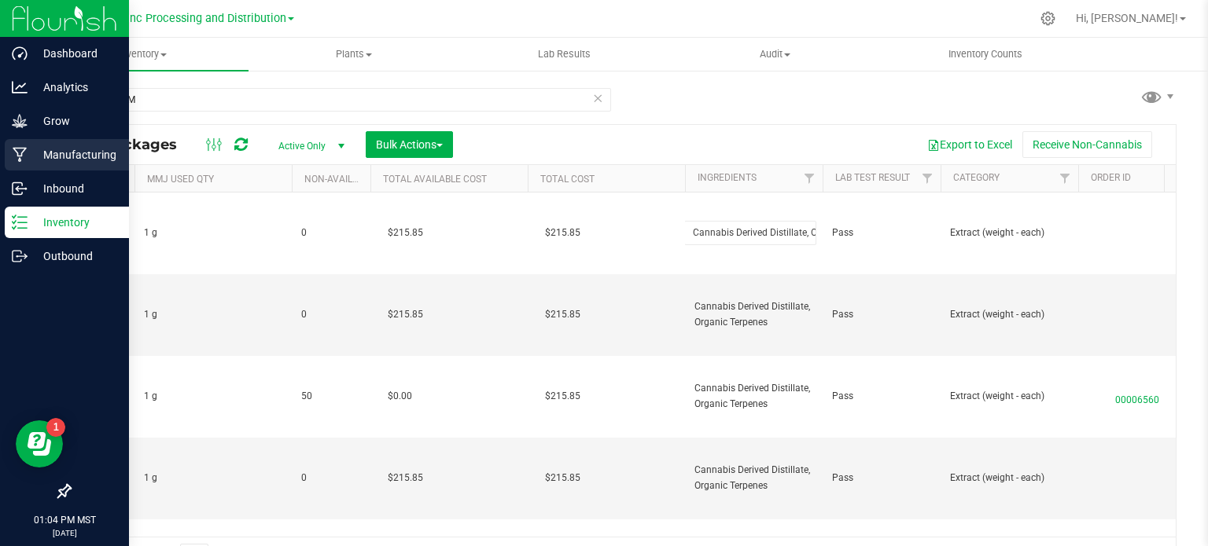
click at [75, 153] on p "Manufacturing" at bounding box center [75, 154] width 94 height 19
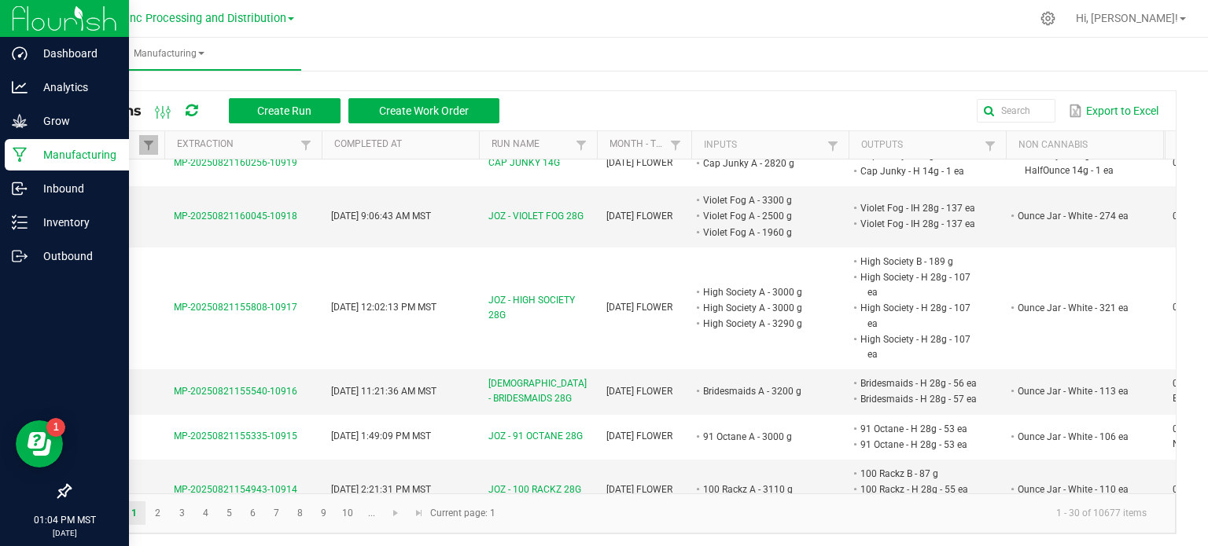
scroll to position [2044, 0]
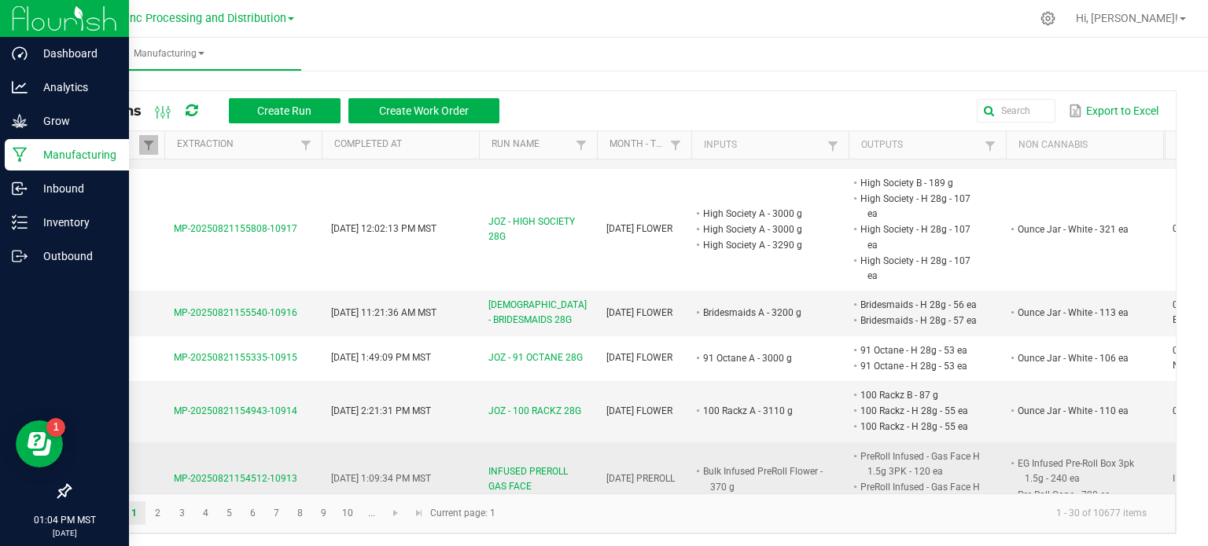
click at [488, 465] on span "INFUSED PREROLL GAS FACE" at bounding box center [537, 480] width 99 height 30
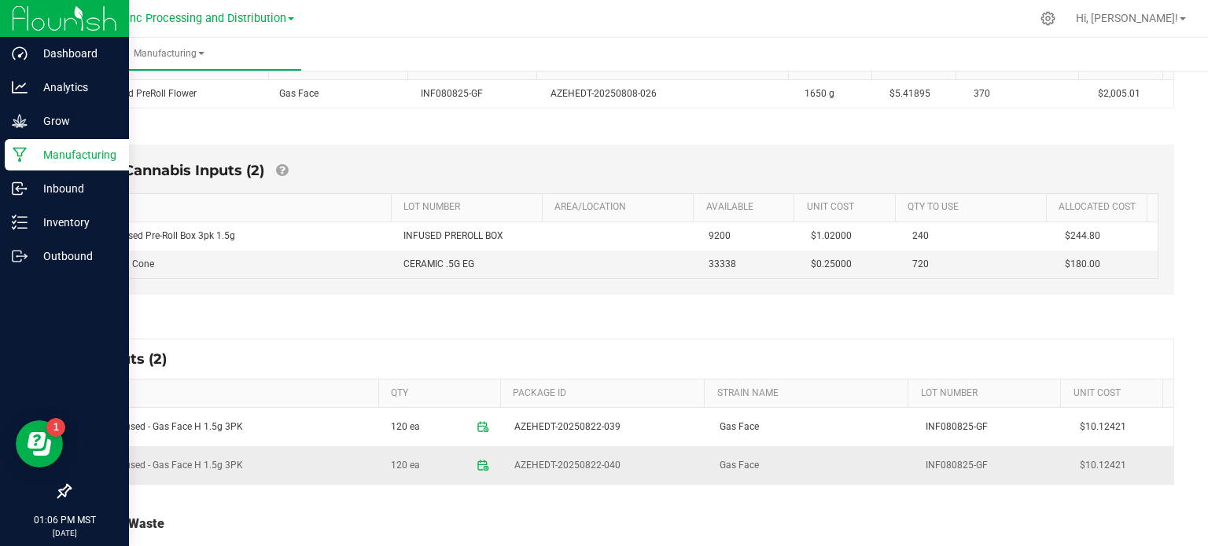
scroll to position [314, 0]
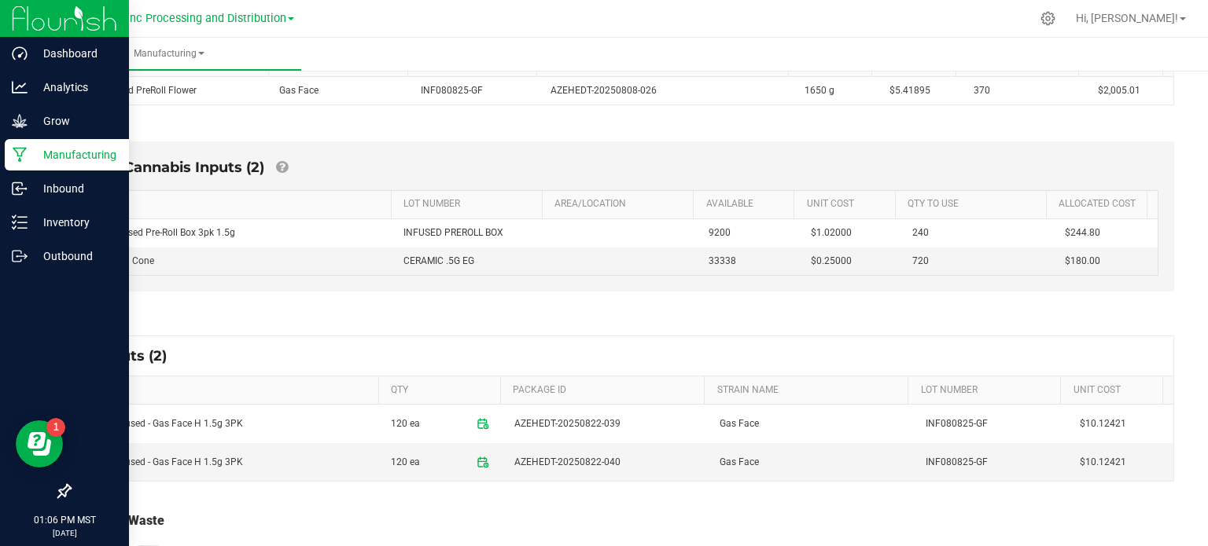
drag, startPoint x: 469, startPoint y: 424, endPoint x: 458, endPoint y: 427, distance: 11.4
click at [476, 424] on icon at bounding box center [482, 423] width 13 height 13
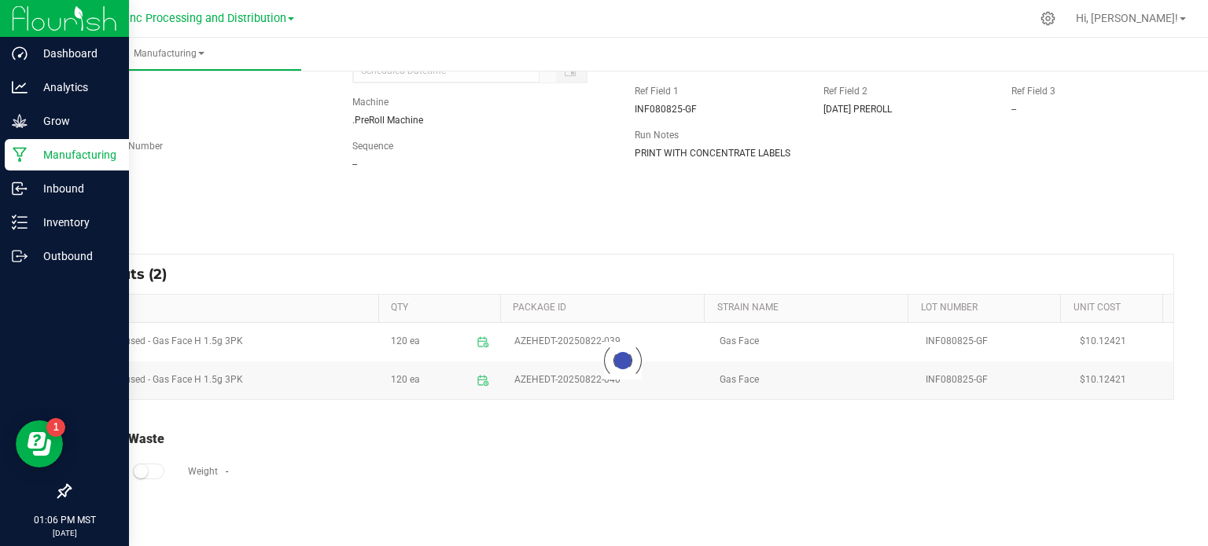
scroll to position [123, 0]
